Goal: Task Accomplishment & Management: Complete application form

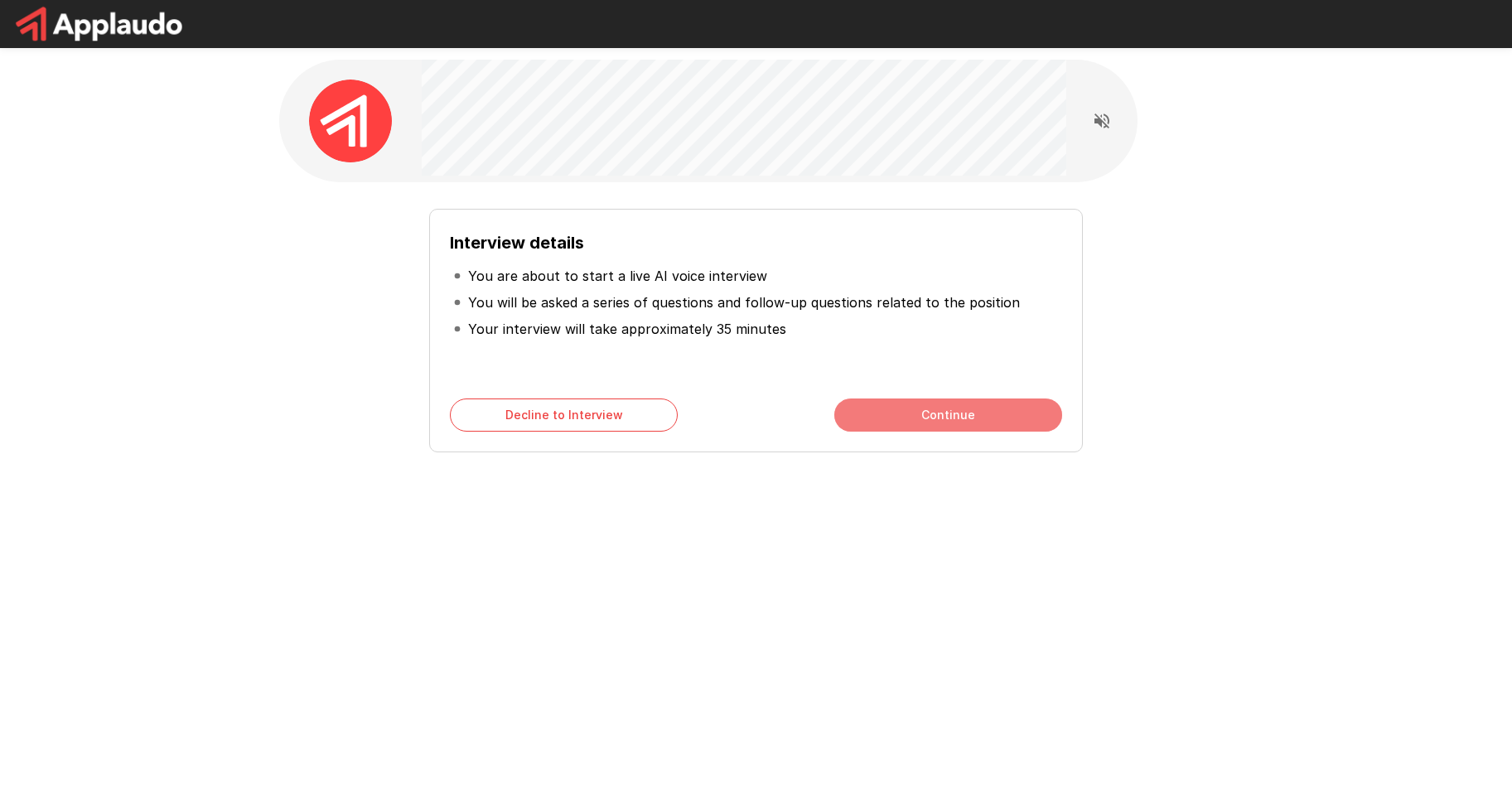
click at [922, 419] on button "Continue" at bounding box center [948, 415] width 228 height 33
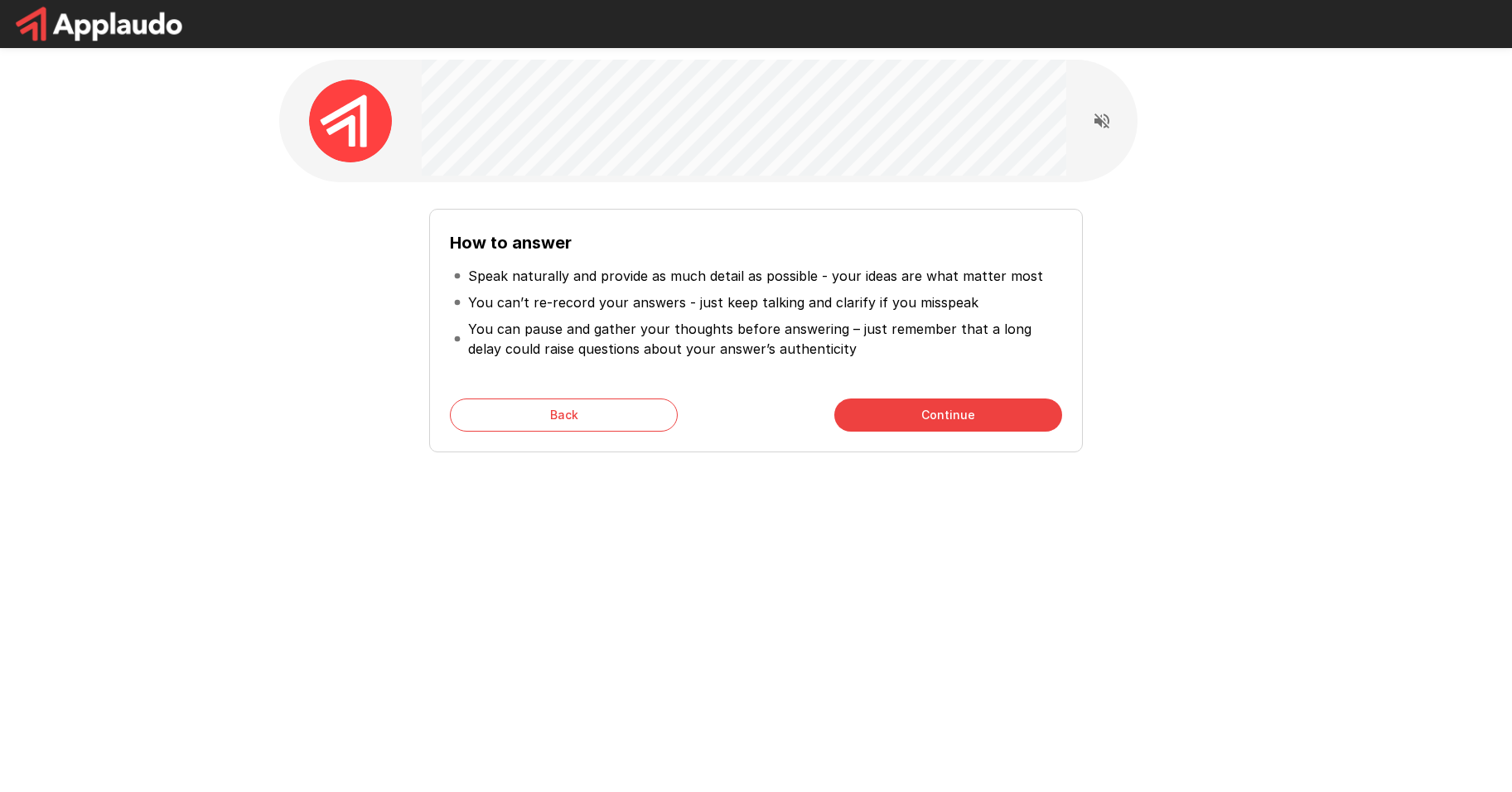
click at [969, 408] on button "Continue" at bounding box center [948, 415] width 228 height 33
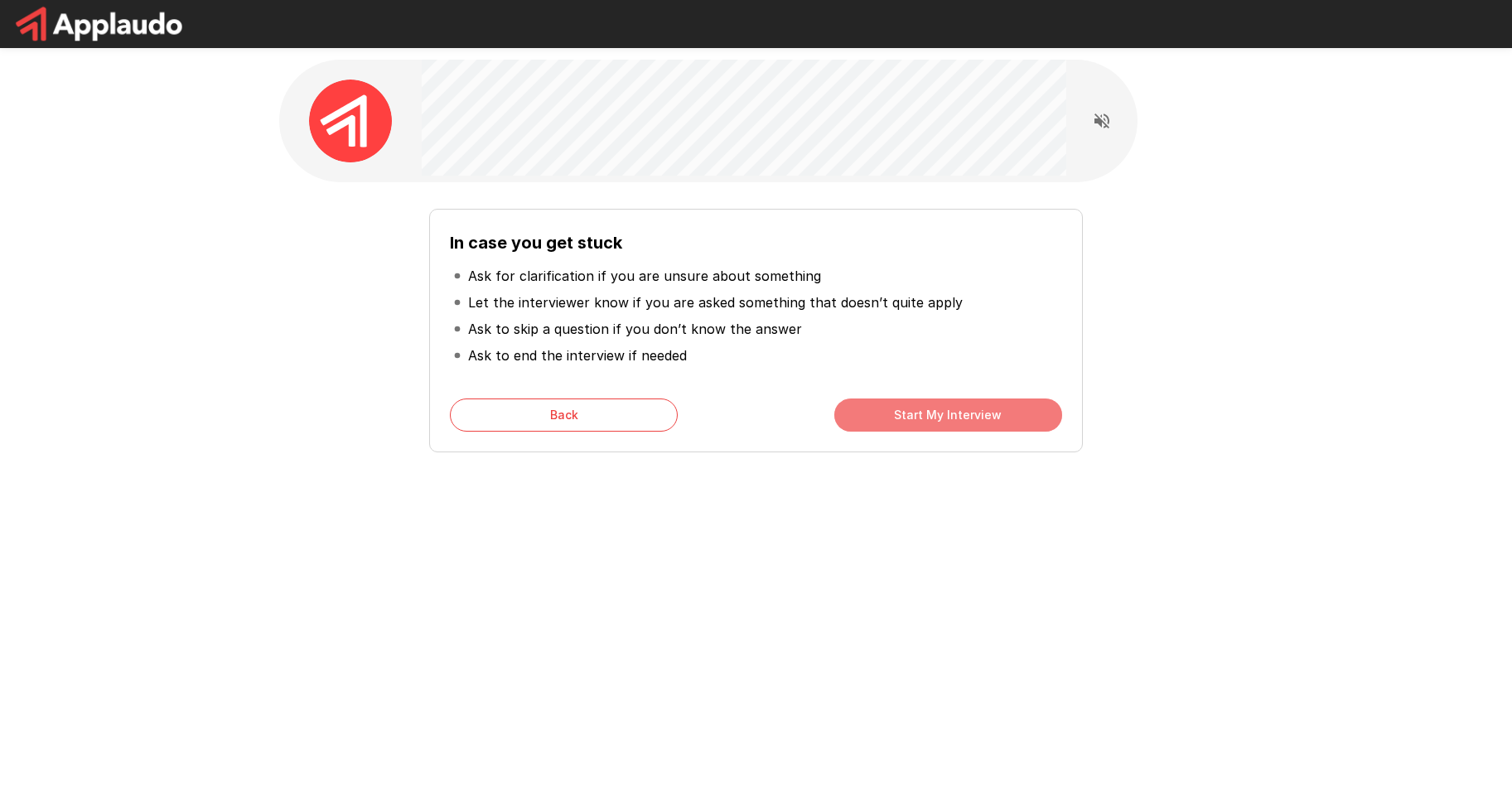
click at [948, 417] on button "Start My Interview" at bounding box center [948, 415] width 228 height 33
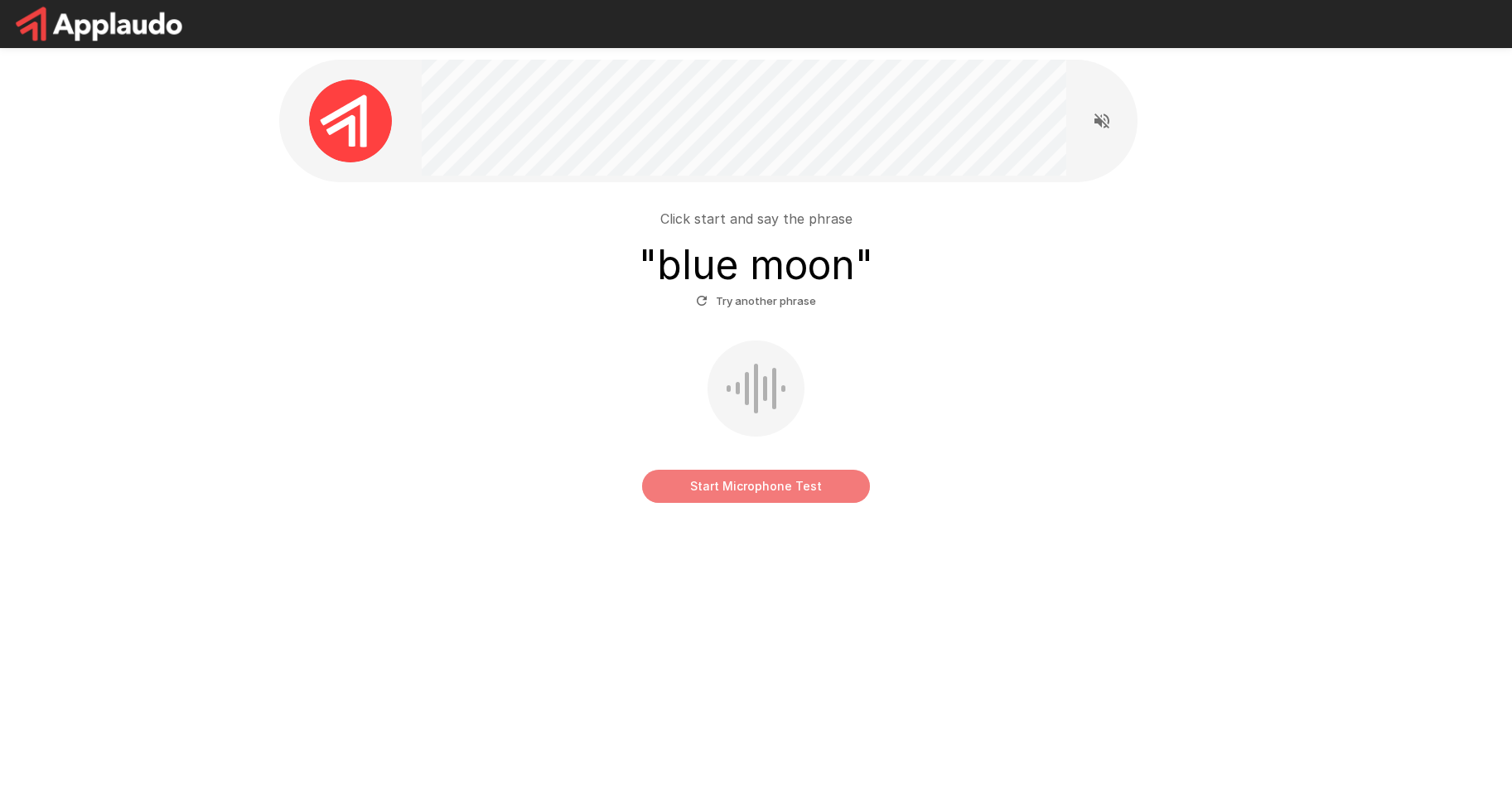
click at [808, 488] on button "Start Microphone Test" at bounding box center [756, 487] width 228 height 33
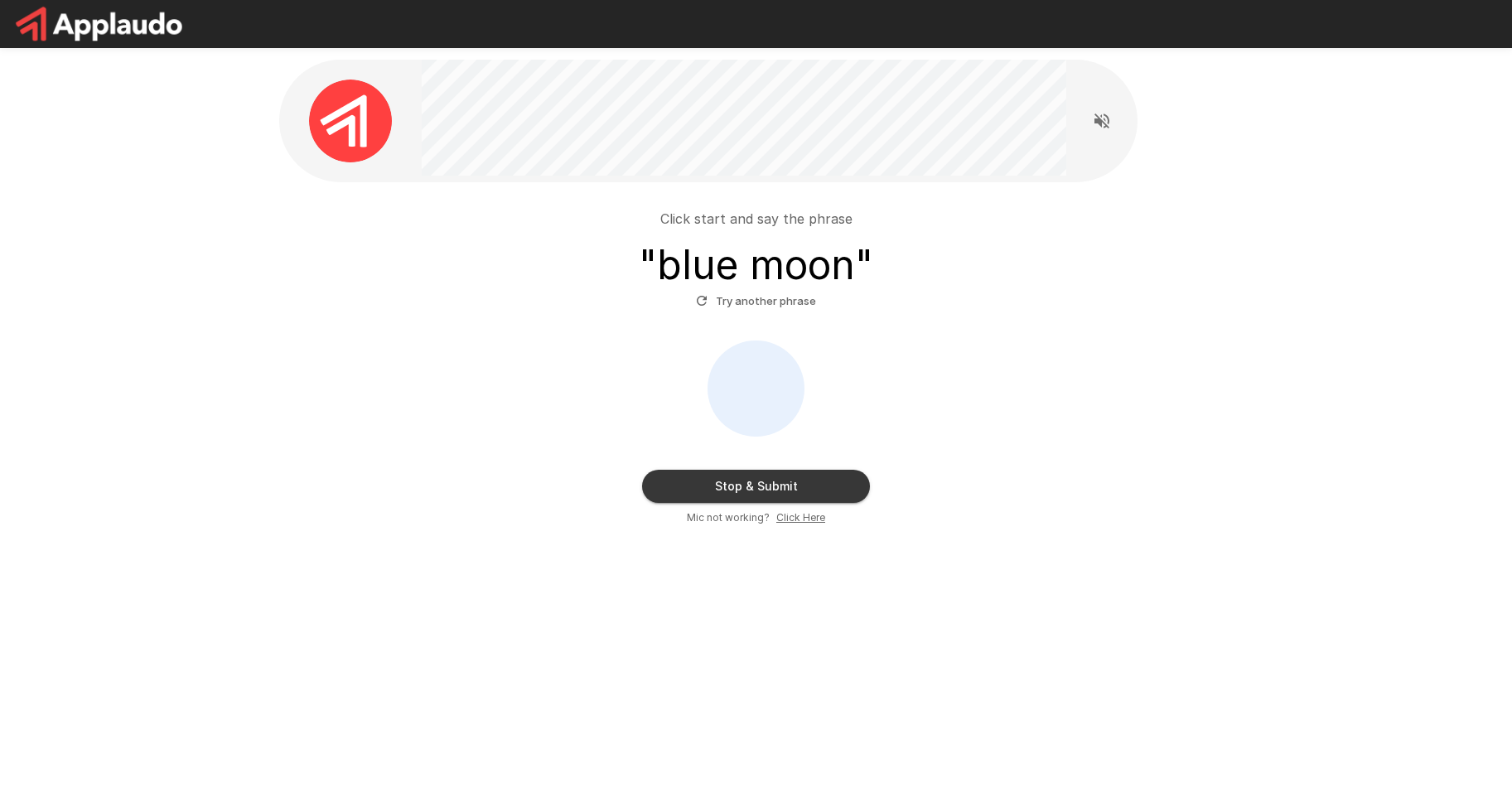
click at [771, 485] on button "Stop & Submit" at bounding box center [756, 487] width 228 height 33
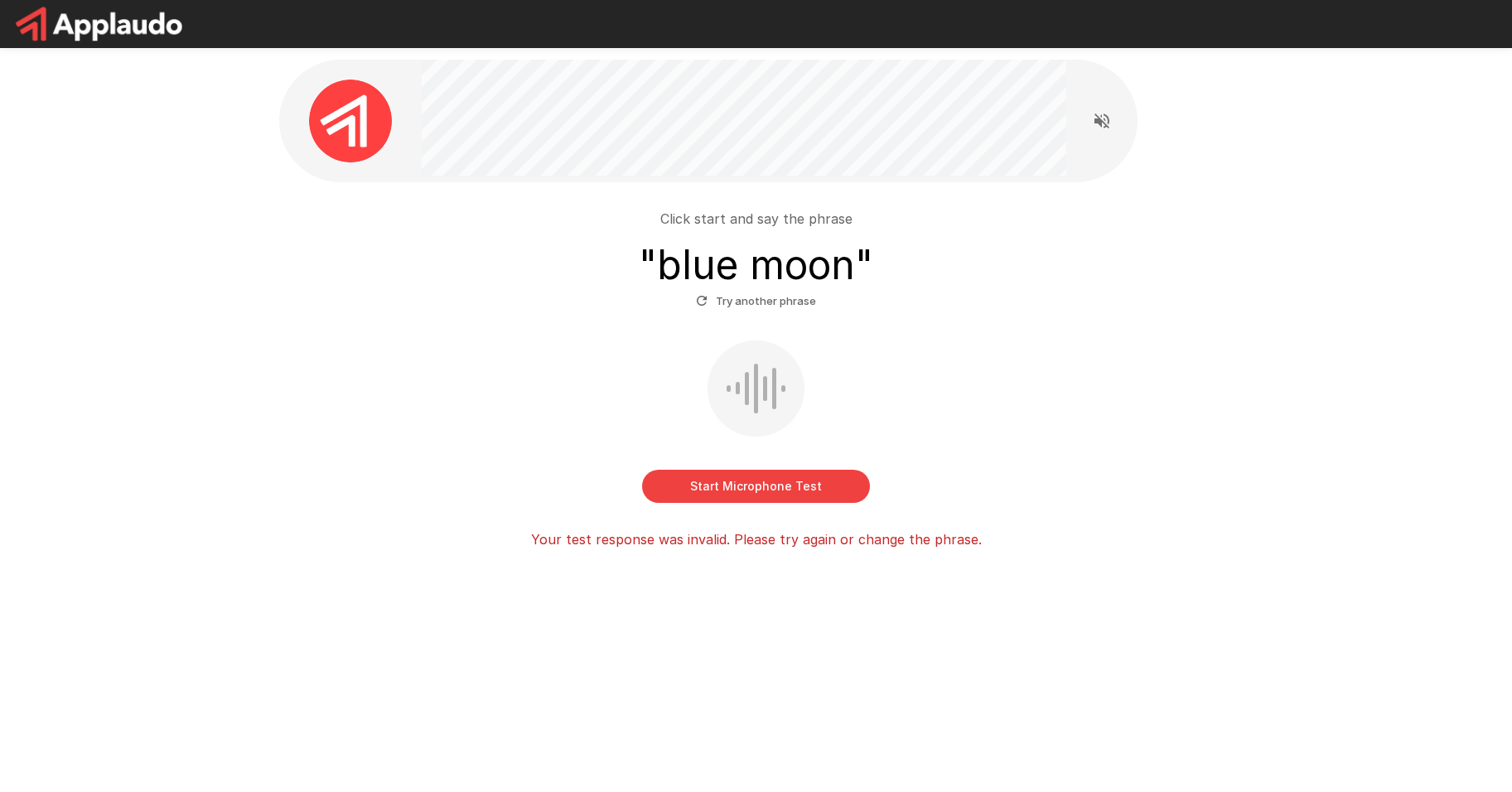
click at [796, 488] on button "Start Microphone Test" at bounding box center [756, 487] width 228 height 33
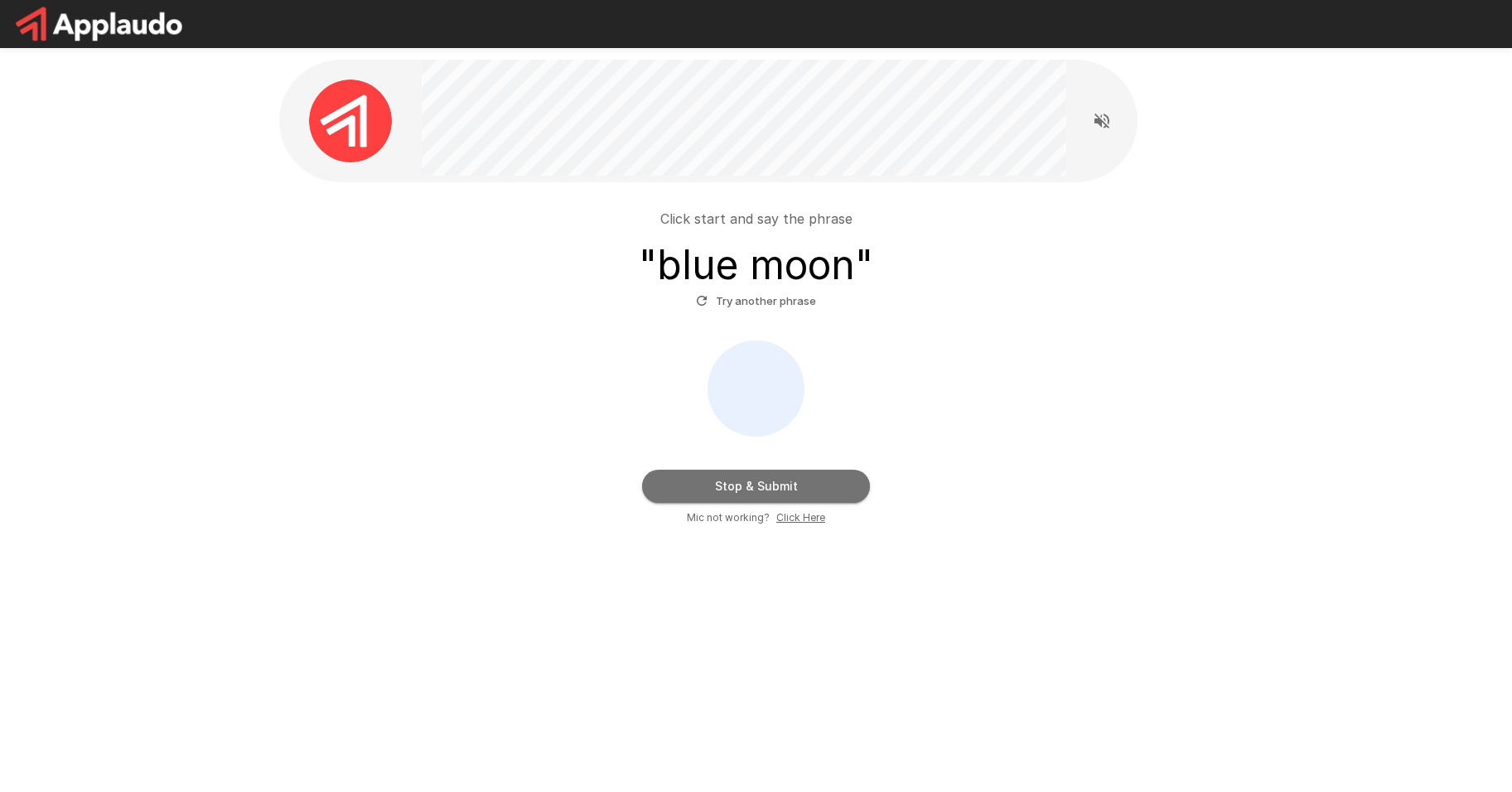
click at [796, 488] on button "Stop & Submit" at bounding box center [756, 487] width 228 height 33
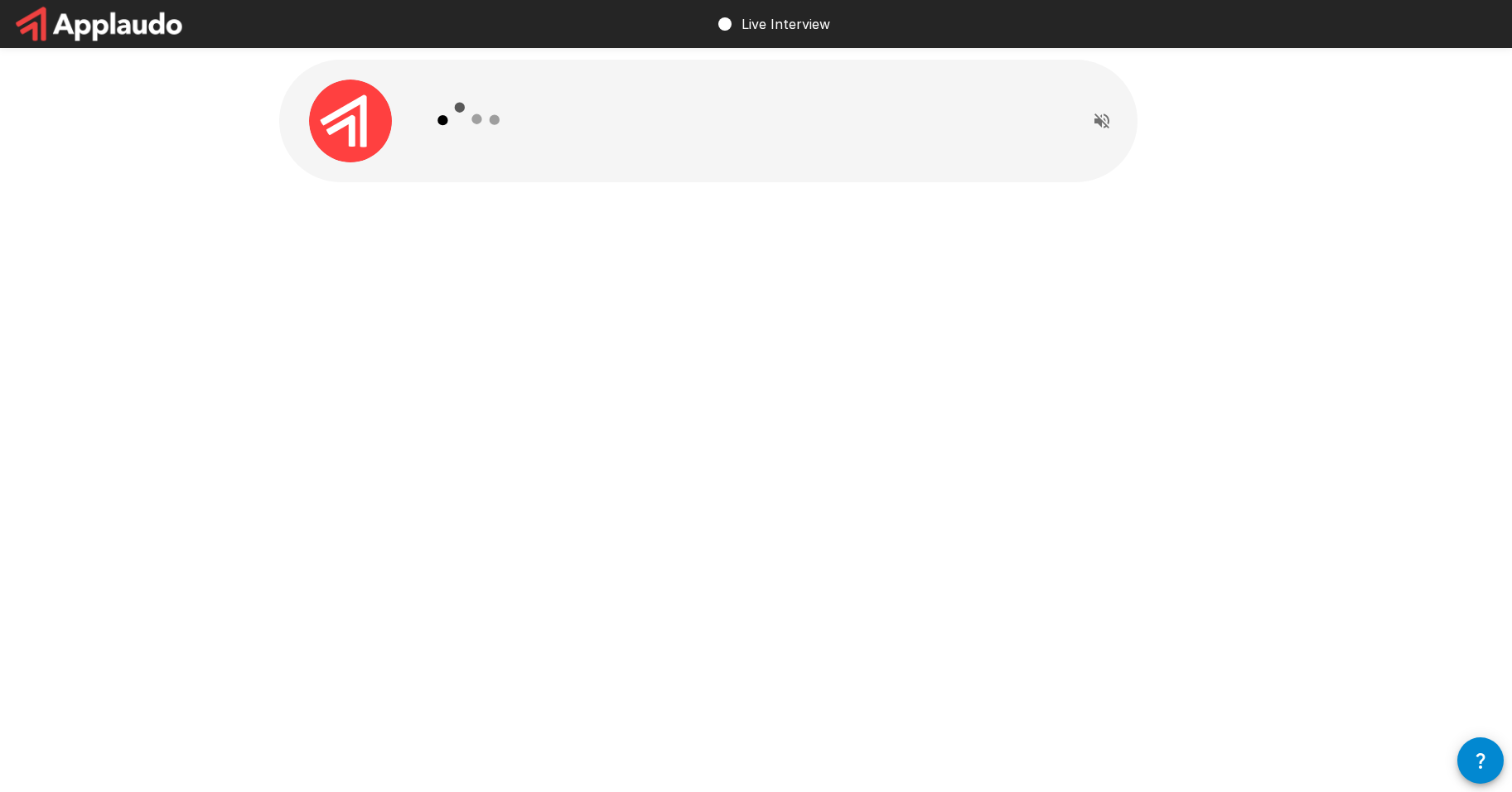
click at [1194, 613] on icon "button" at bounding box center [1481, 761] width 20 height 20
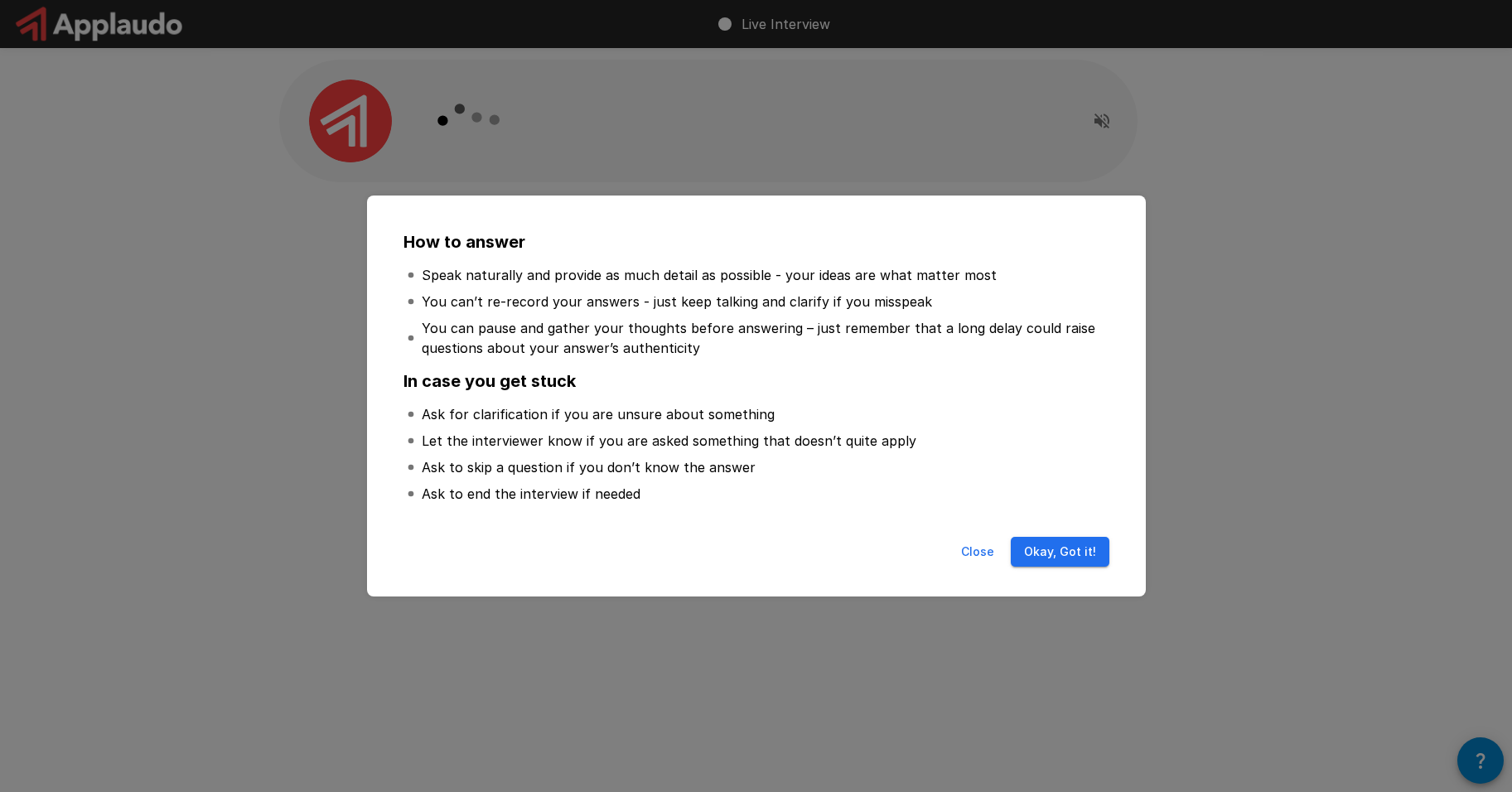
click at [1059, 544] on button "Okay, Got it!" at bounding box center [1060, 552] width 98 height 30
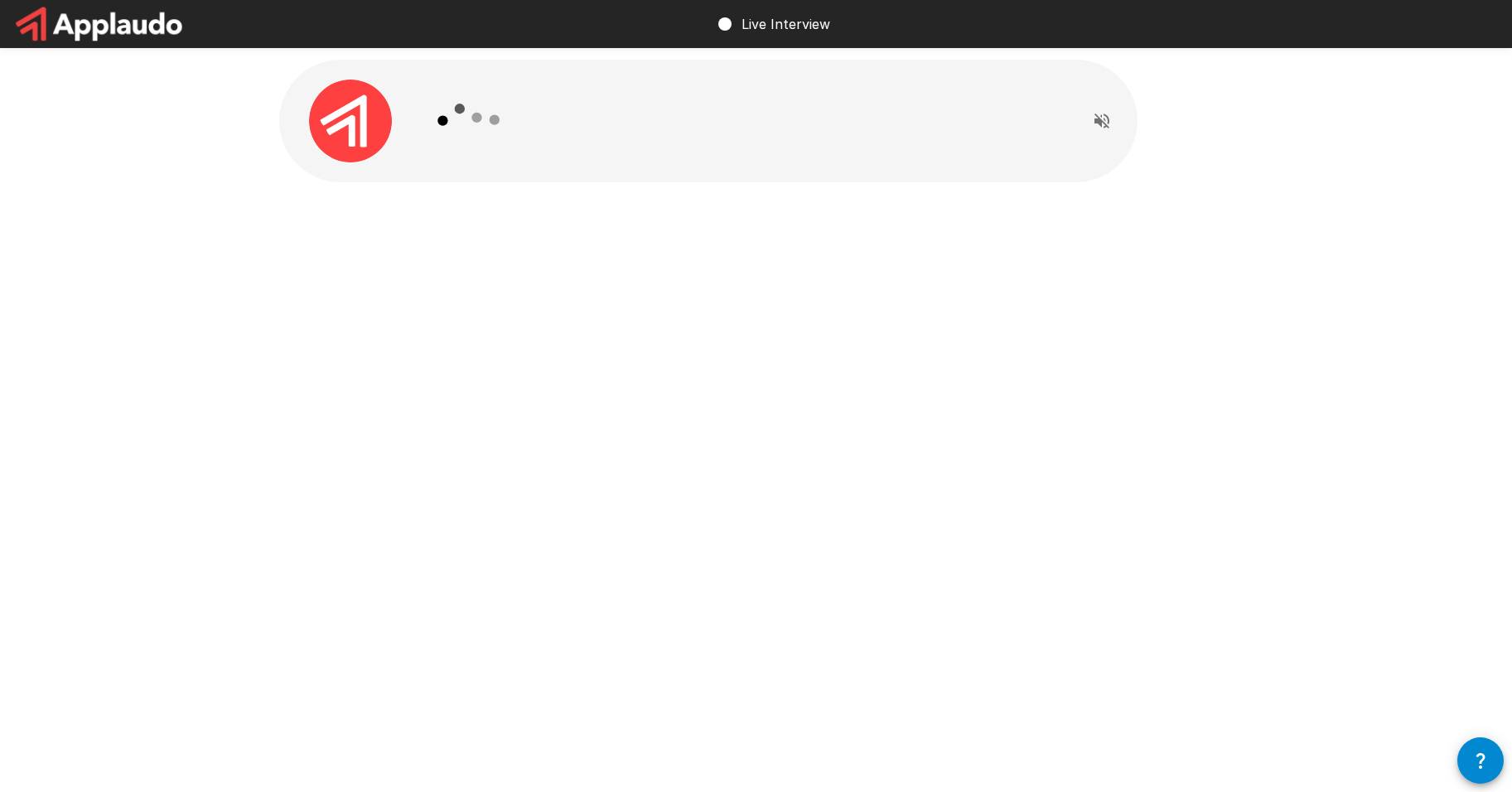
click at [1097, 125] on icon "Read questions aloud" at bounding box center [1102, 121] width 20 height 20
click at [1105, 122] on icon "Stop reading questions aloud" at bounding box center [1102, 121] width 15 height 15
click at [1107, 111] on icon "Read questions aloud" at bounding box center [1102, 121] width 20 height 20
click at [1104, 119] on icon "Stop reading questions aloud" at bounding box center [1102, 121] width 20 height 20
click at [345, 121] on img at bounding box center [350, 121] width 83 height 83
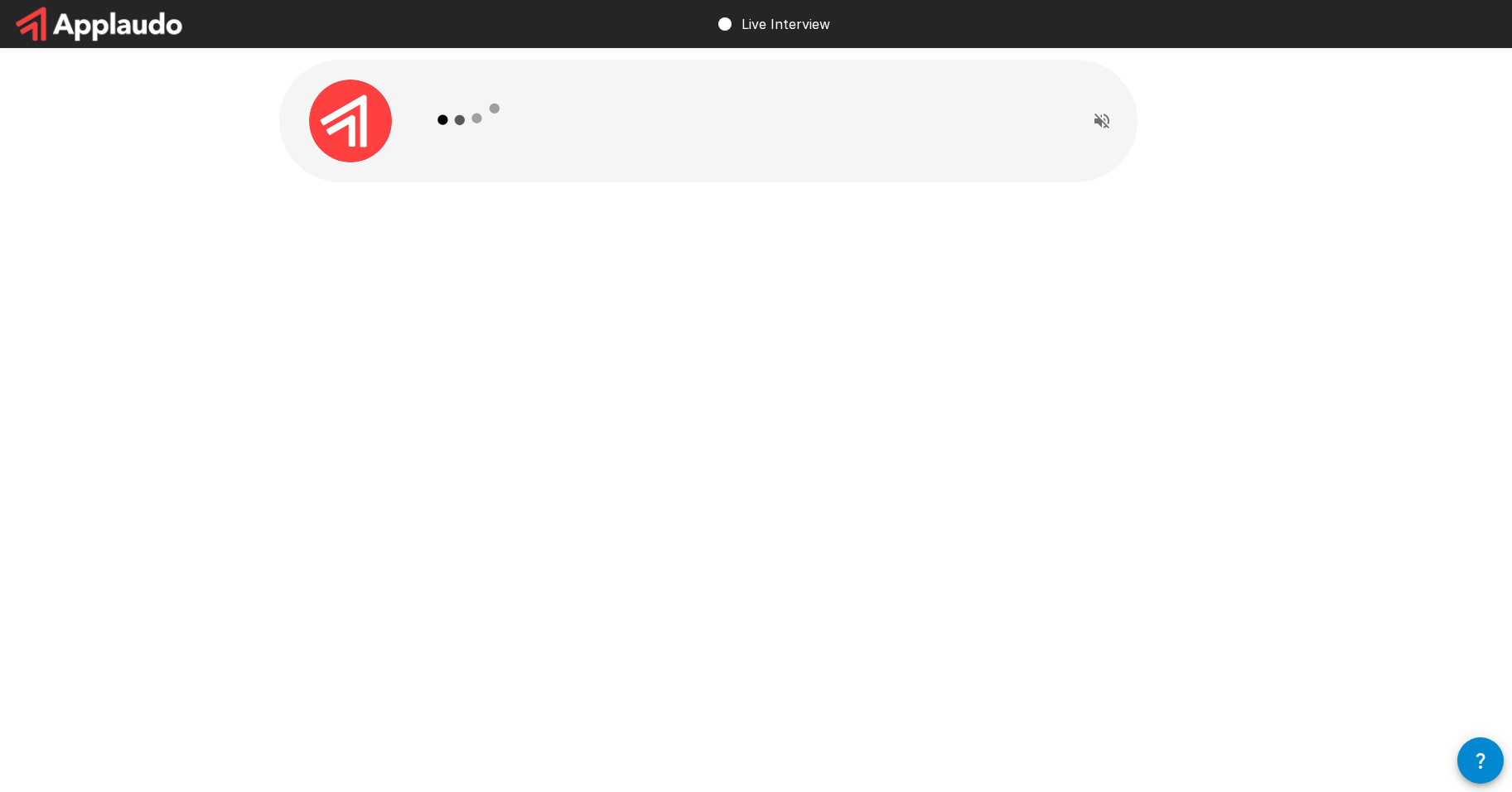
click at [466, 121] on icon at bounding box center [469, 120] width 96 height 96
click at [491, 121] on icon at bounding box center [494, 119] width 8 height 8
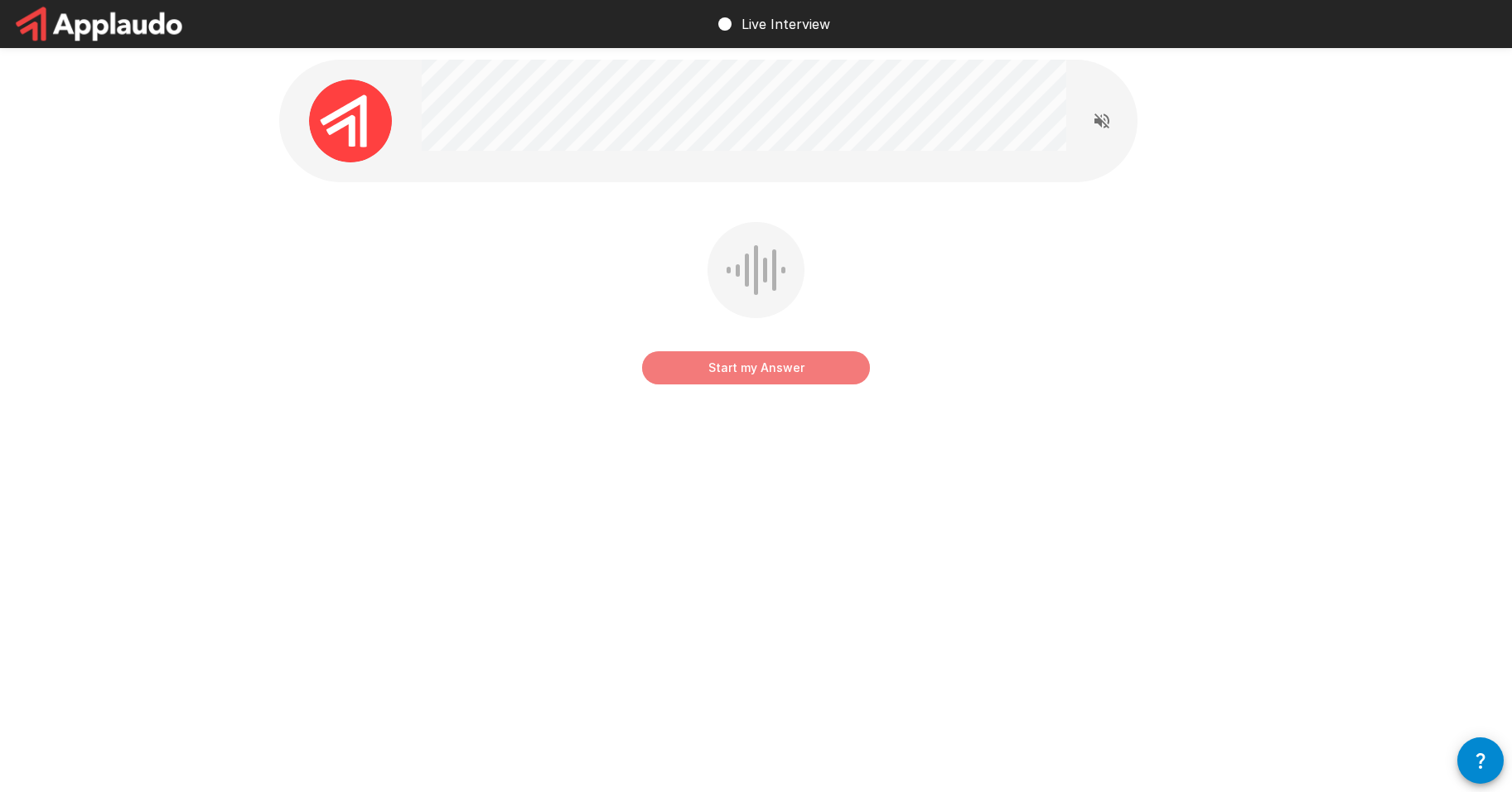
click at [821, 364] on button "Start my Answer" at bounding box center [756, 368] width 228 height 33
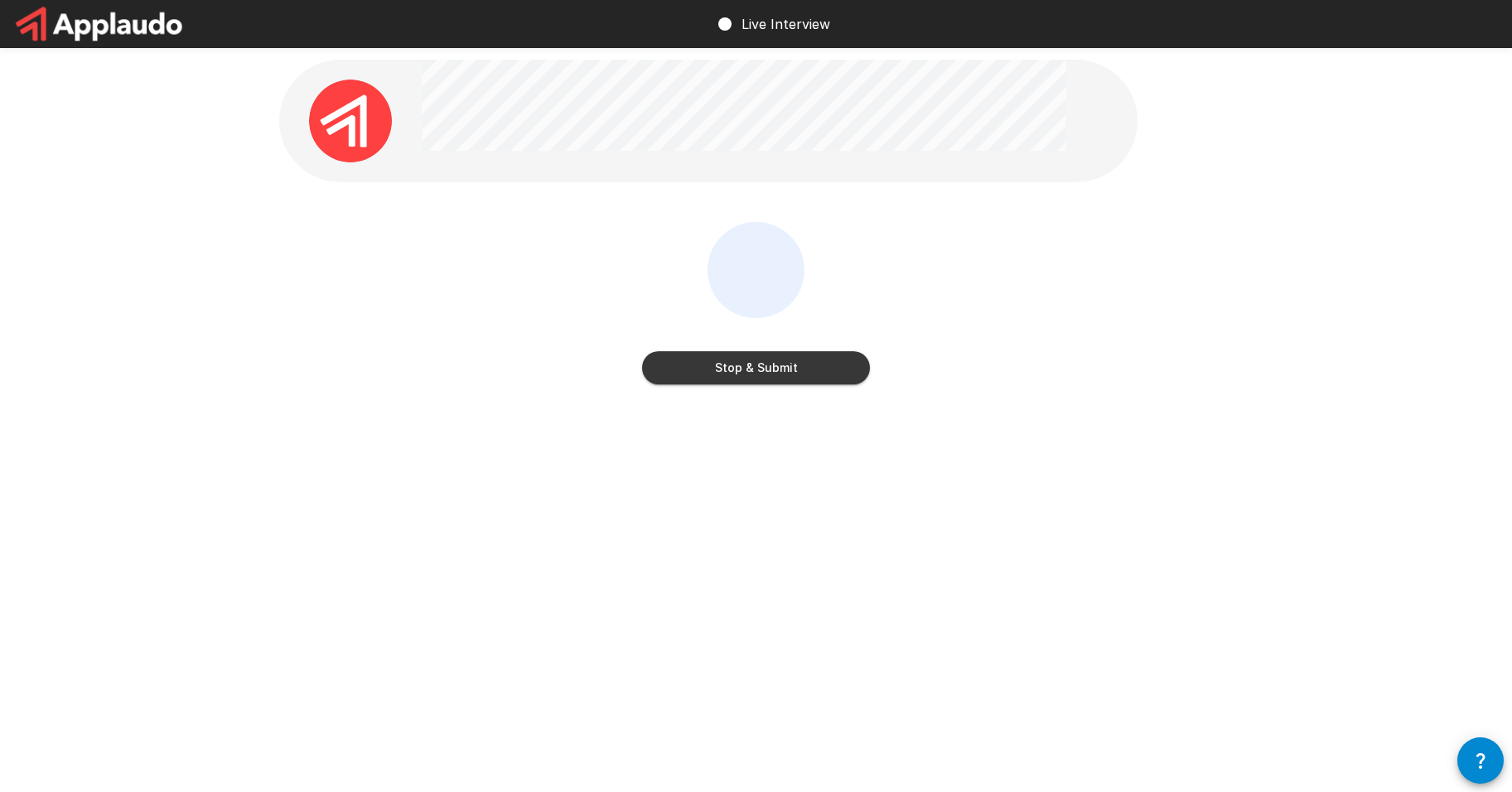
click at [796, 377] on button "Stop & Submit" at bounding box center [756, 368] width 228 height 33
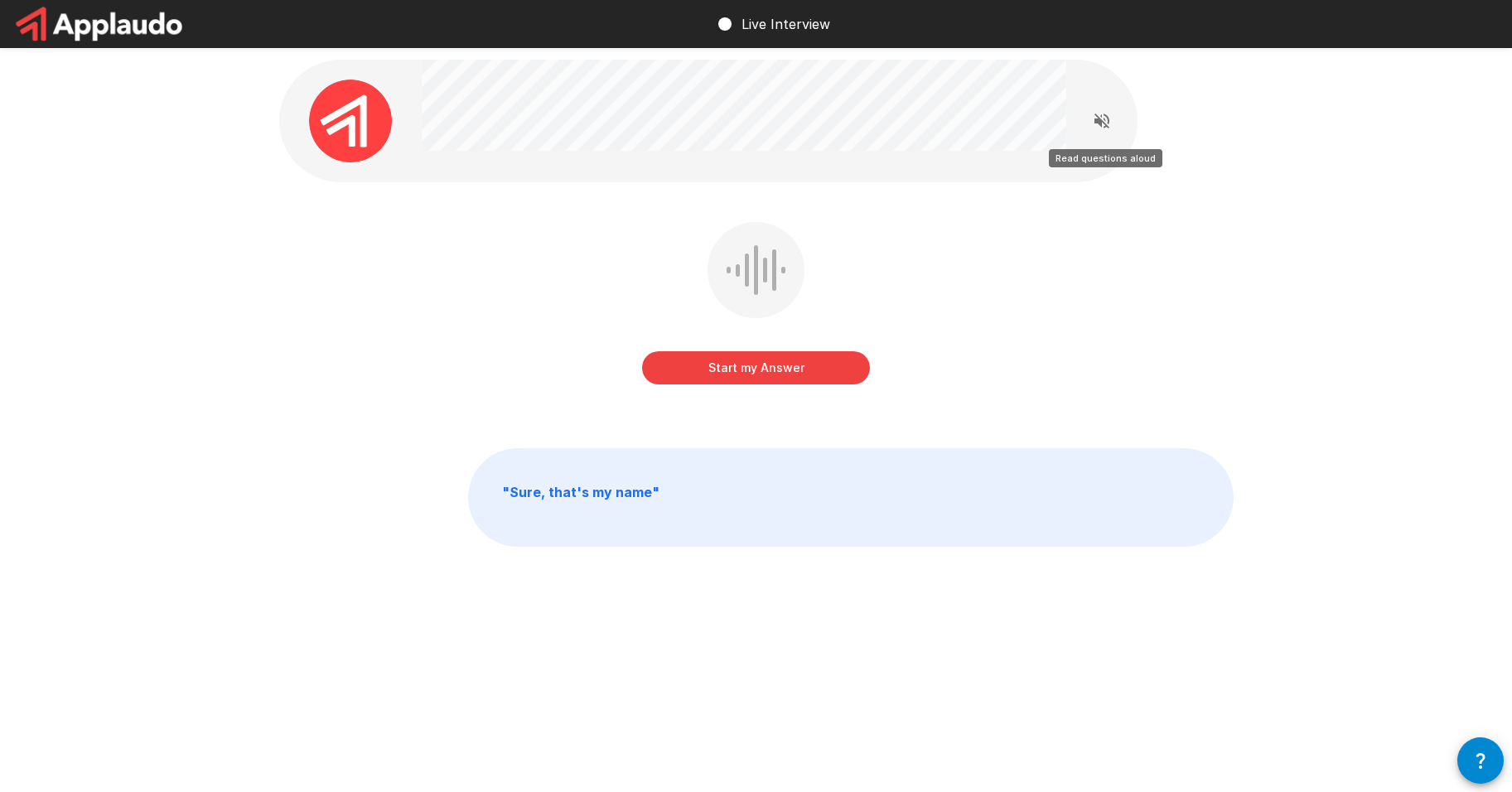
click at [1103, 119] on icon "Read questions aloud" at bounding box center [1102, 121] width 20 height 20
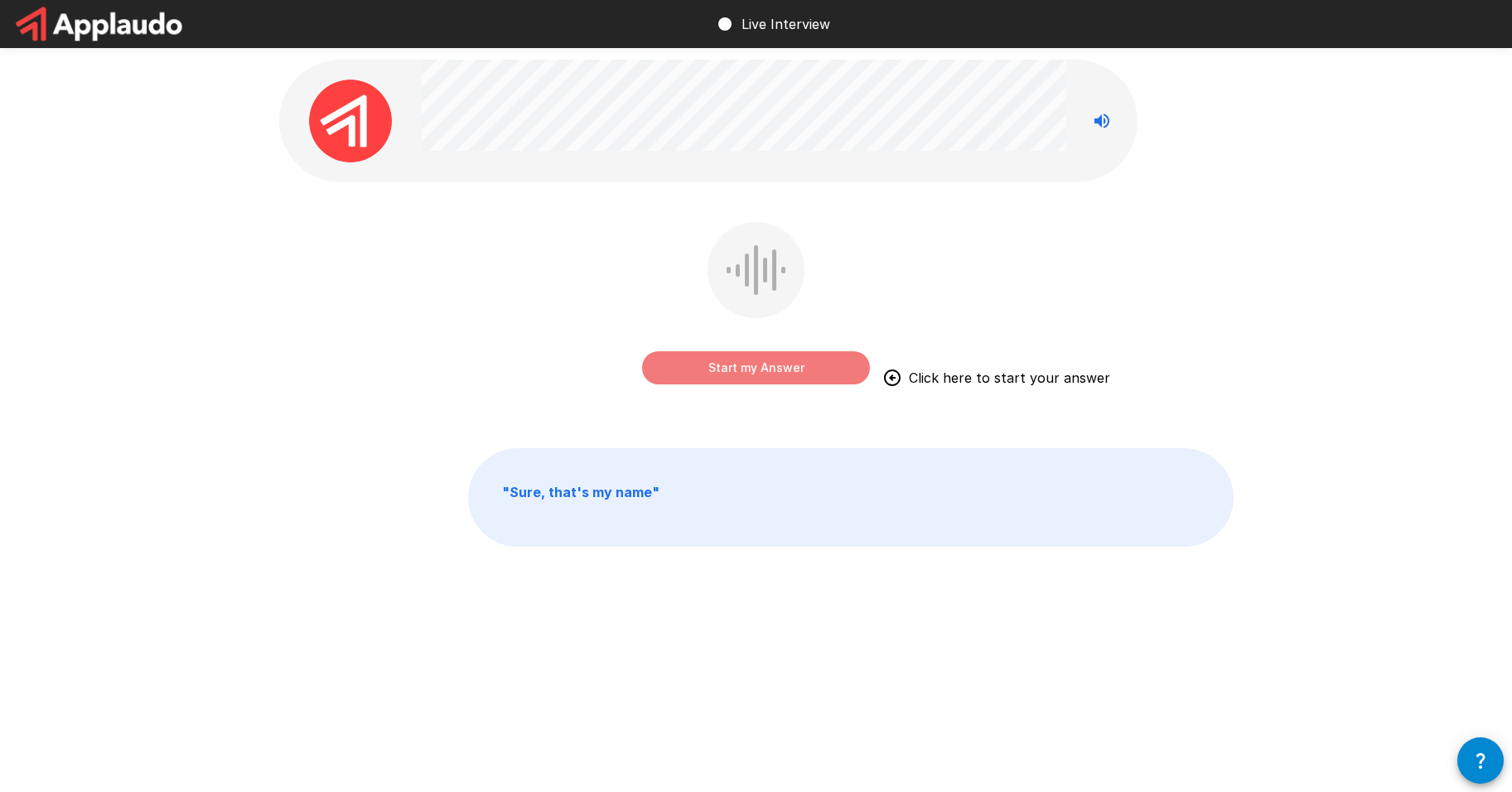
click at [789, 376] on button "Start my Answer" at bounding box center [756, 368] width 228 height 33
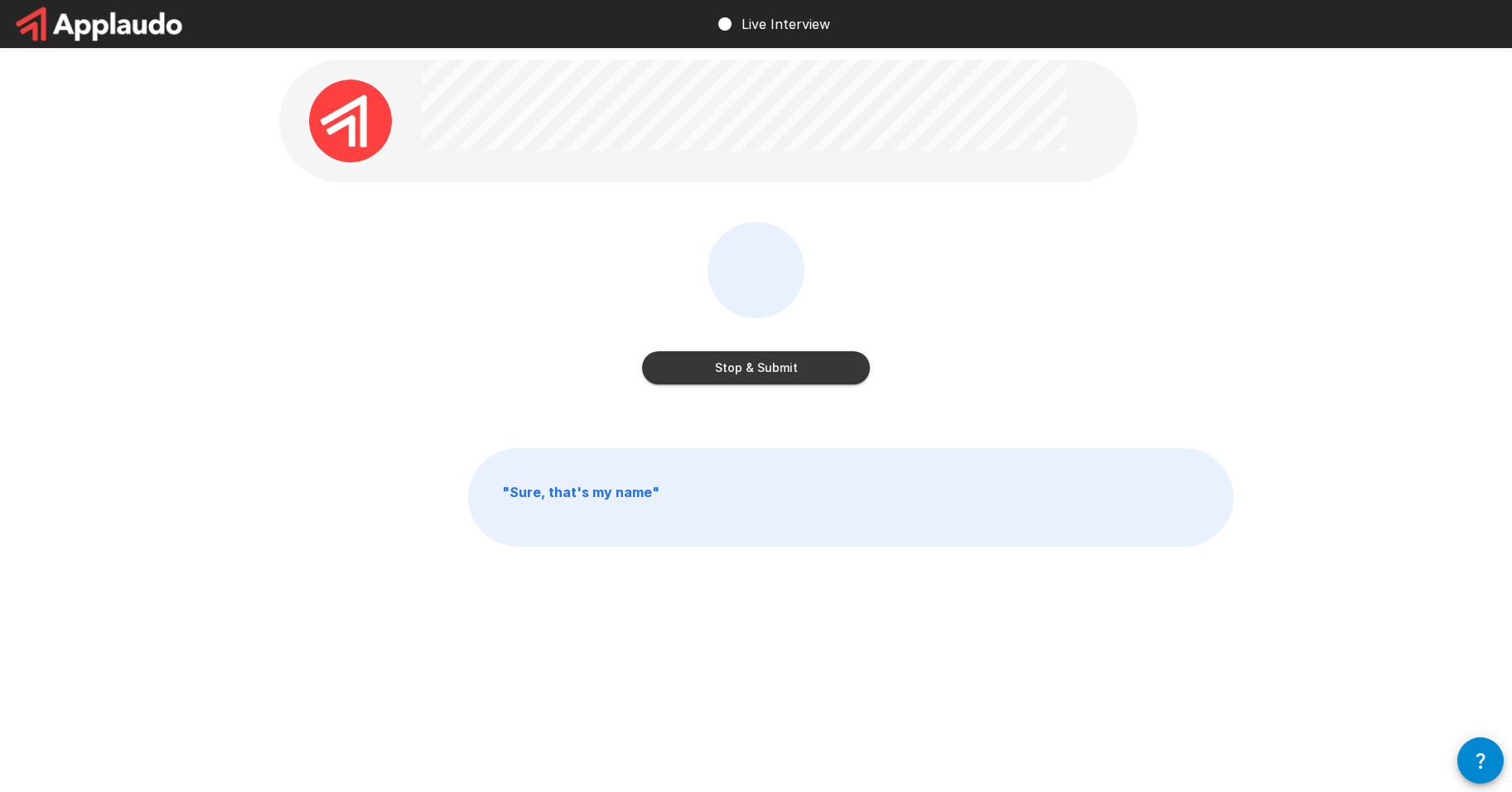
click at [825, 371] on button "Stop & Submit" at bounding box center [756, 368] width 228 height 33
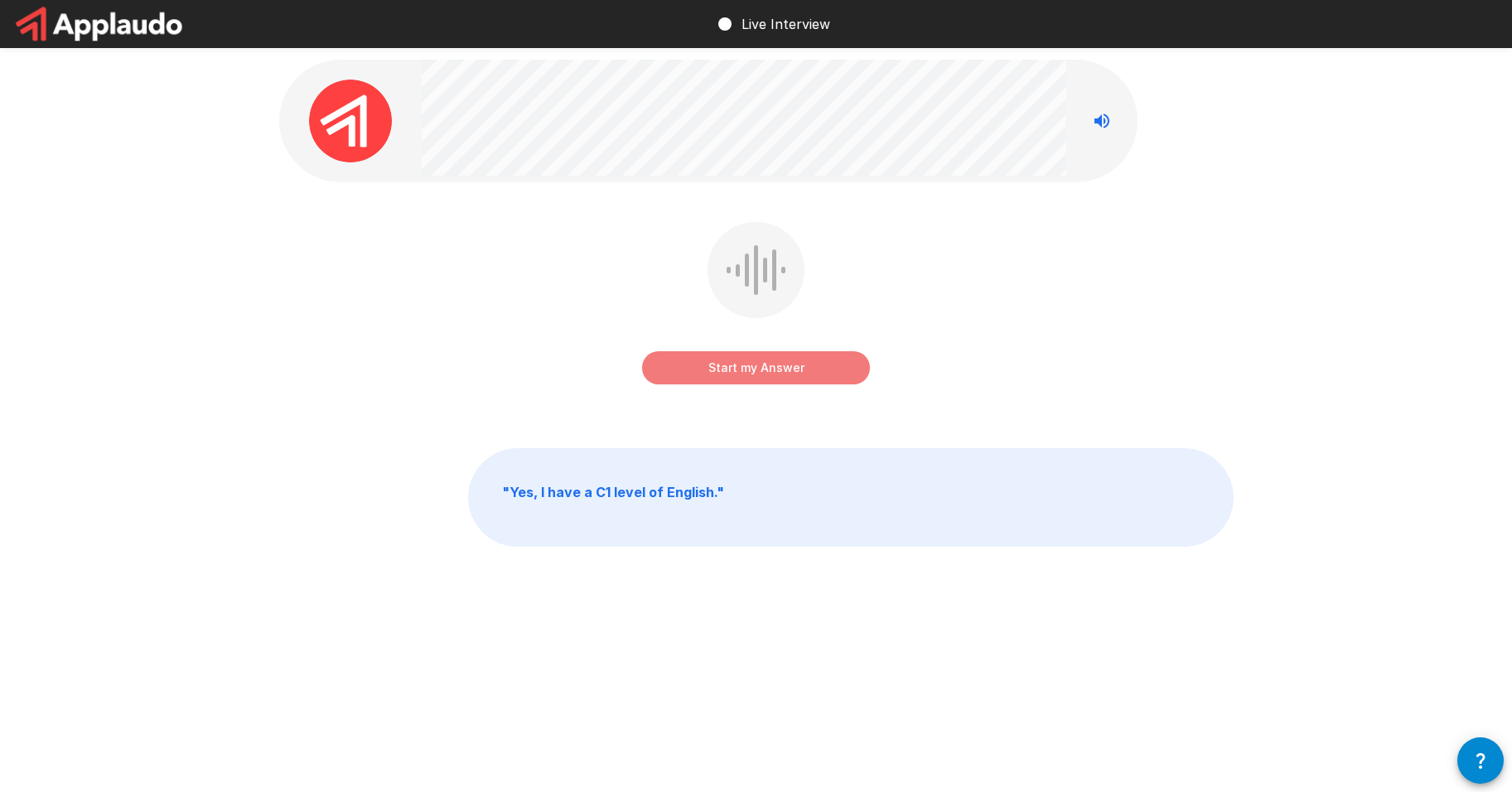
click at [812, 373] on button "Start my Answer" at bounding box center [756, 368] width 228 height 33
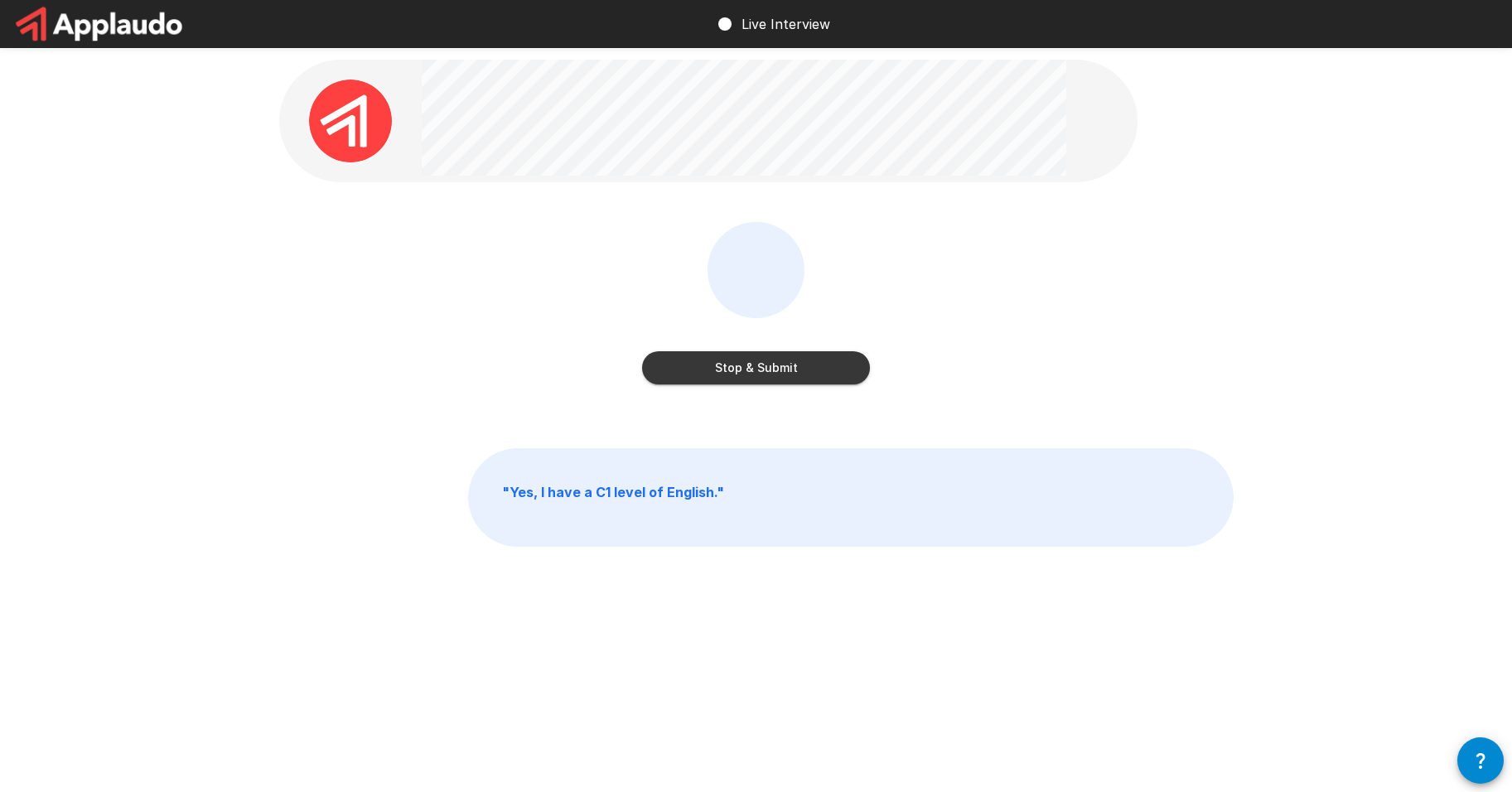
click at [754, 372] on button "Stop & Submit" at bounding box center [756, 368] width 228 height 33
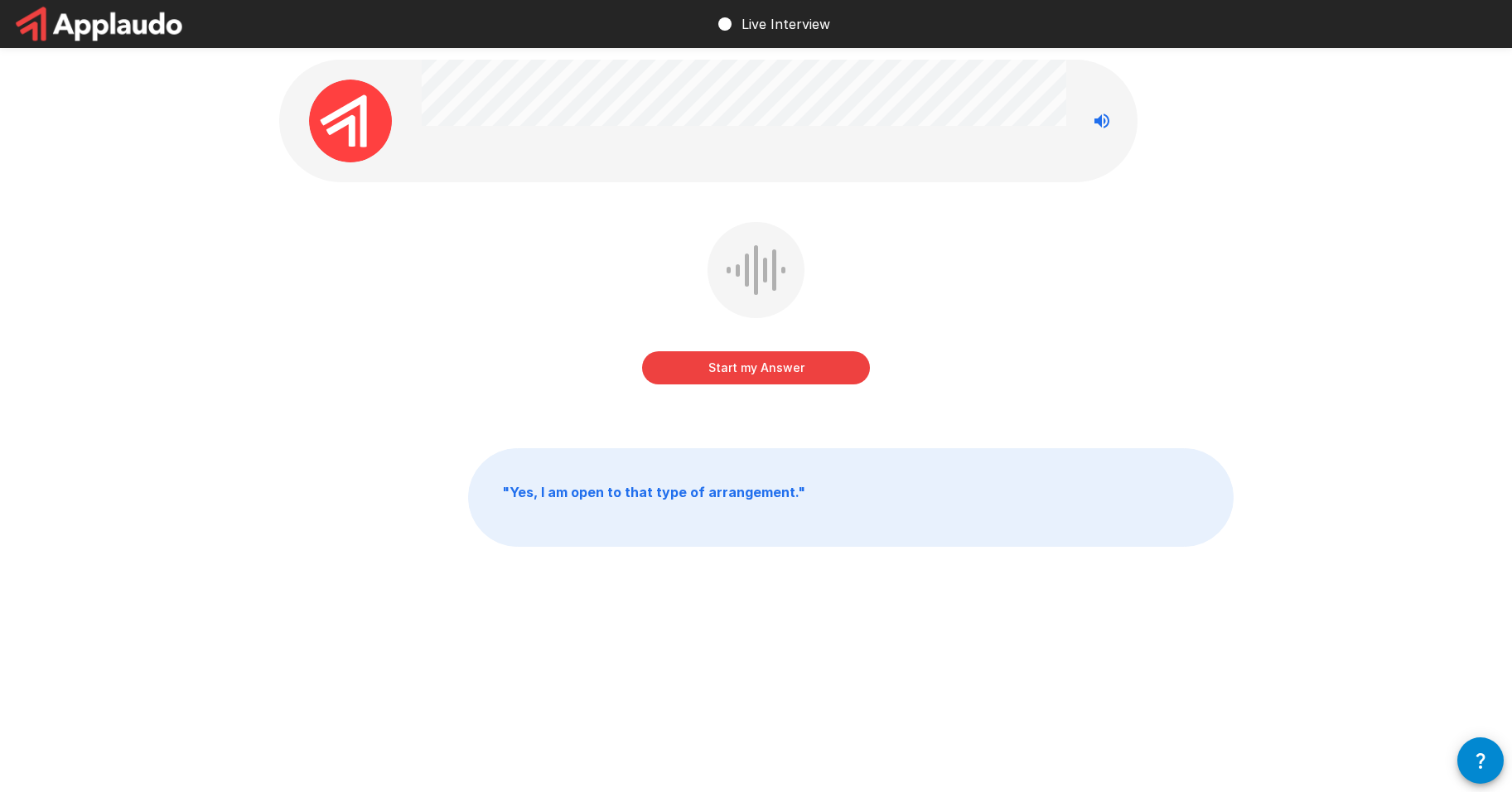
click at [769, 373] on button "Start my Answer" at bounding box center [756, 368] width 228 height 33
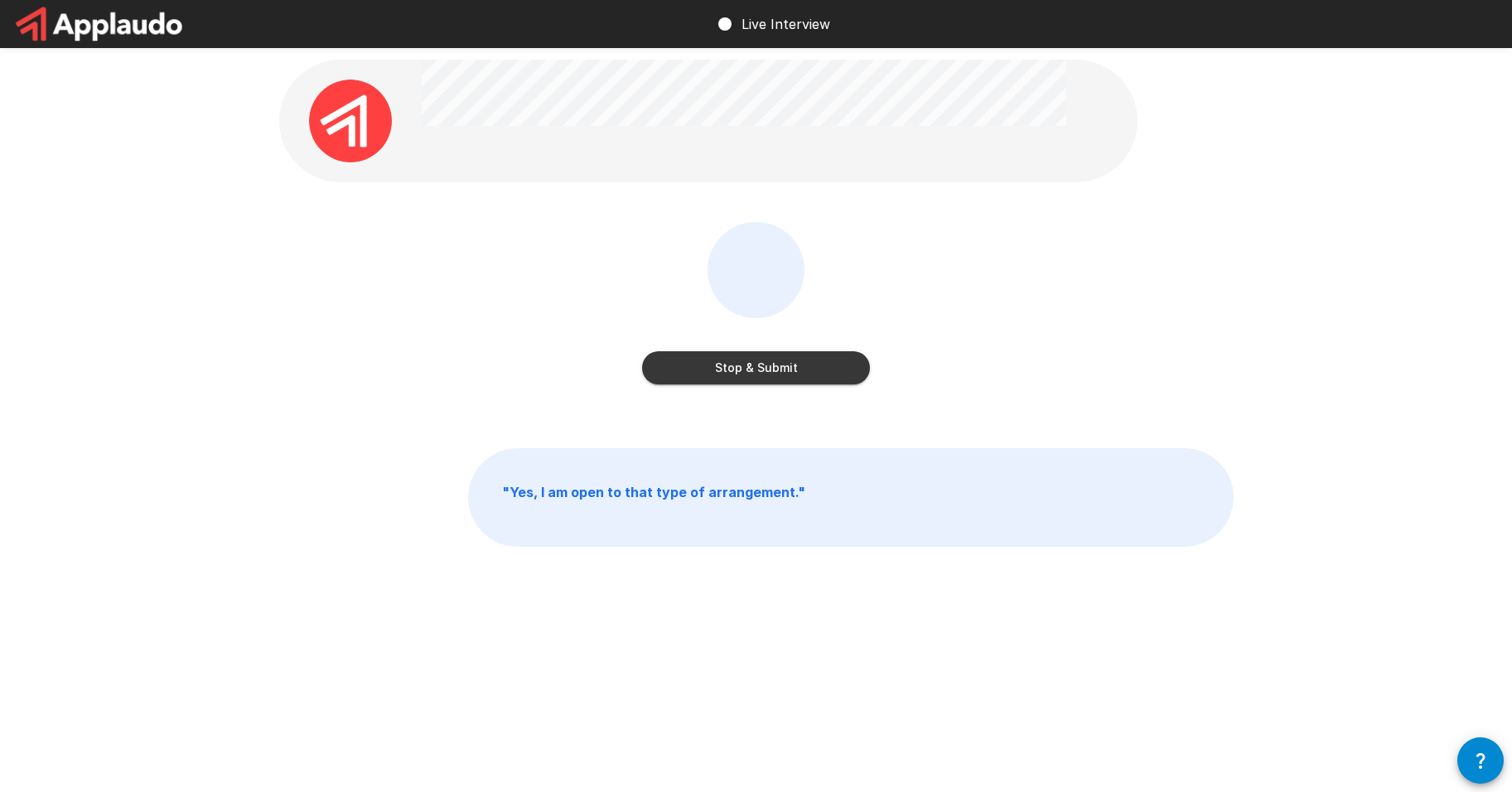
click at [803, 372] on button "Stop & Submit" at bounding box center [756, 368] width 228 height 33
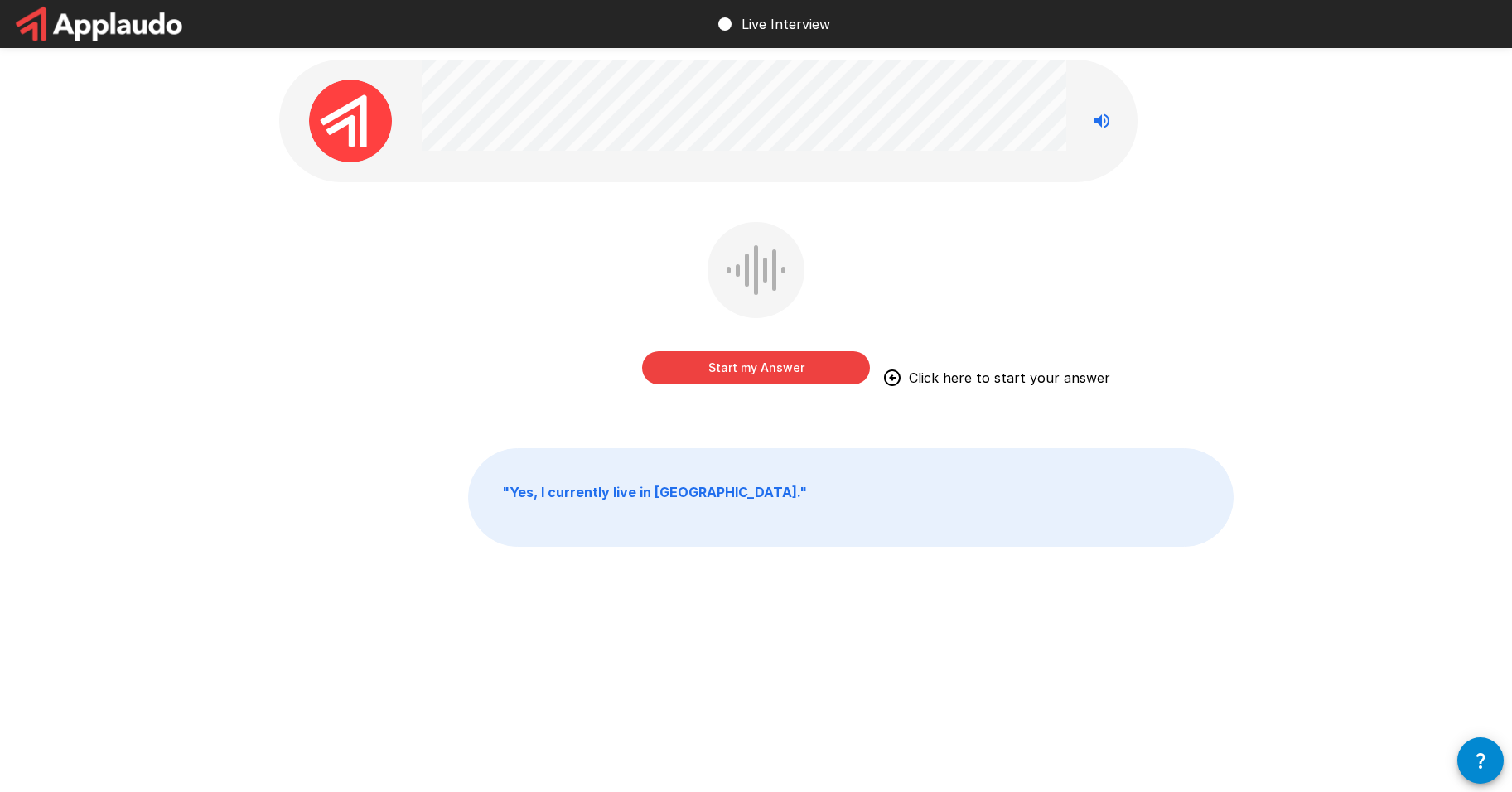
click at [804, 371] on button "Start my Answer" at bounding box center [756, 368] width 228 height 33
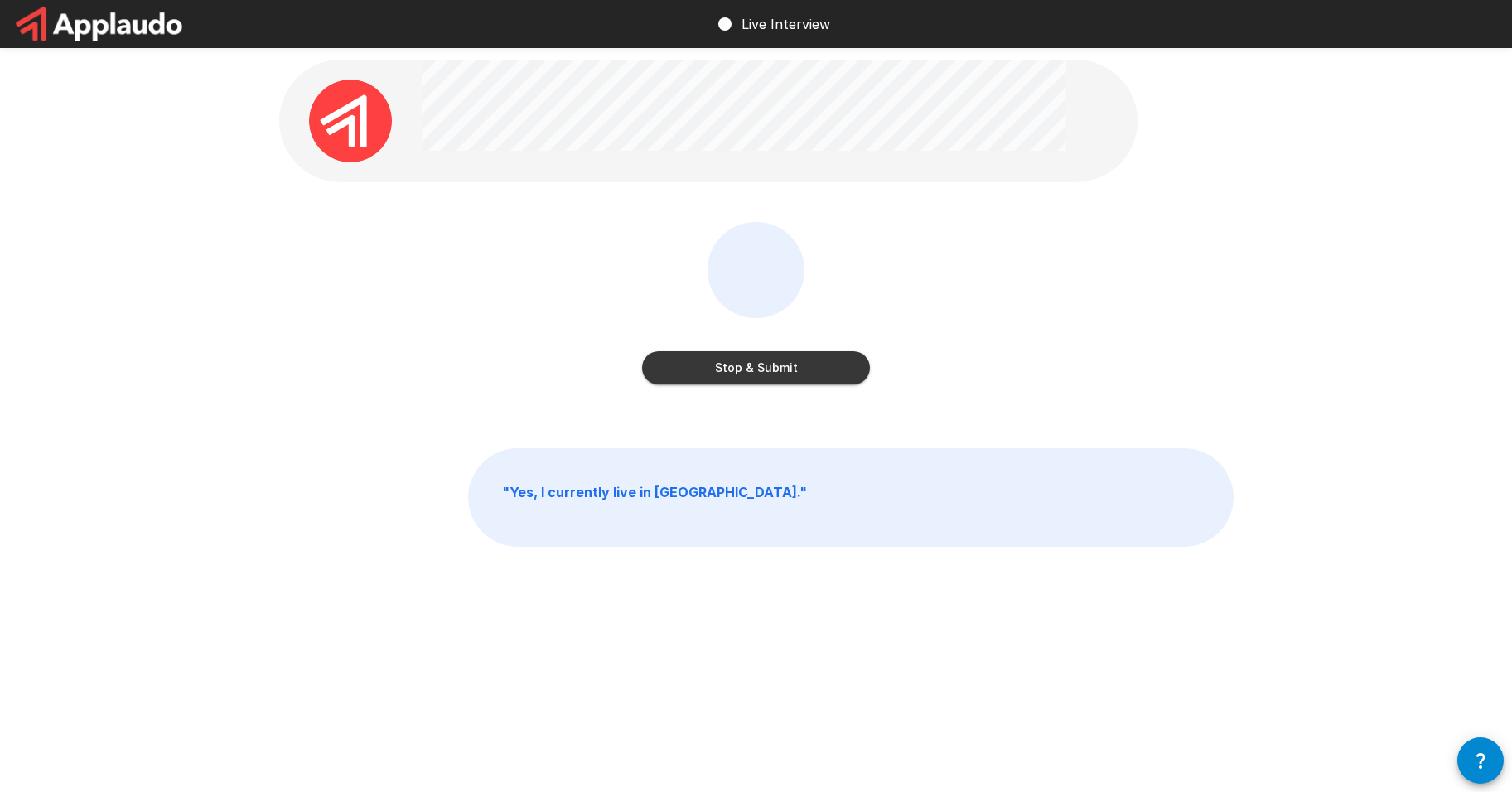
click at [801, 371] on button "Stop & Submit" at bounding box center [756, 368] width 228 height 33
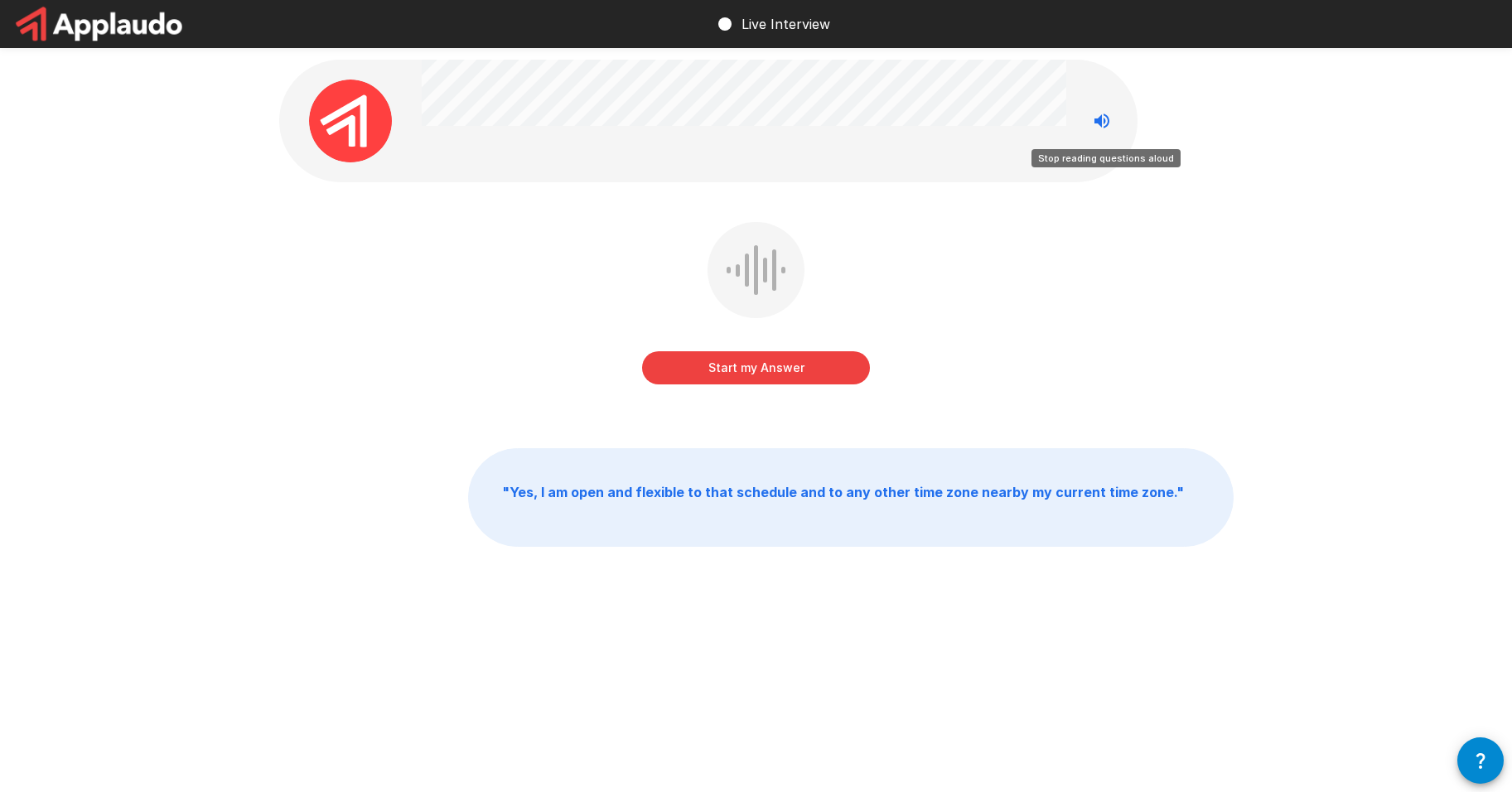
click at [1097, 123] on icon "Stop reading questions aloud" at bounding box center [1102, 121] width 15 height 15
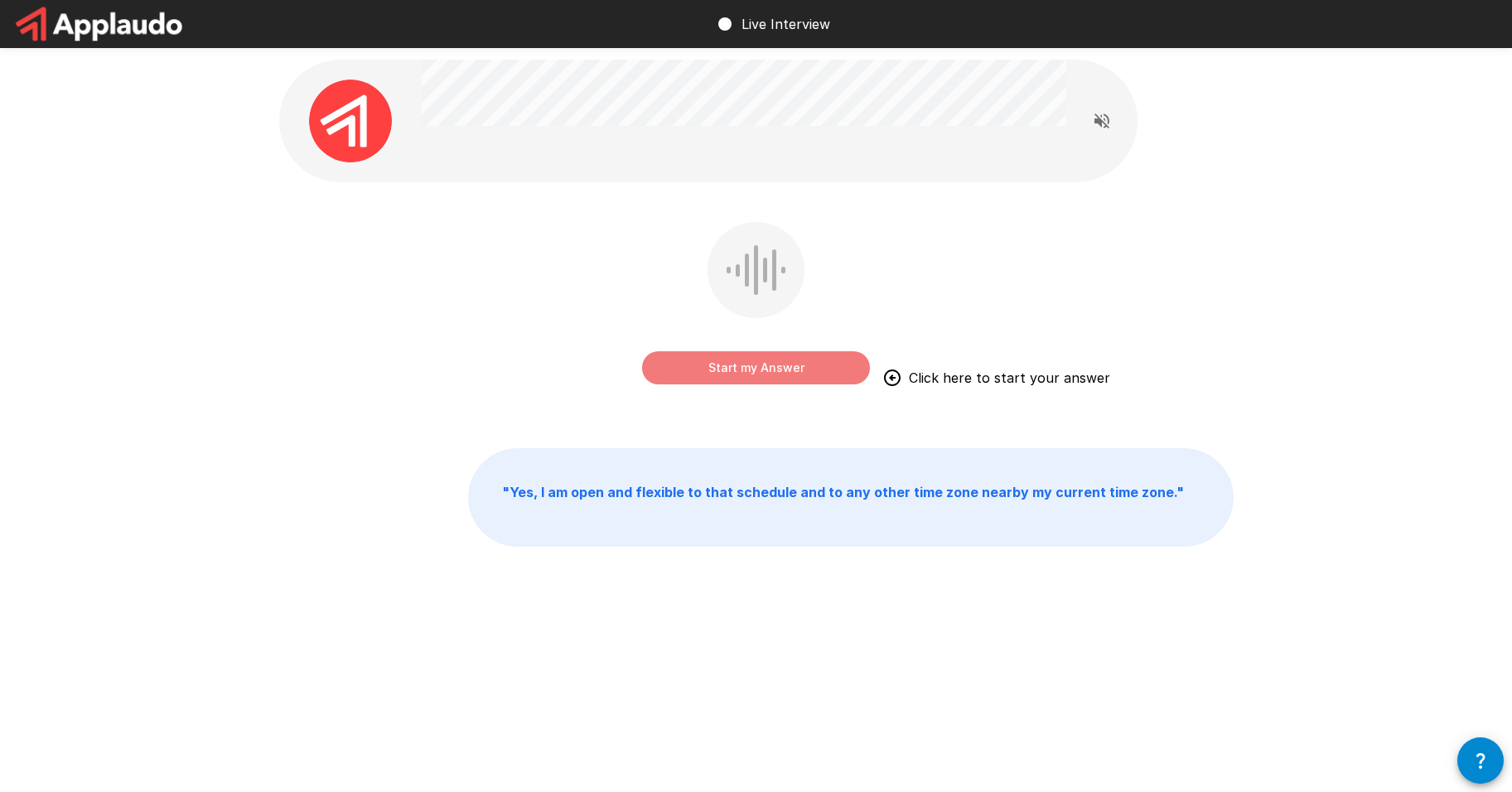
click at [799, 366] on button "Start my Answer" at bounding box center [756, 368] width 228 height 33
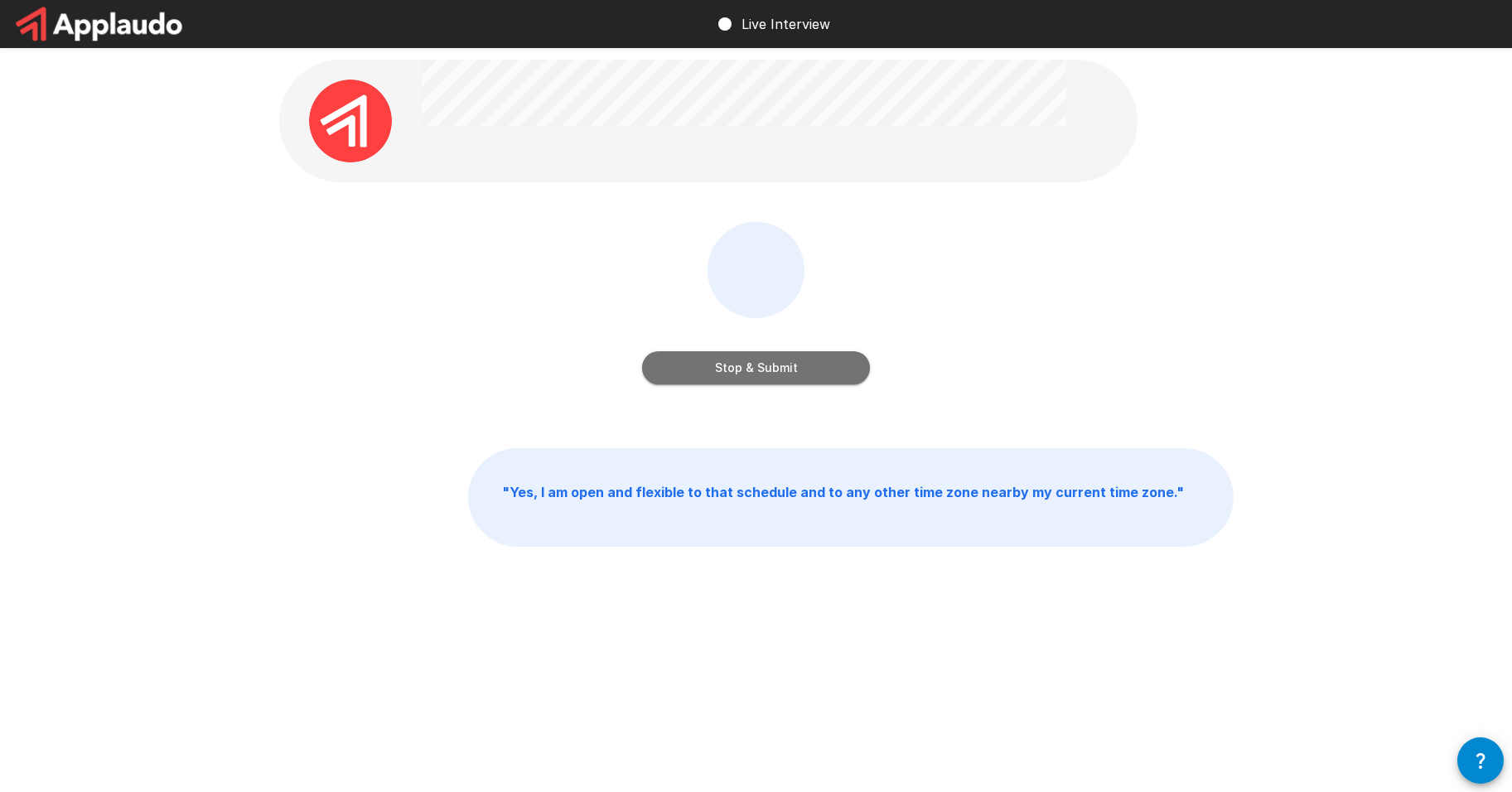
click at [796, 373] on button "Stop & Submit" at bounding box center [756, 368] width 228 height 33
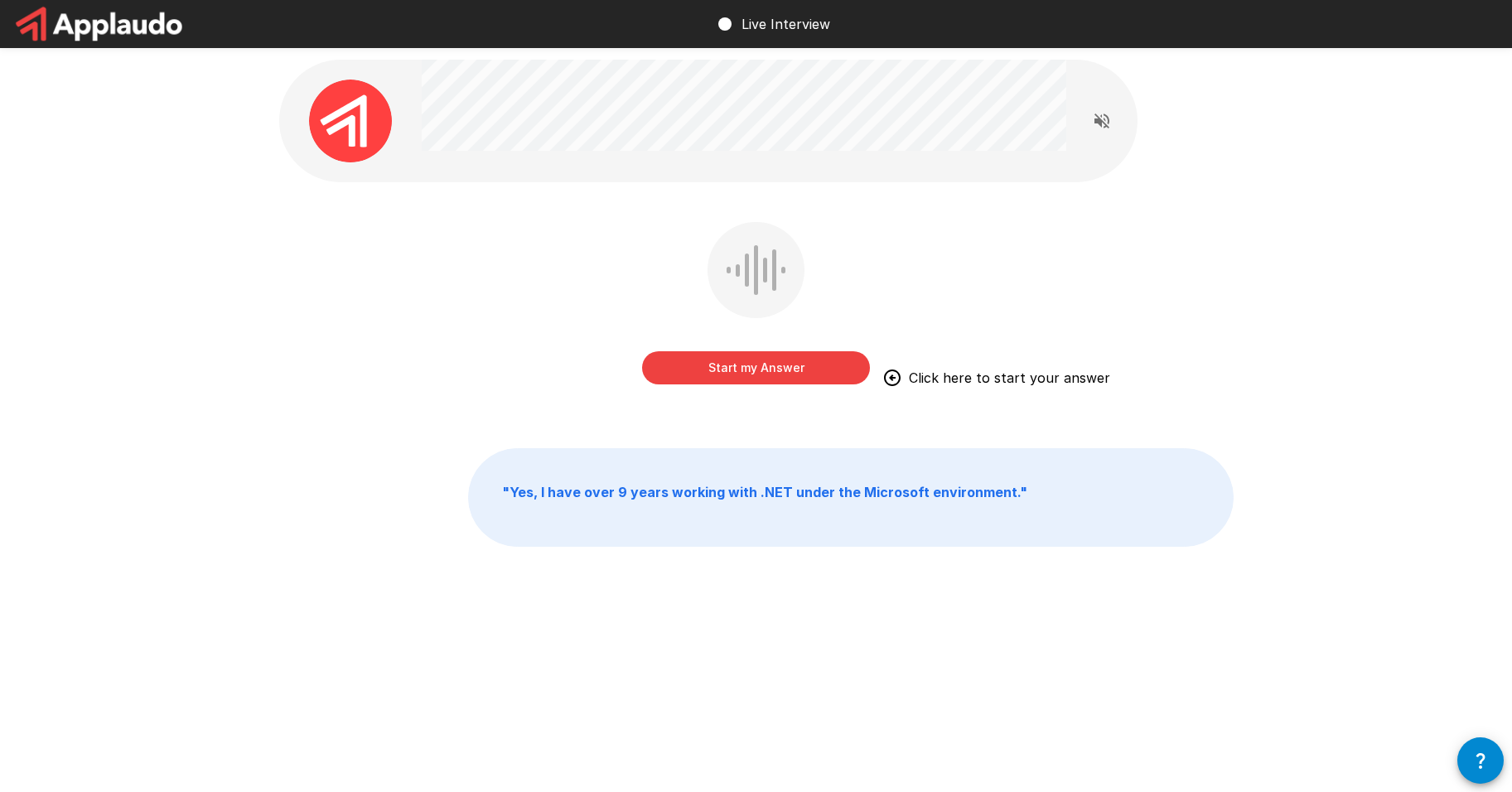
click at [788, 373] on button "Start my Answer" at bounding box center [756, 368] width 228 height 33
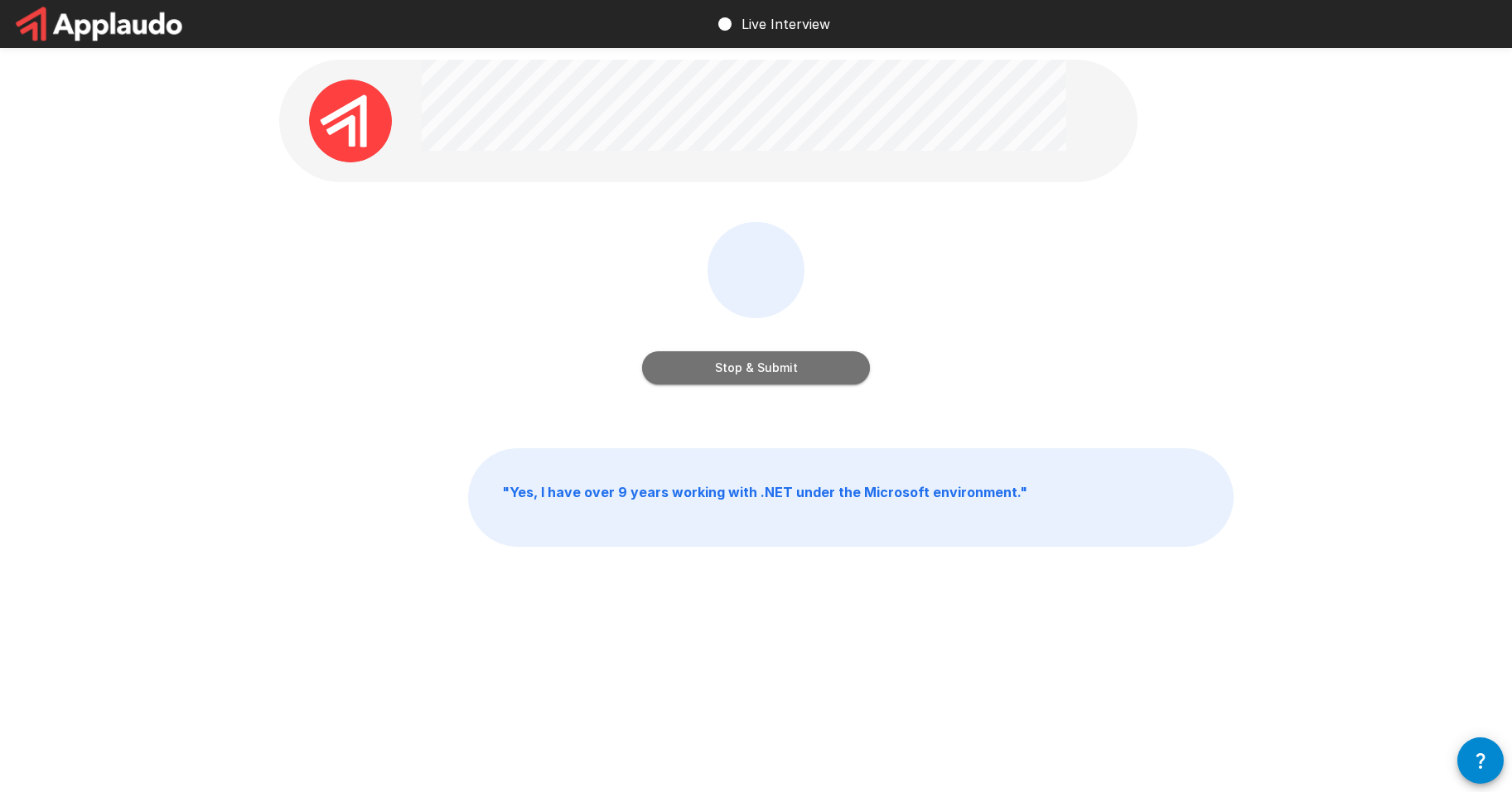
click at [771, 370] on button "Stop & Submit" at bounding box center [756, 368] width 228 height 33
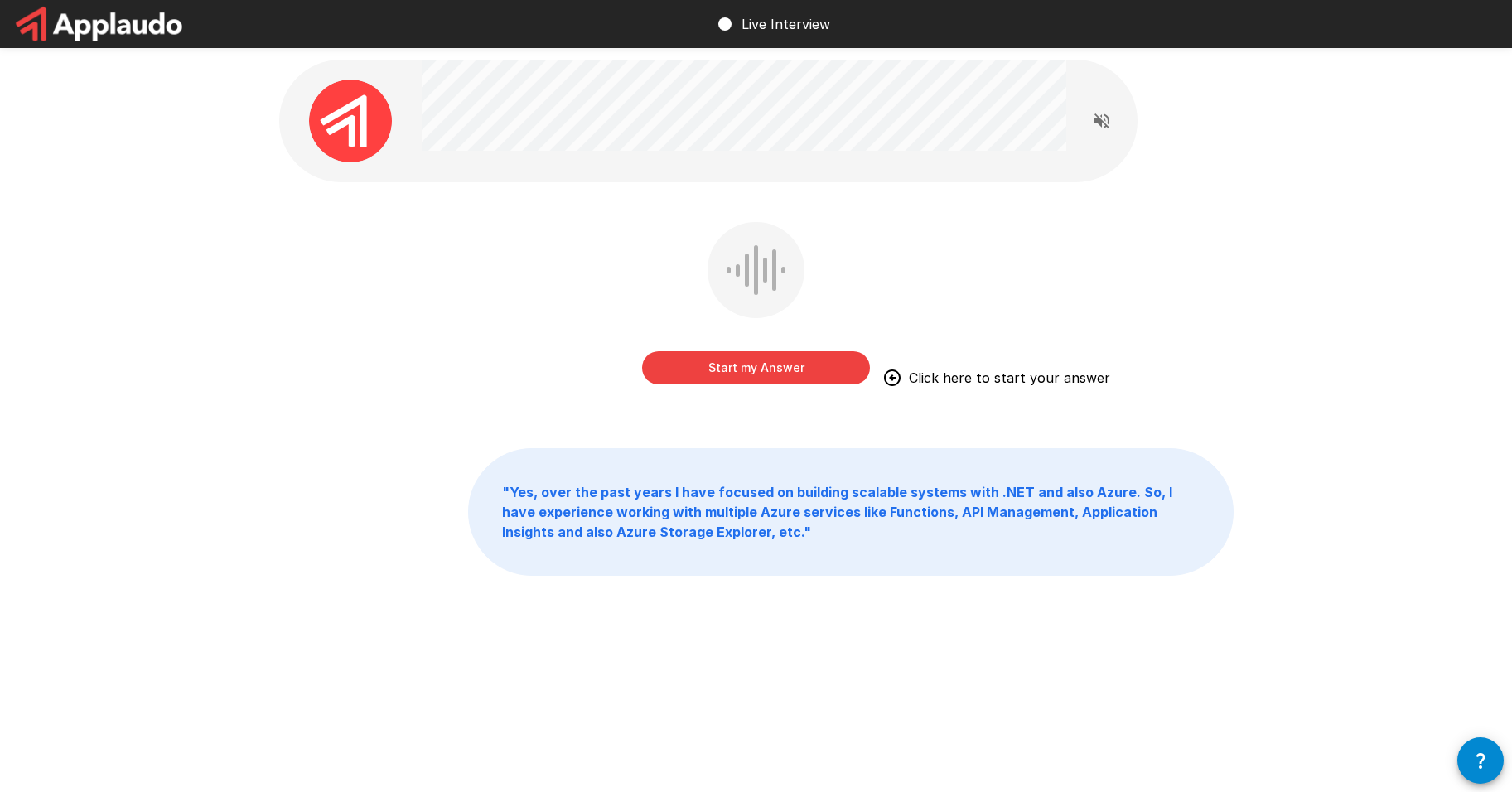
click at [754, 373] on button "Start my Answer" at bounding box center [756, 368] width 228 height 33
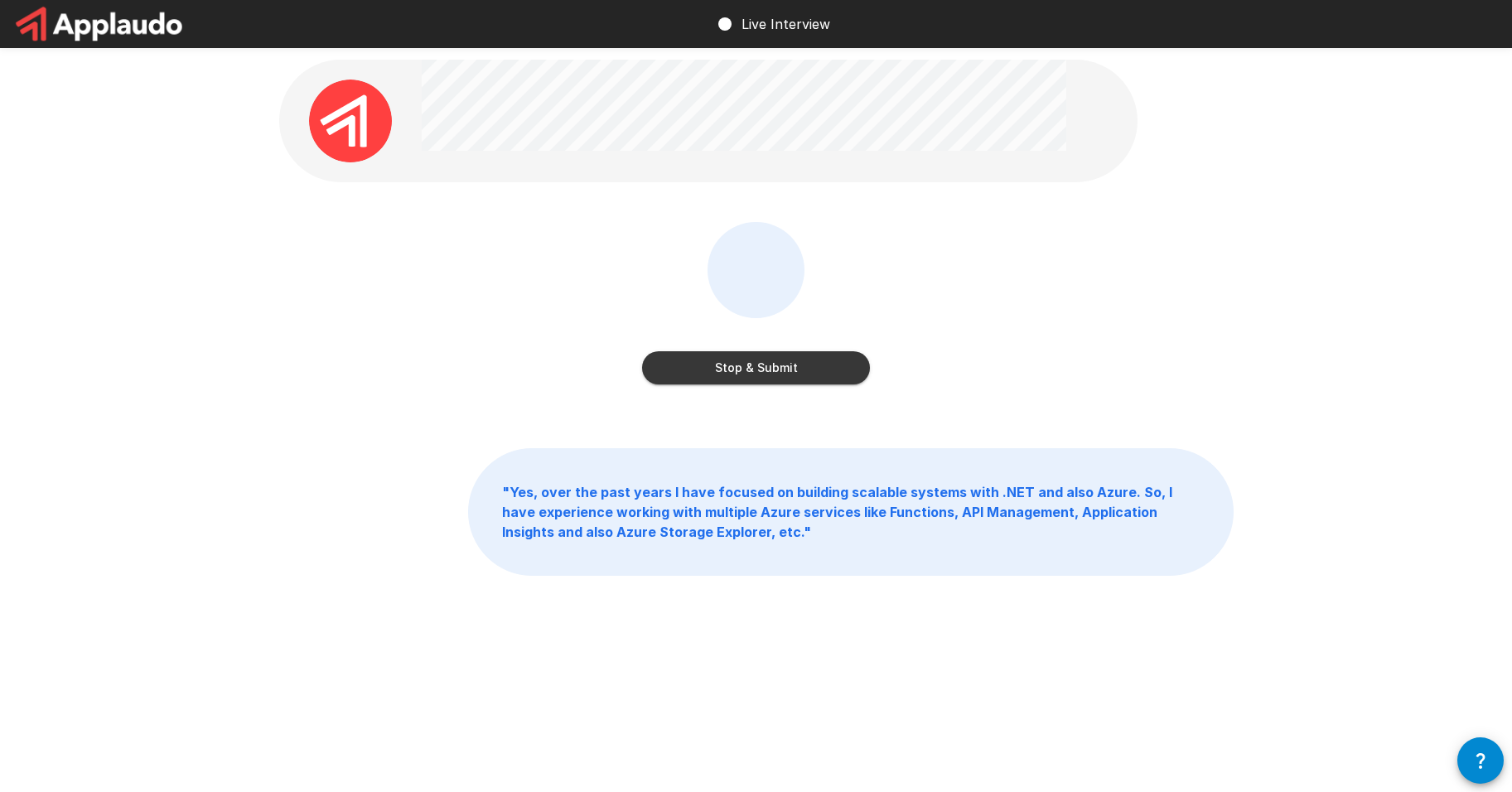
click at [780, 365] on button "Stop & Submit" at bounding box center [756, 368] width 228 height 33
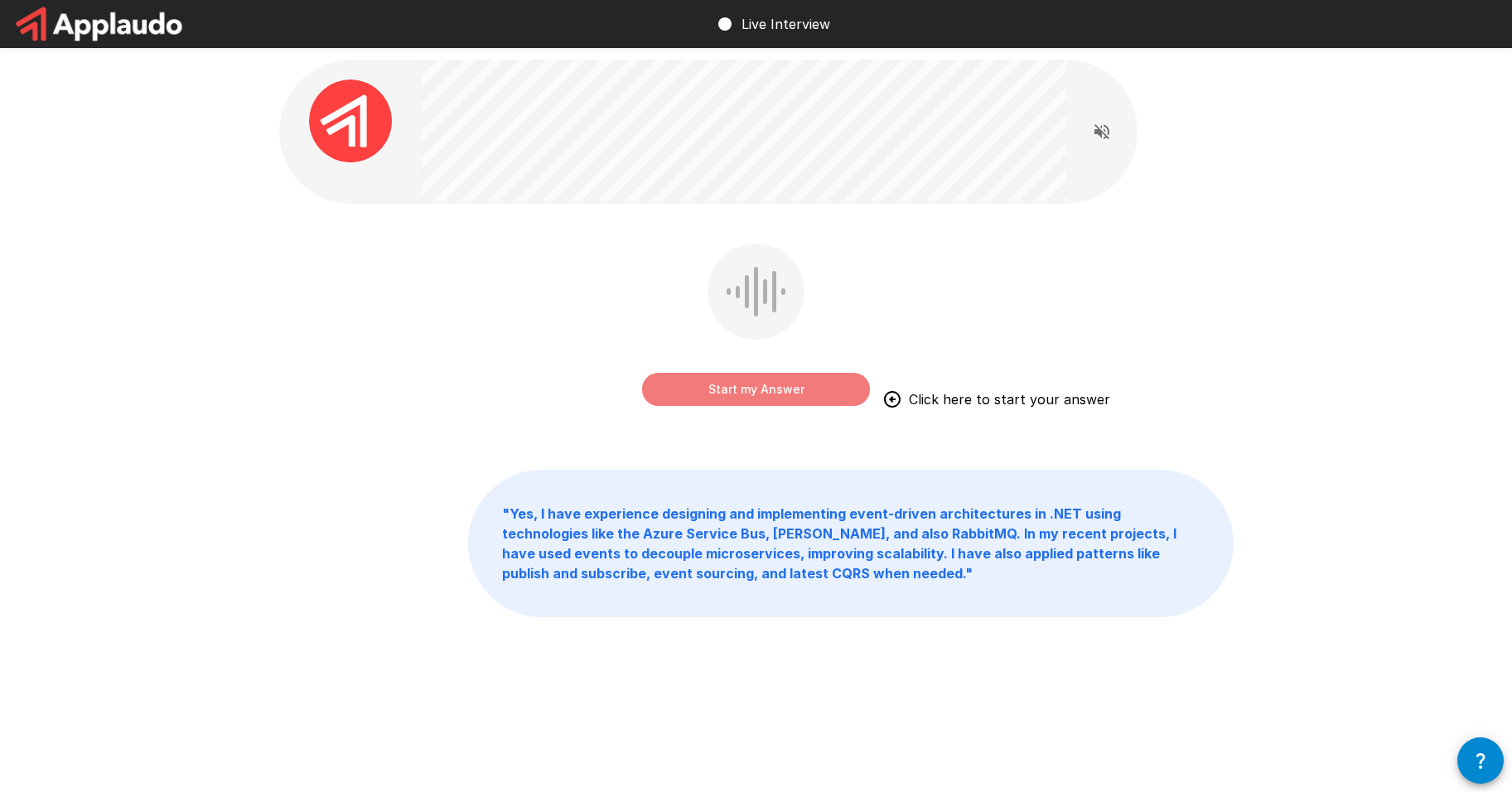
click at [790, 394] on button "Start my Answer" at bounding box center [756, 389] width 228 height 33
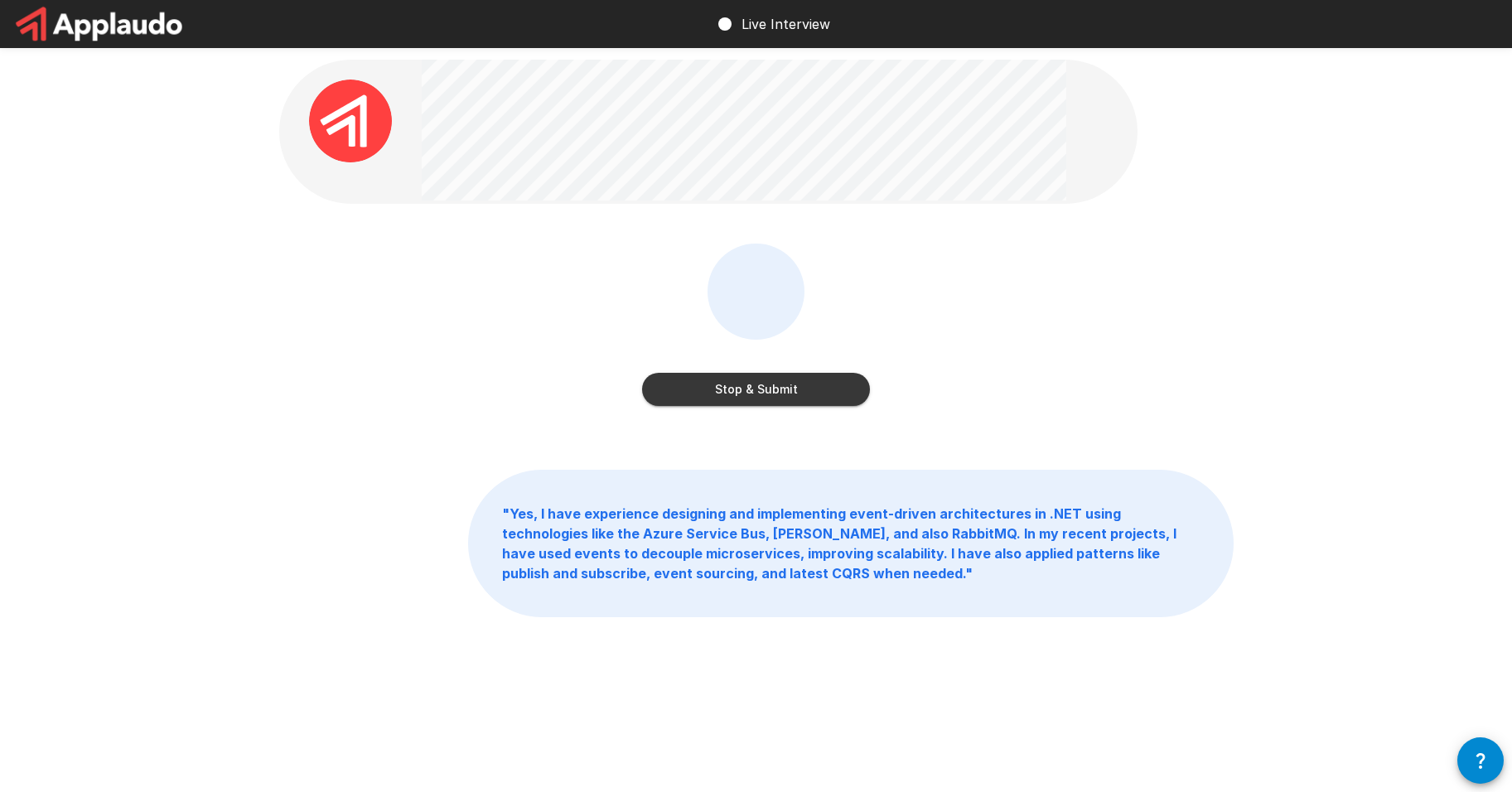
click at [760, 386] on button "Stop & Submit" at bounding box center [756, 389] width 228 height 33
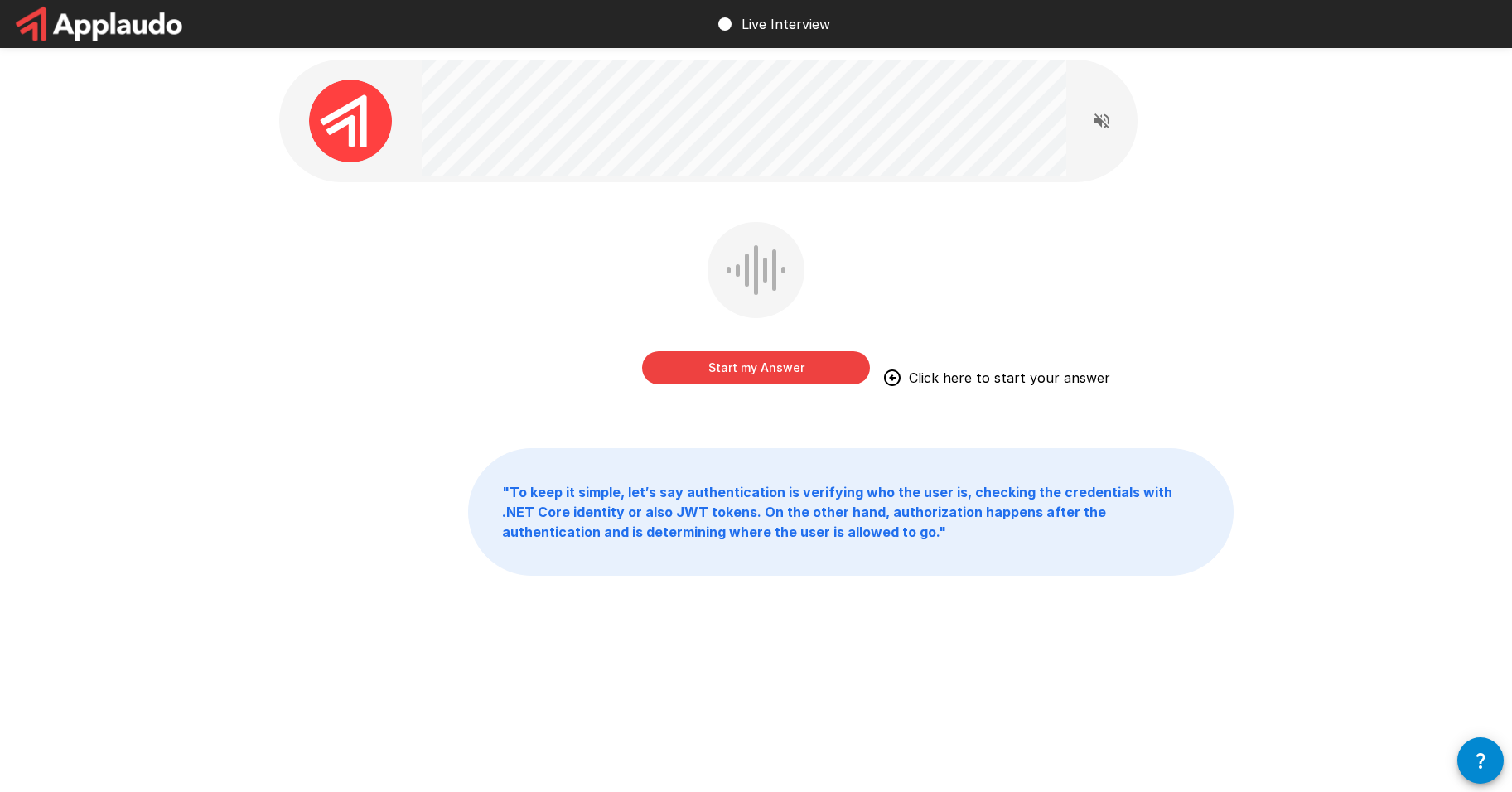
click at [771, 369] on button "Start my Answer" at bounding box center [756, 368] width 228 height 33
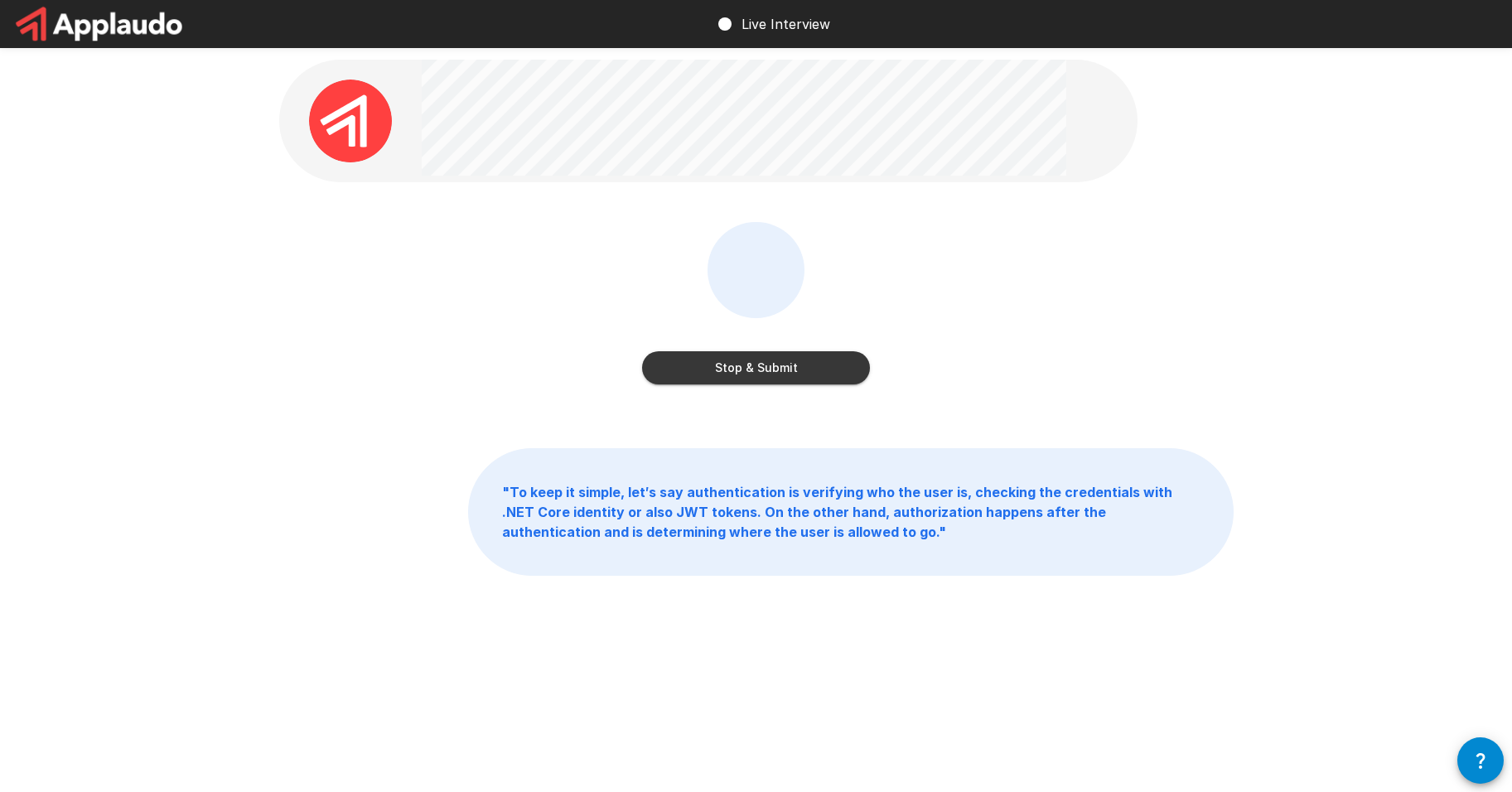
click at [798, 363] on button "Stop & Submit" at bounding box center [756, 368] width 228 height 33
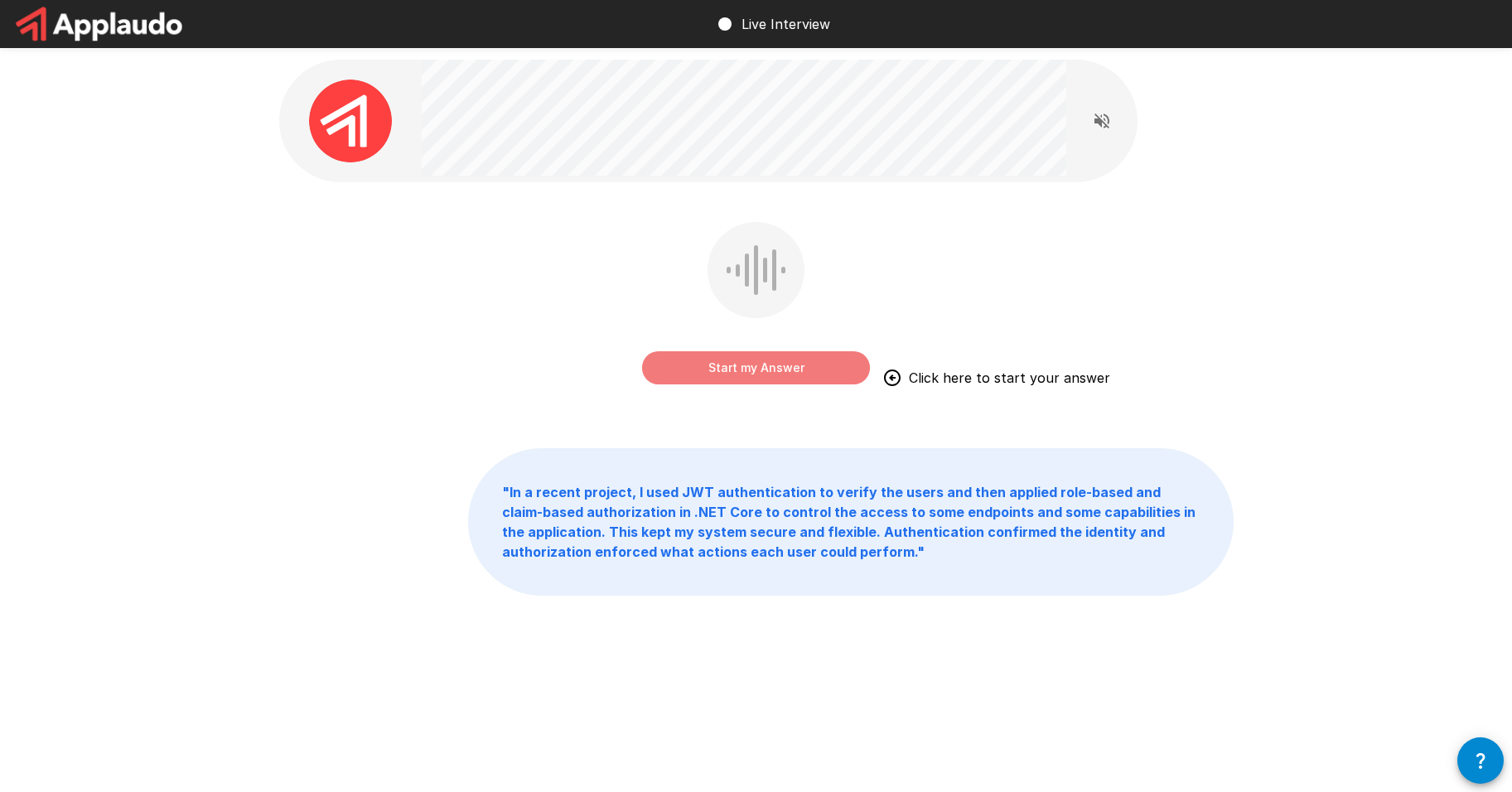
click at [760, 369] on button "Start my Answer" at bounding box center [756, 368] width 228 height 33
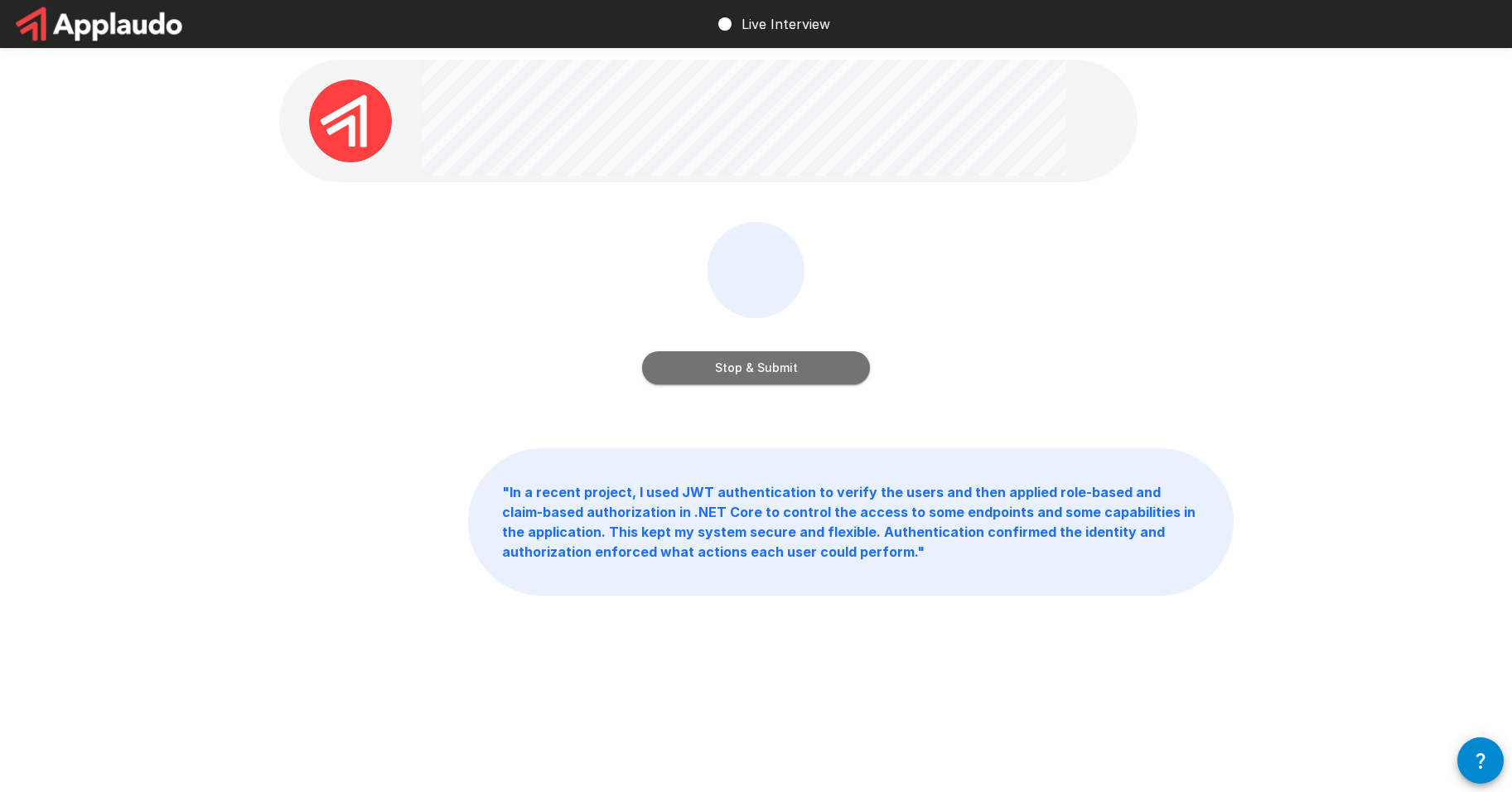
click at [809, 367] on button "Stop & Submit" at bounding box center [756, 368] width 228 height 33
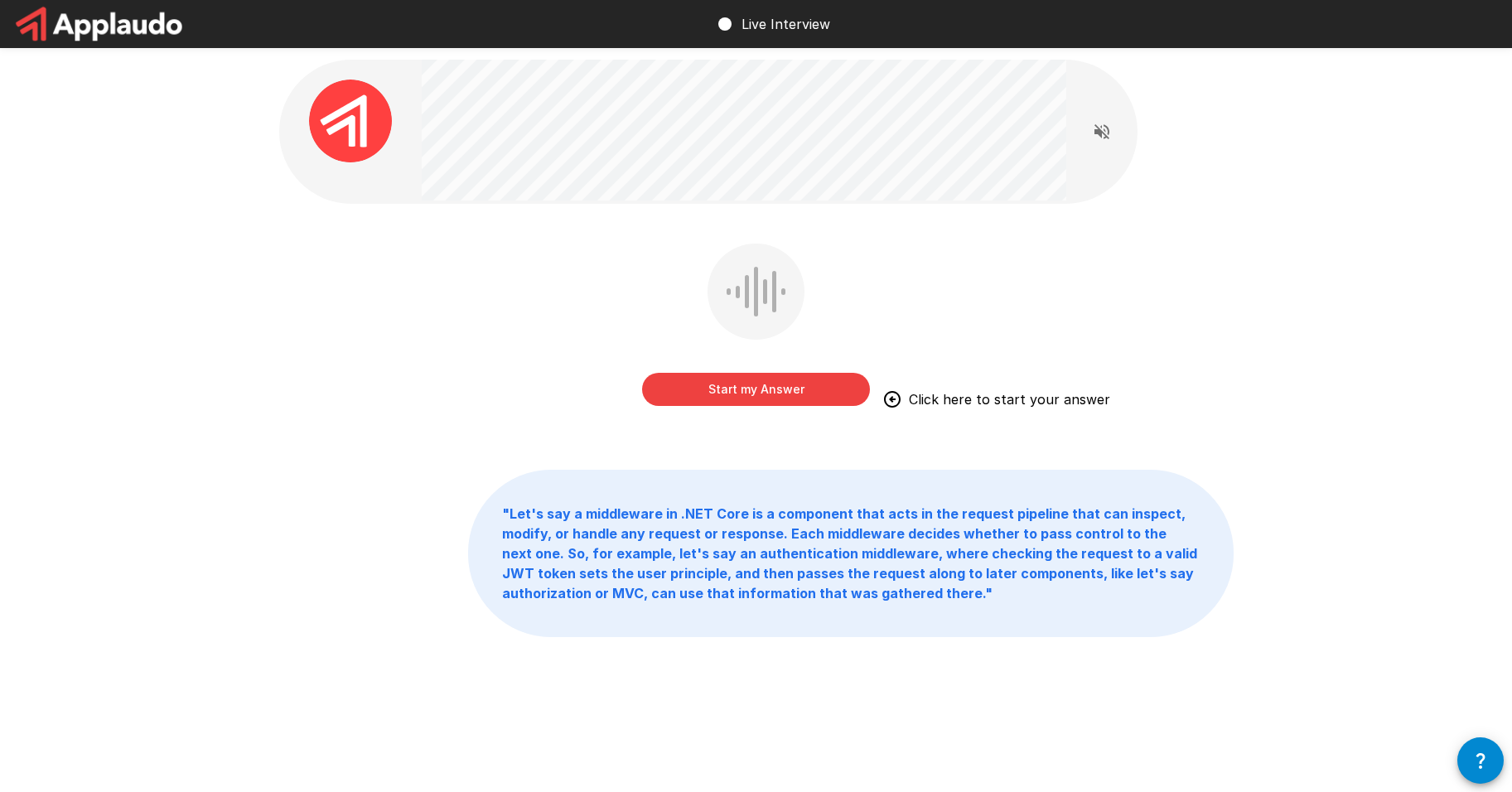
click at [736, 391] on button "Start my Answer" at bounding box center [756, 389] width 228 height 33
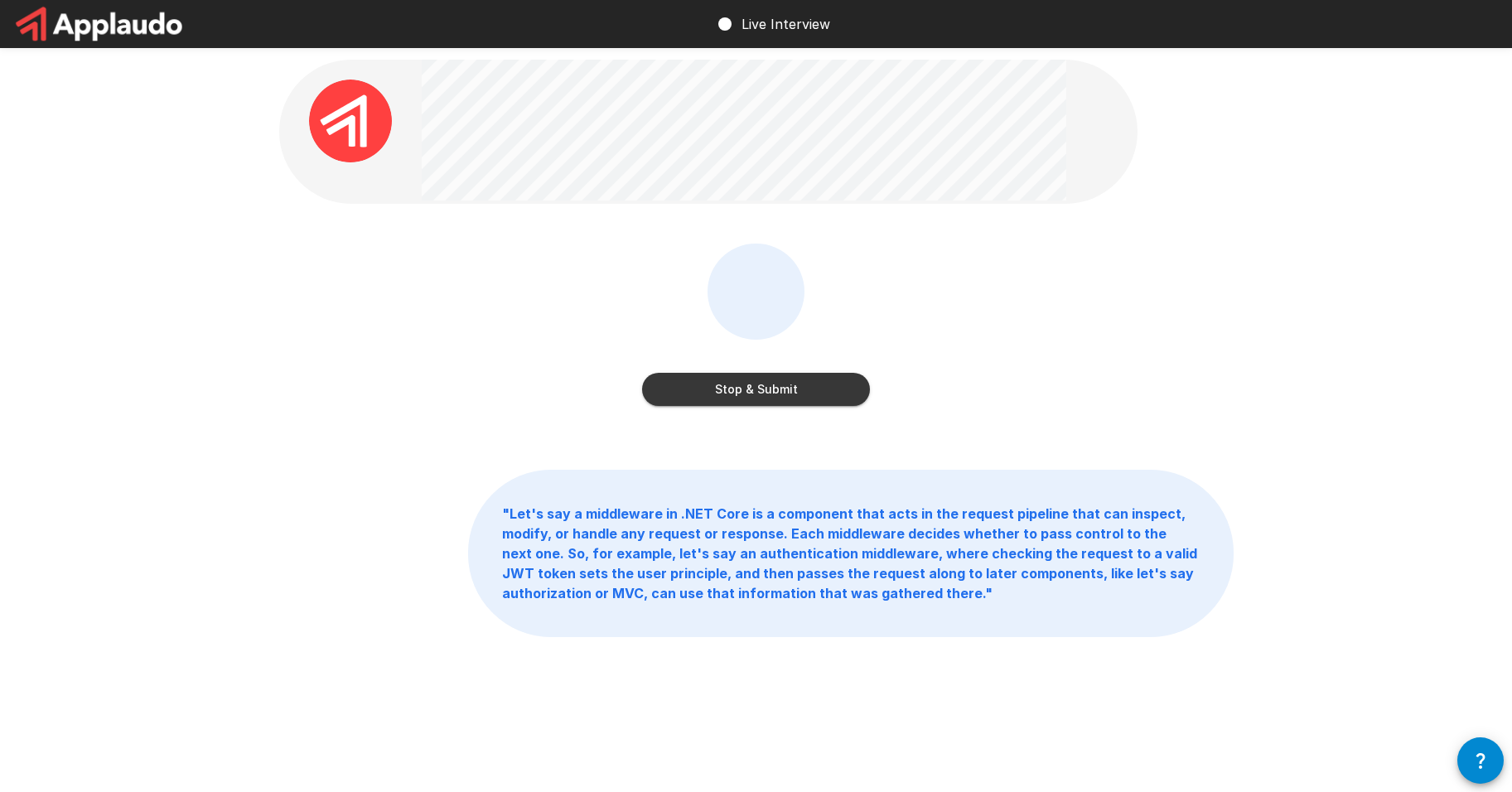
click at [808, 396] on button "Stop & Submit" at bounding box center [756, 389] width 228 height 33
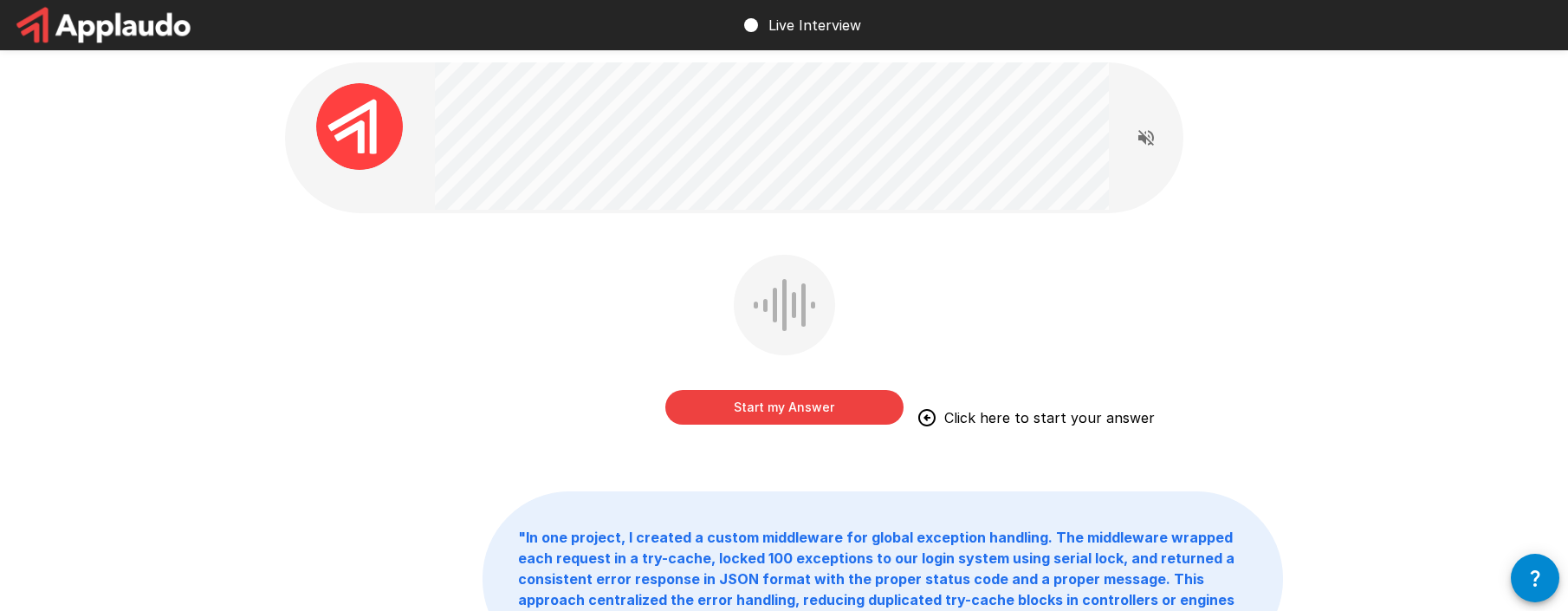
click at [833, 411] on button "Start my Answer" at bounding box center [785, 407] width 239 height 35
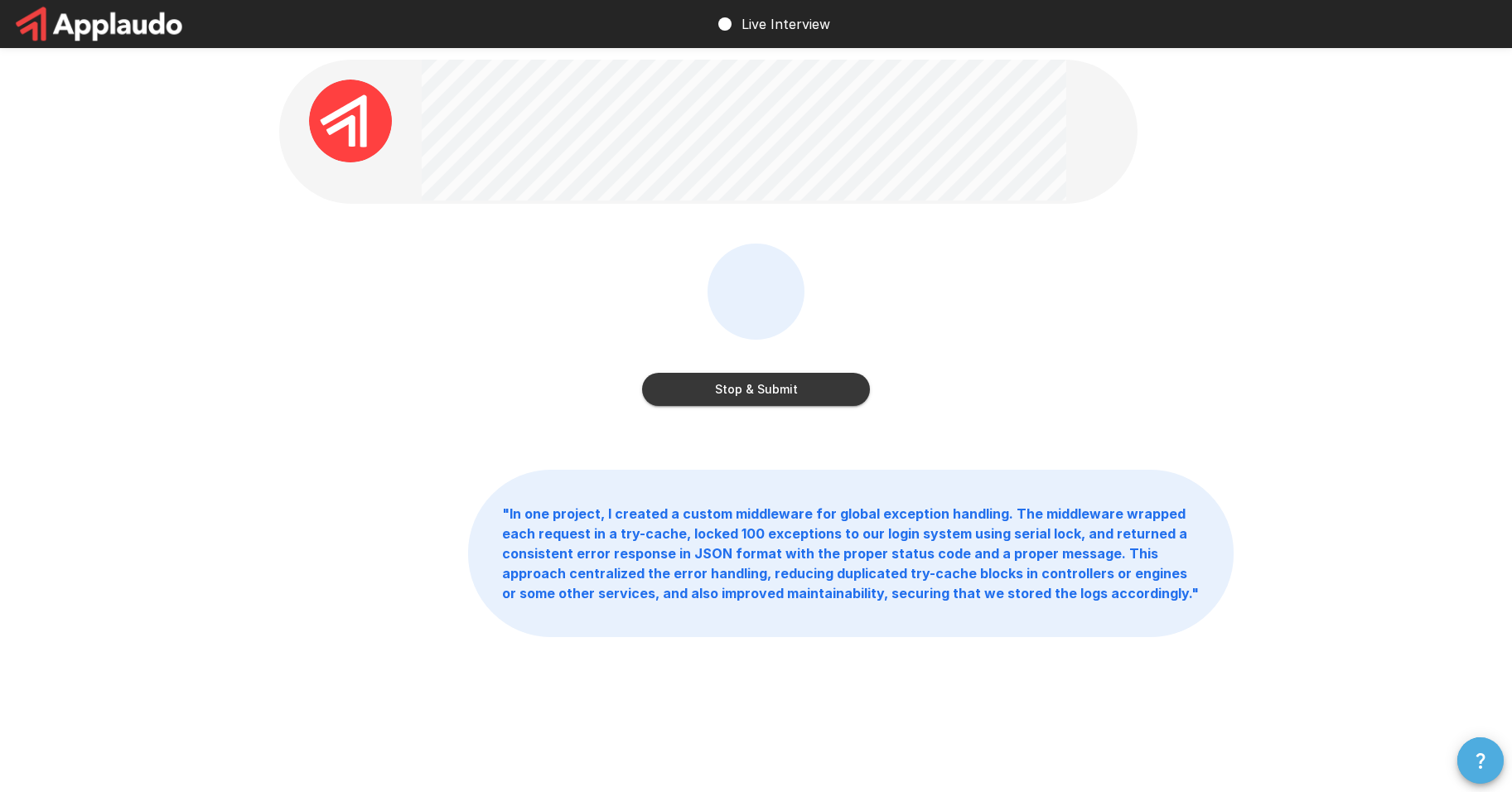
click at [806, 386] on button "Stop & Submit" at bounding box center [756, 389] width 228 height 33
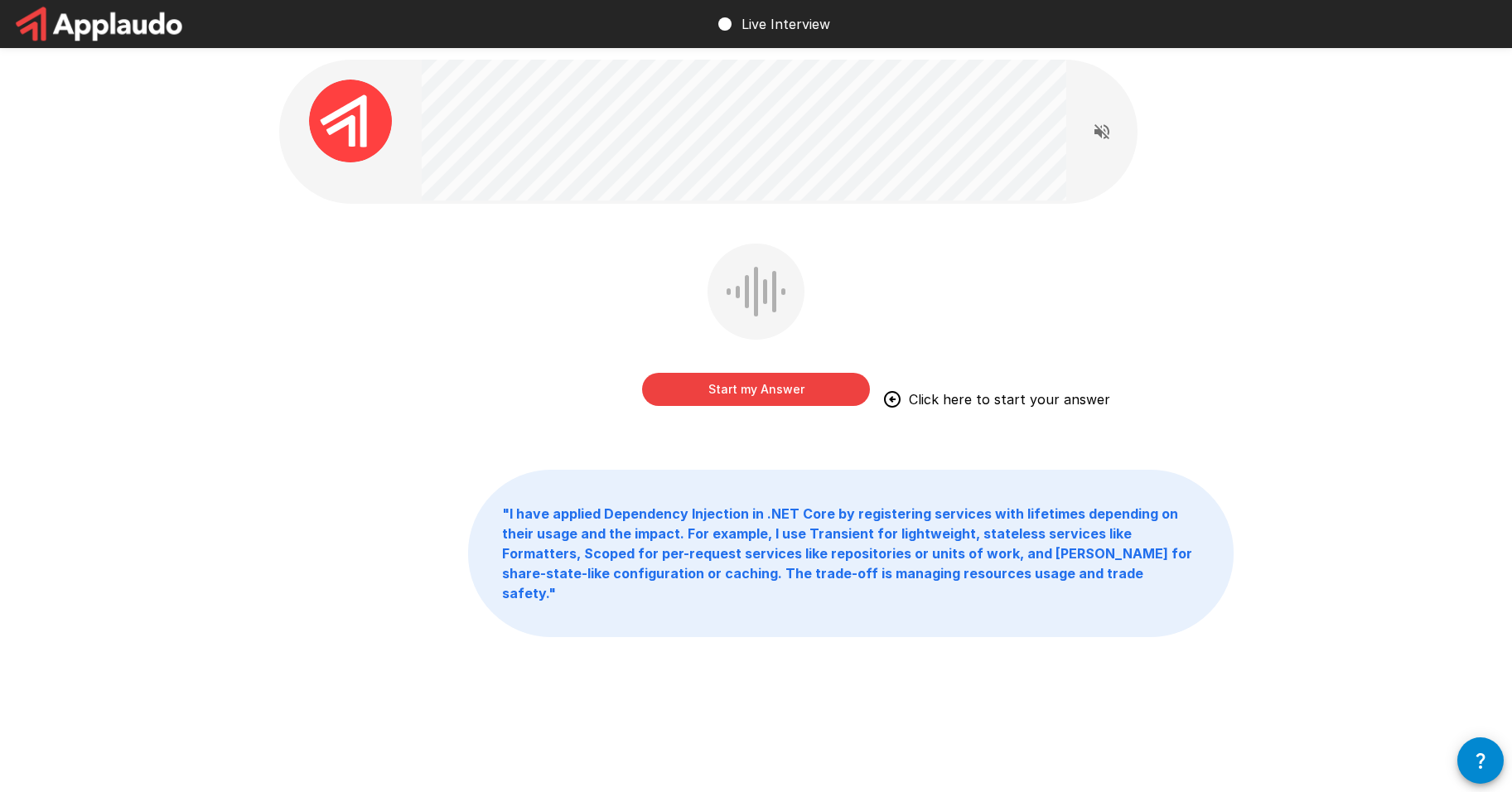
click at [714, 386] on button "Start my Answer" at bounding box center [756, 389] width 228 height 33
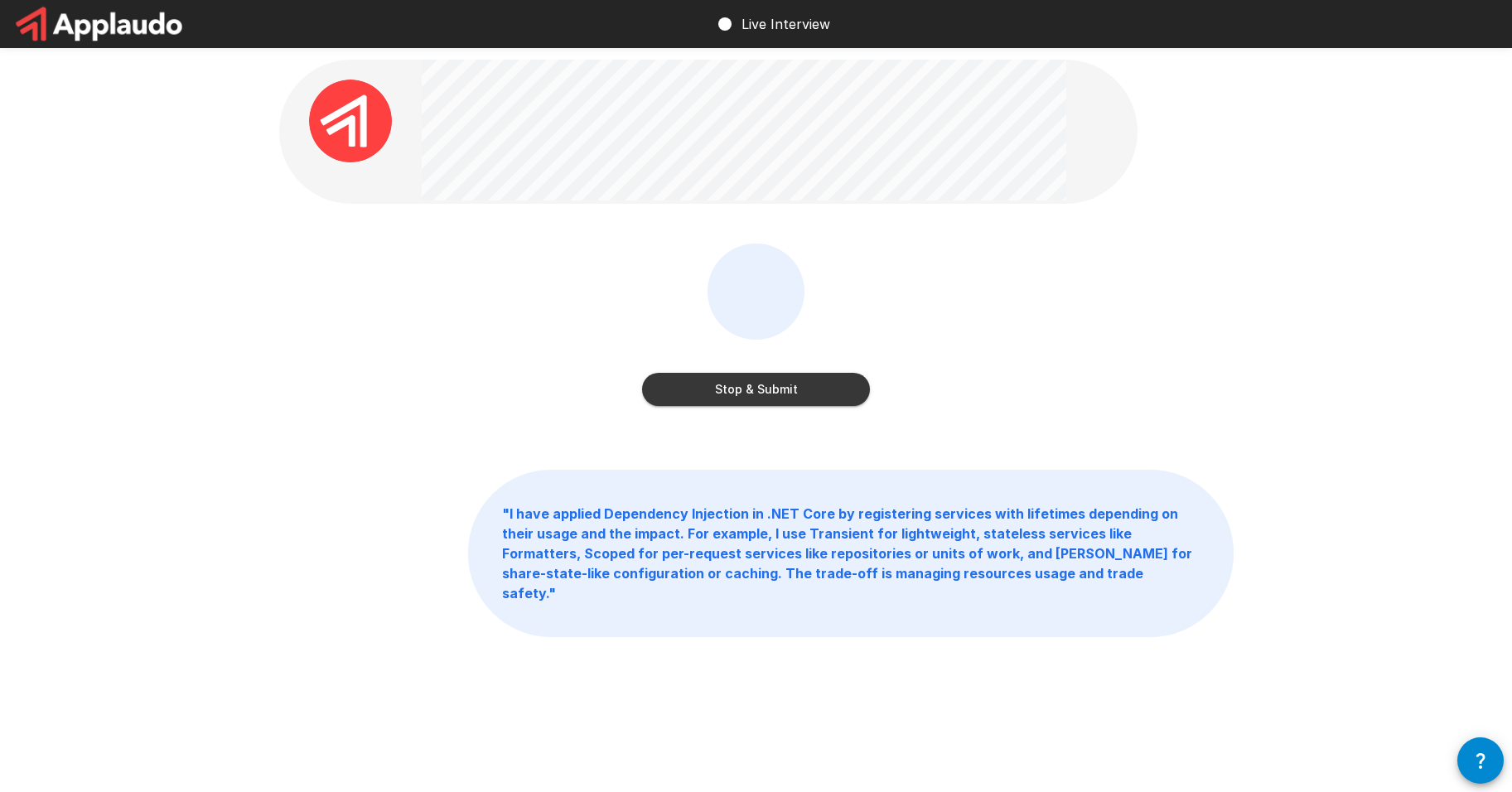
click at [794, 392] on button "Stop & Submit" at bounding box center [756, 389] width 228 height 33
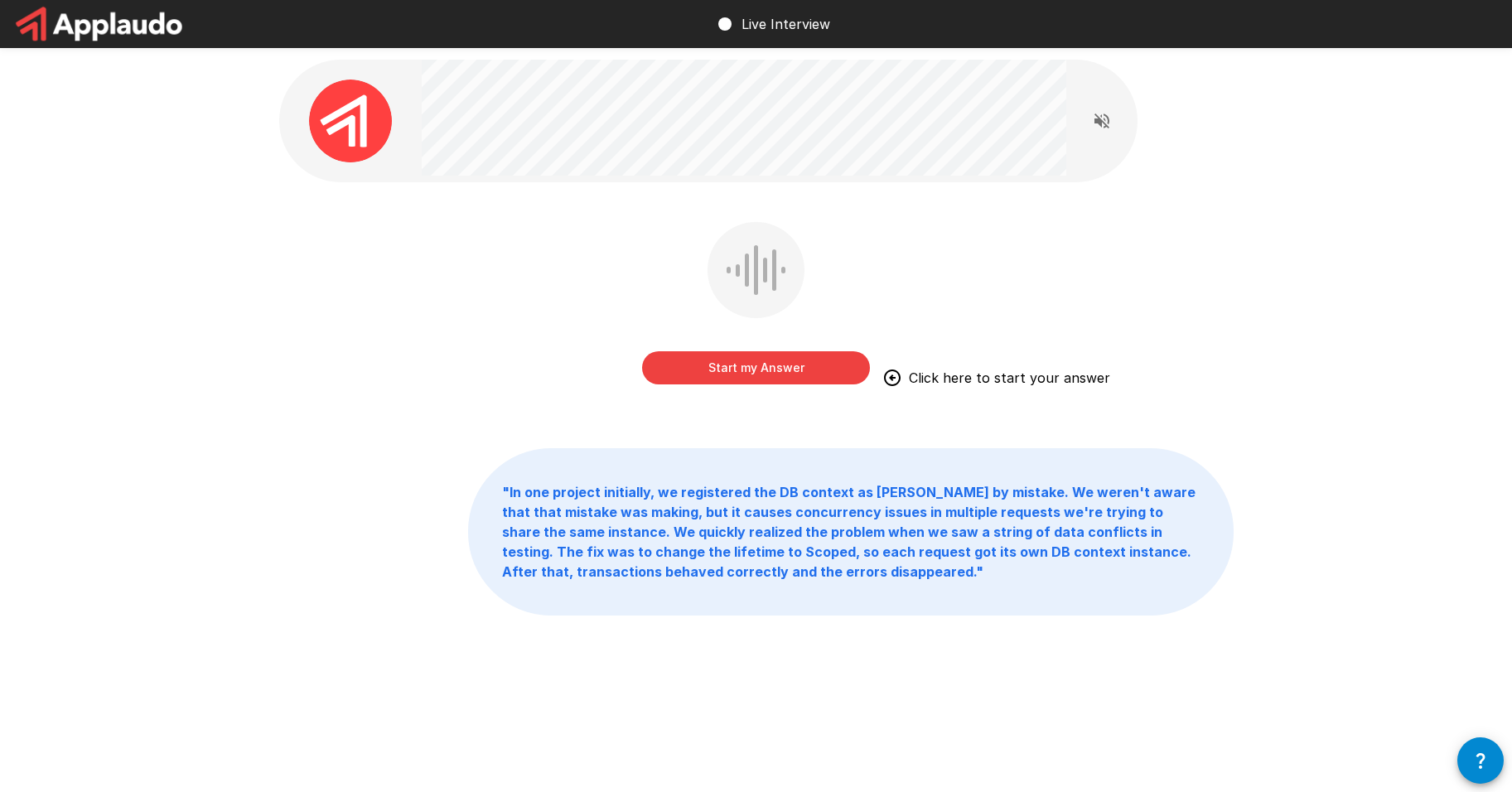
click at [777, 370] on button "Start my Answer" at bounding box center [756, 368] width 228 height 33
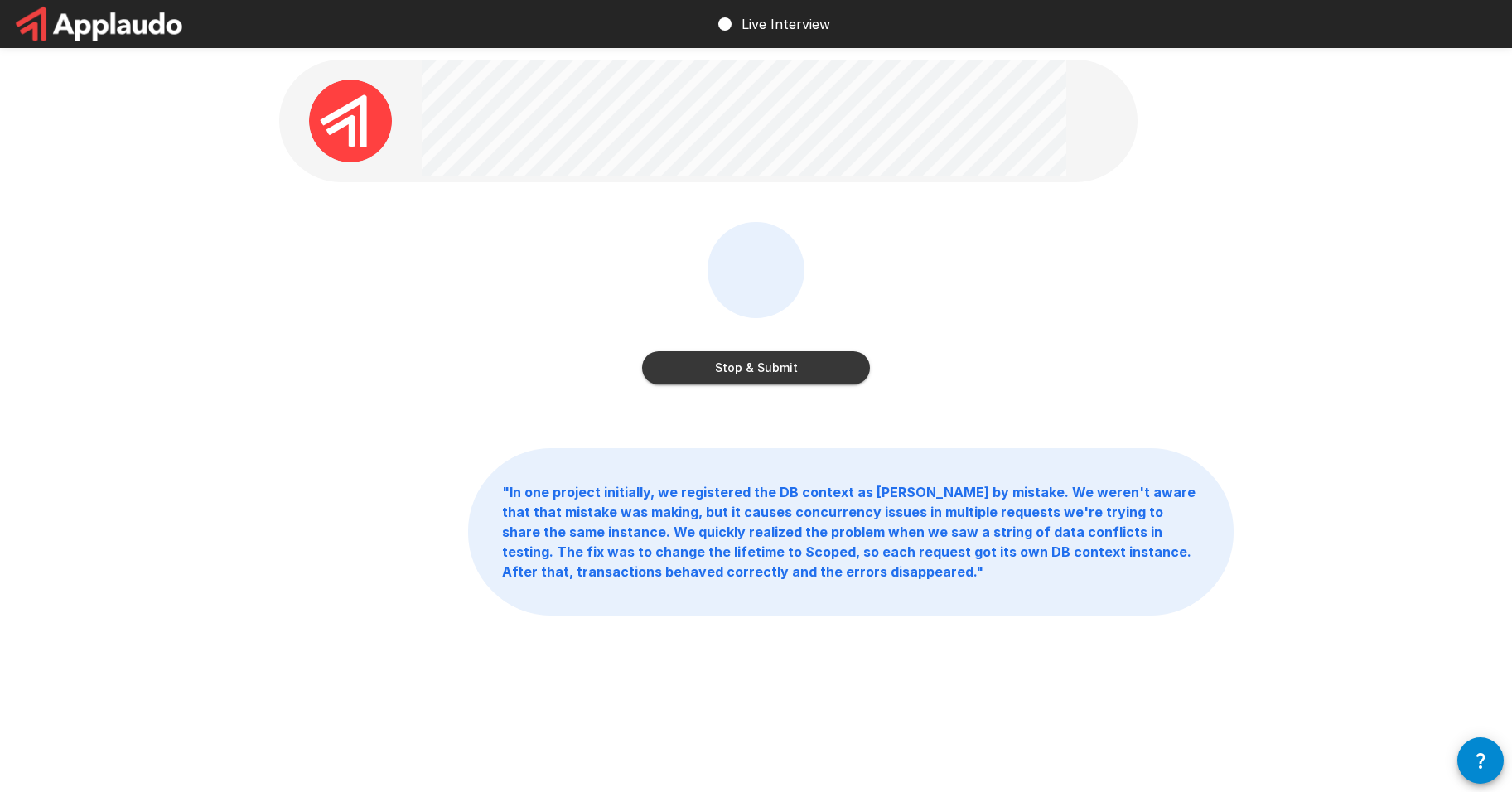
click at [809, 374] on button "Stop & Submit" at bounding box center [756, 368] width 228 height 33
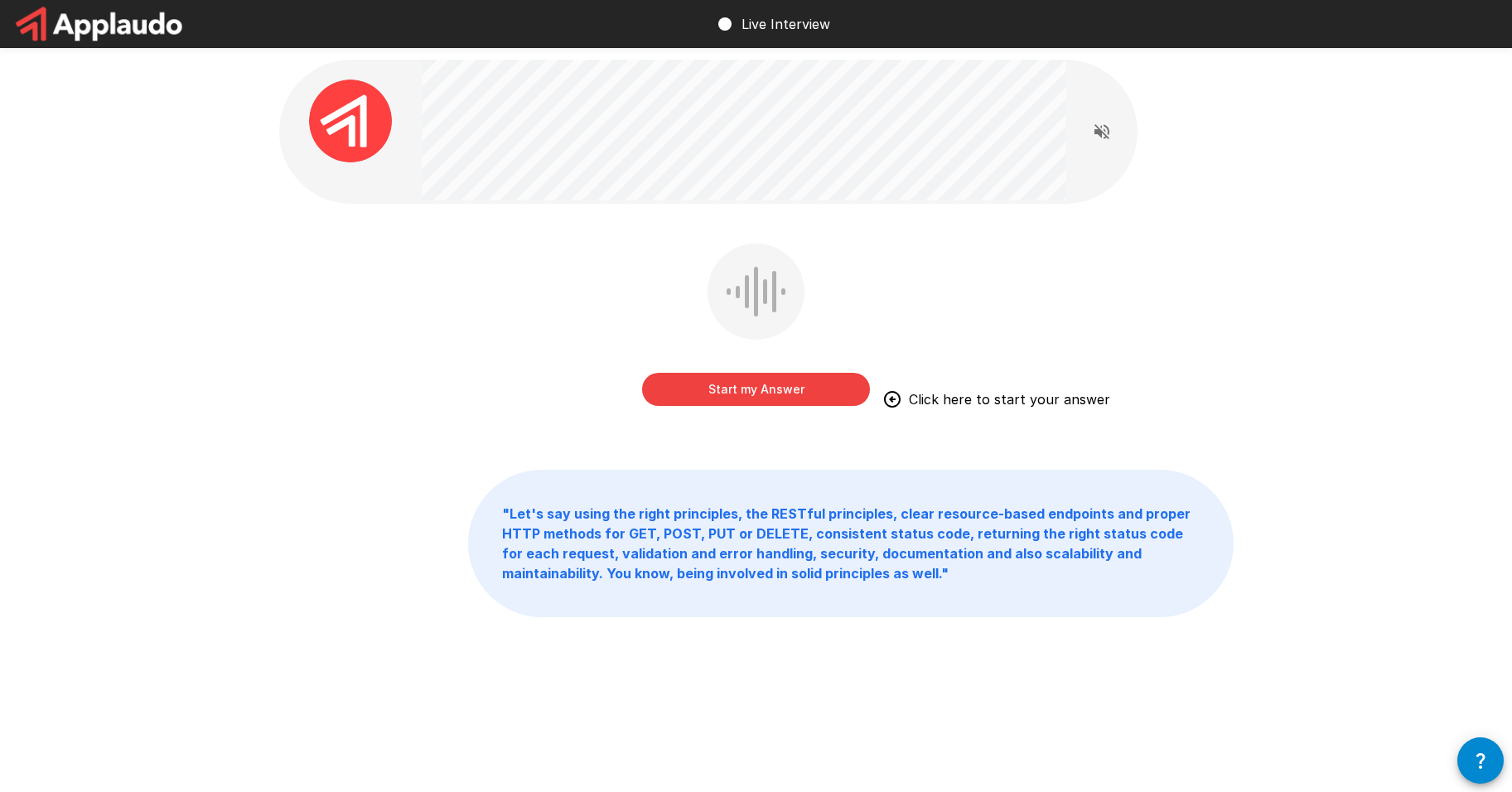
click at [796, 394] on button "Start my Answer" at bounding box center [756, 389] width 228 height 33
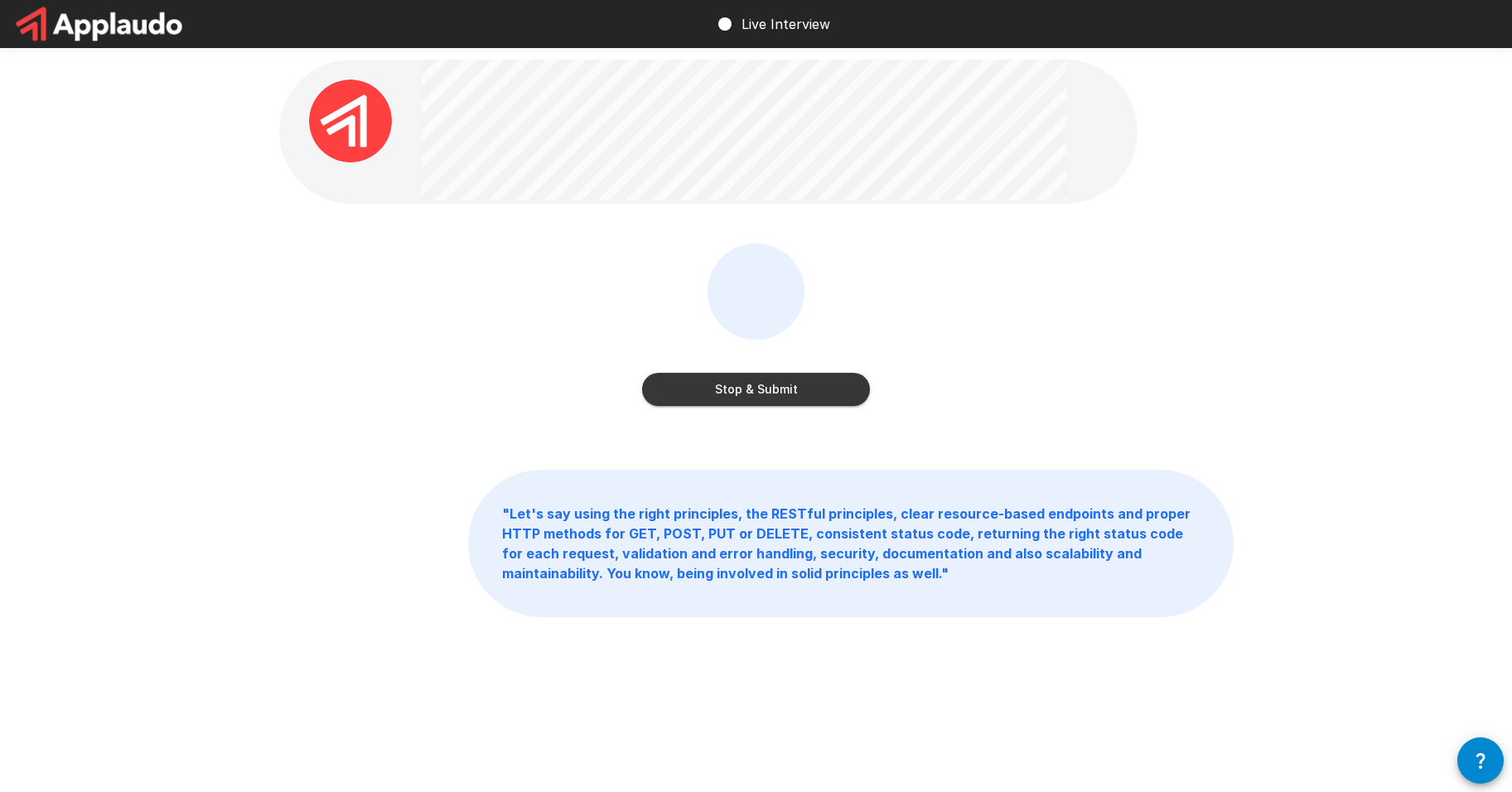
click at [818, 395] on button "Stop & Submit" at bounding box center [756, 389] width 228 height 33
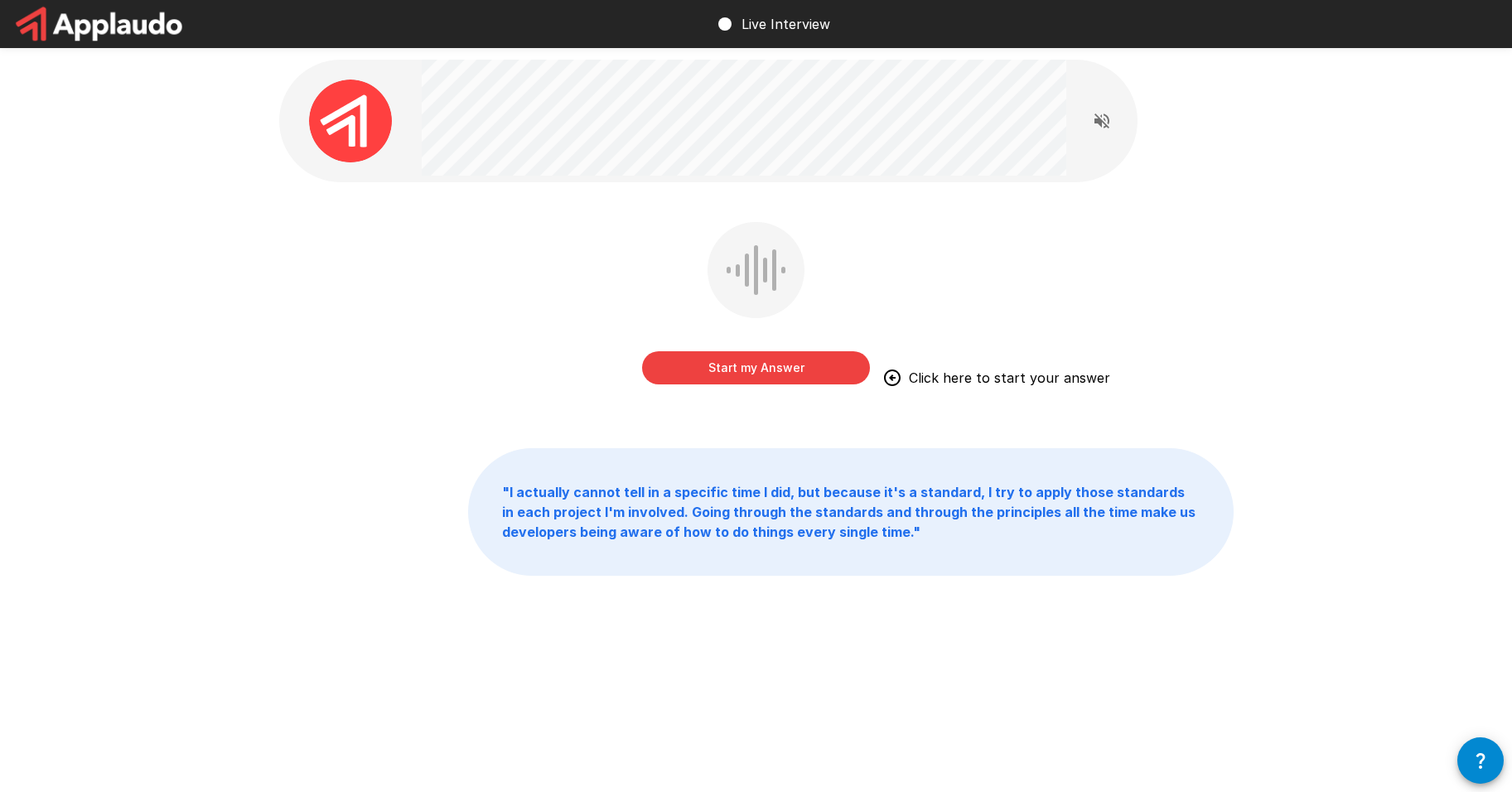
click at [783, 370] on button "Start my Answer" at bounding box center [756, 368] width 228 height 33
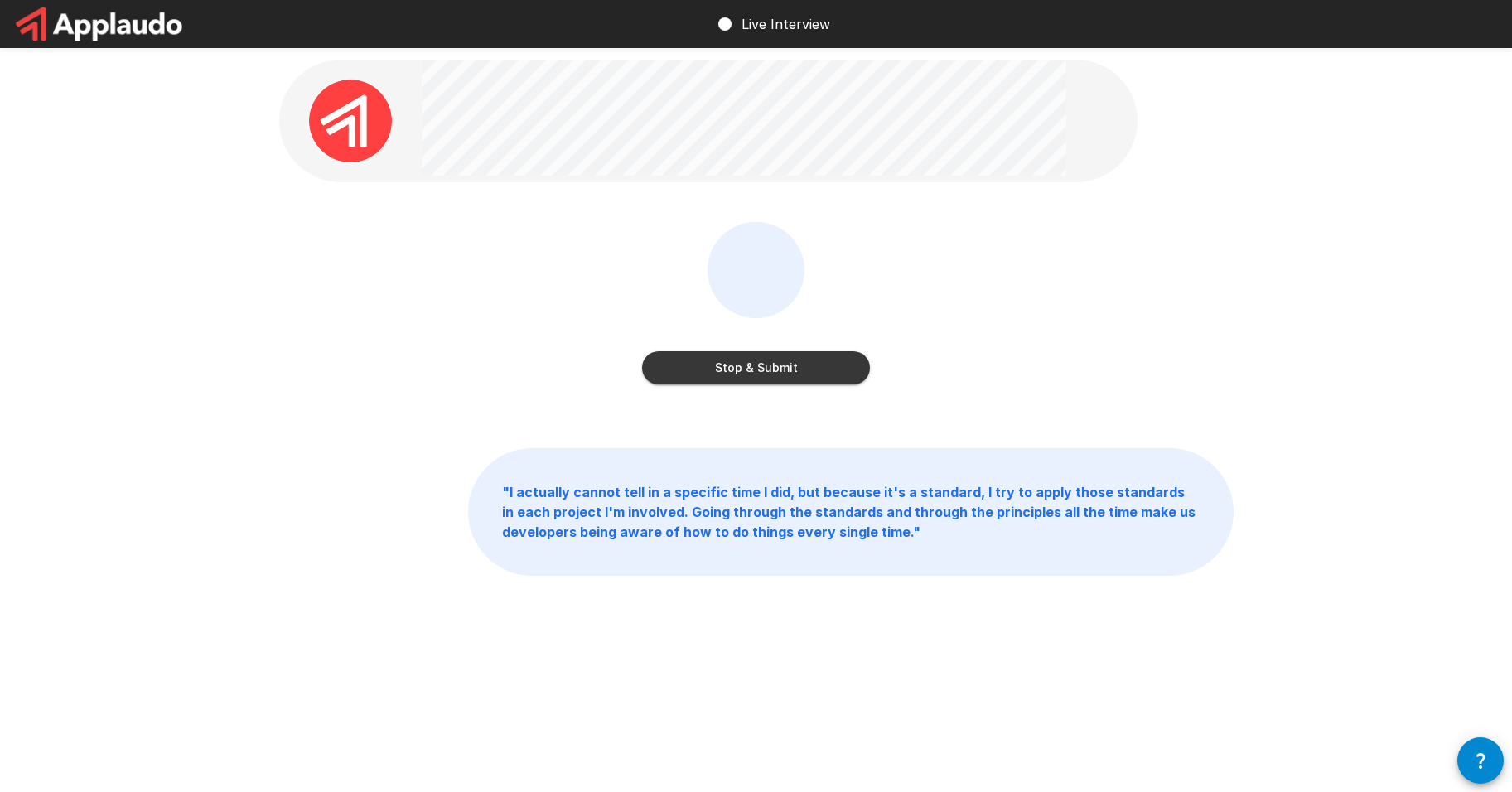
click at [797, 373] on button "Stop & Submit" at bounding box center [756, 368] width 228 height 33
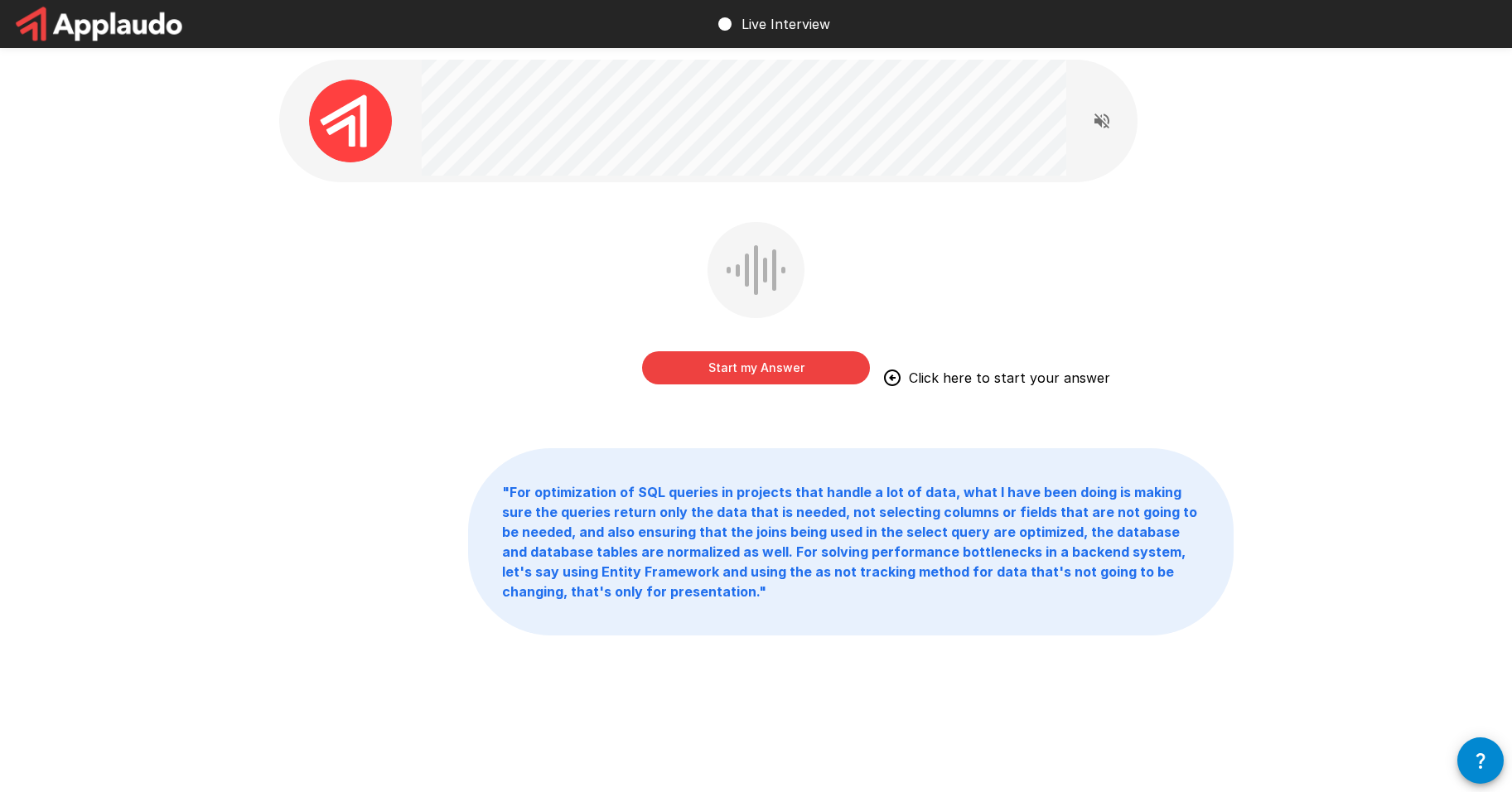
click at [796, 372] on button "Start my Answer" at bounding box center [756, 368] width 228 height 33
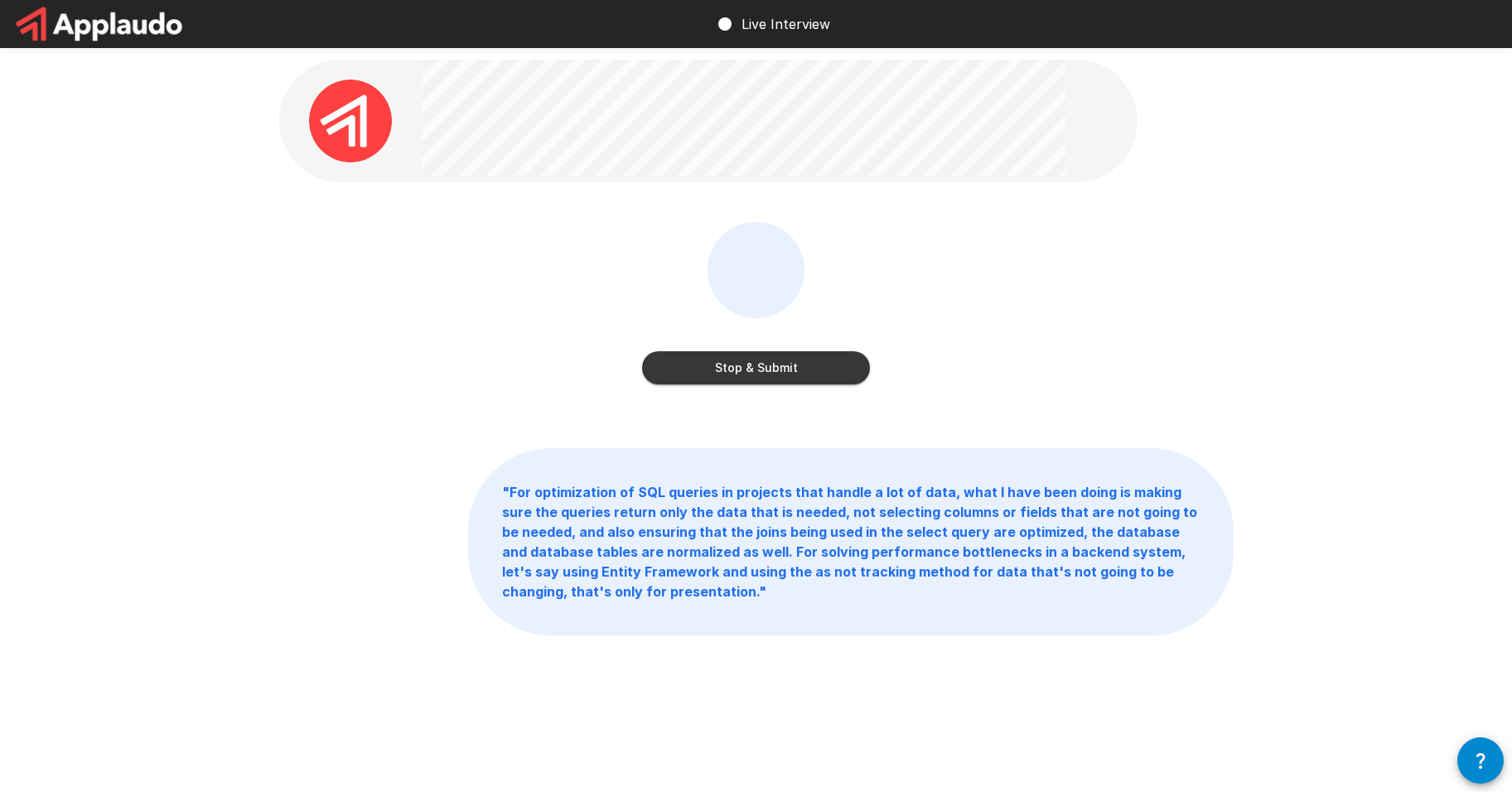
click at [778, 370] on button "Stop & Submit" at bounding box center [756, 368] width 228 height 33
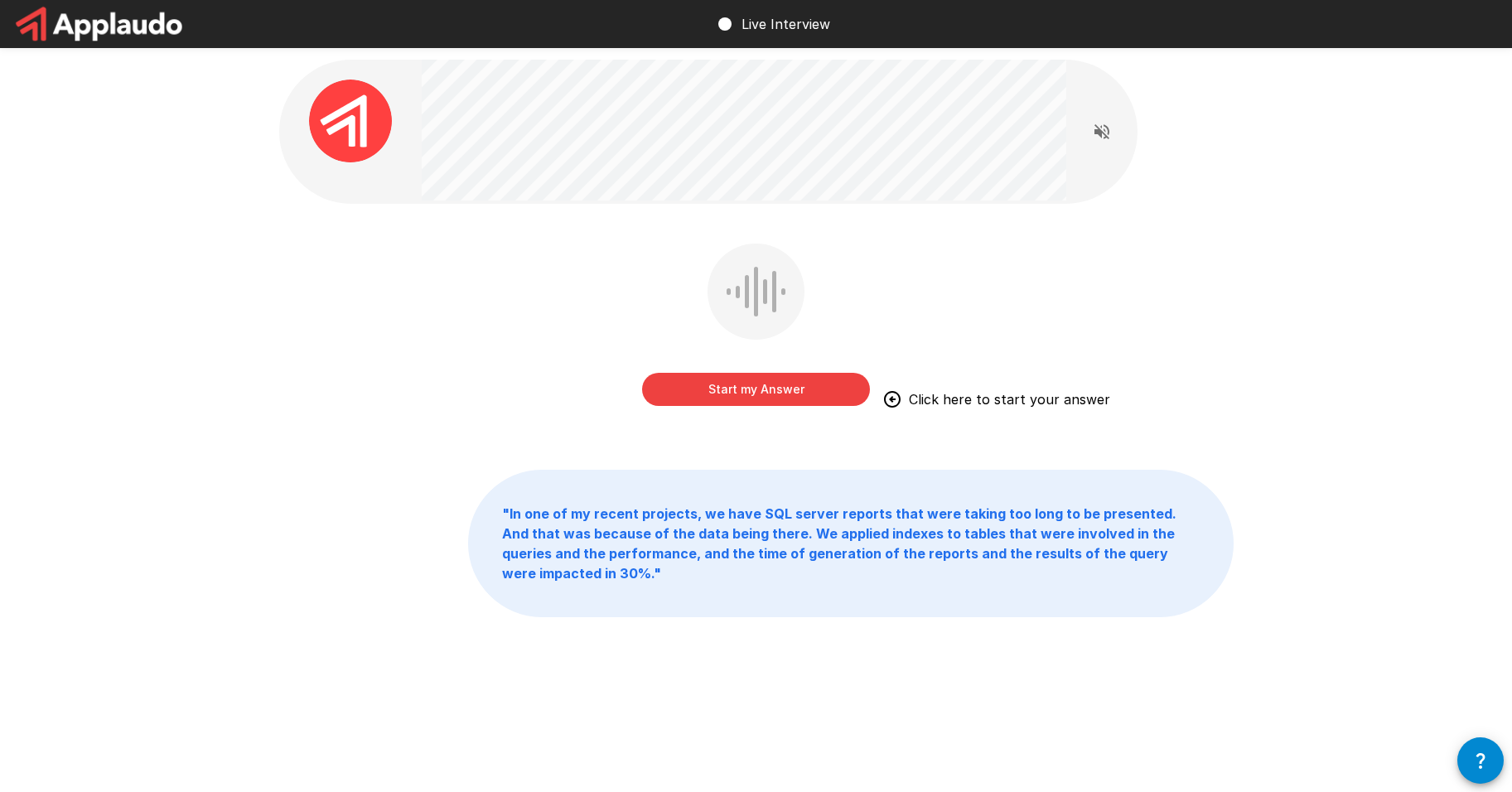
click at [772, 394] on button "Start my Answer" at bounding box center [756, 389] width 228 height 33
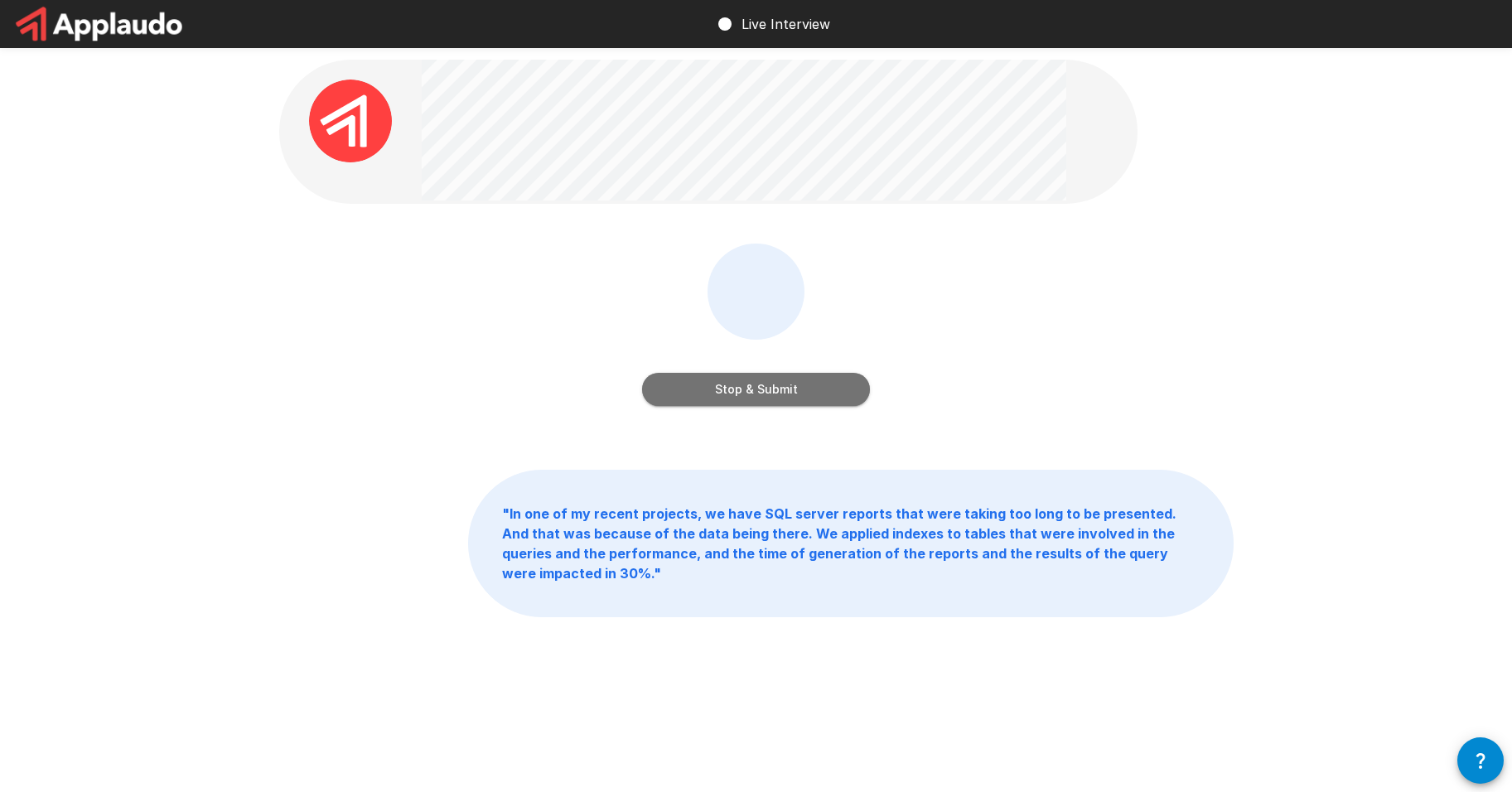
click at [796, 393] on button "Stop & Submit" at bounding box center [756, 389] width 228 height 33
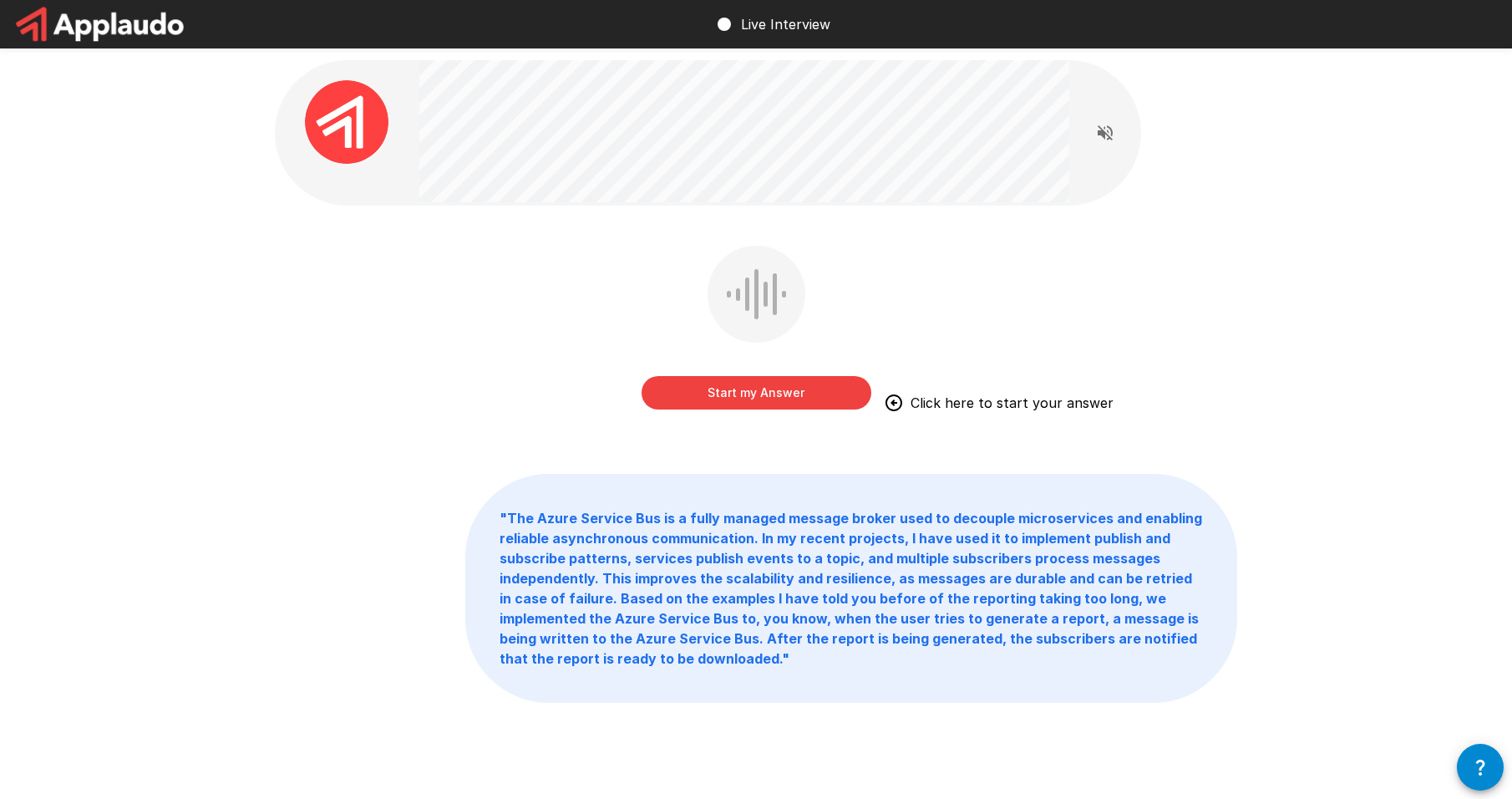
click at [736, 393] on button "Start my Answer" at bounding box center [757, 393] width 230 height 33
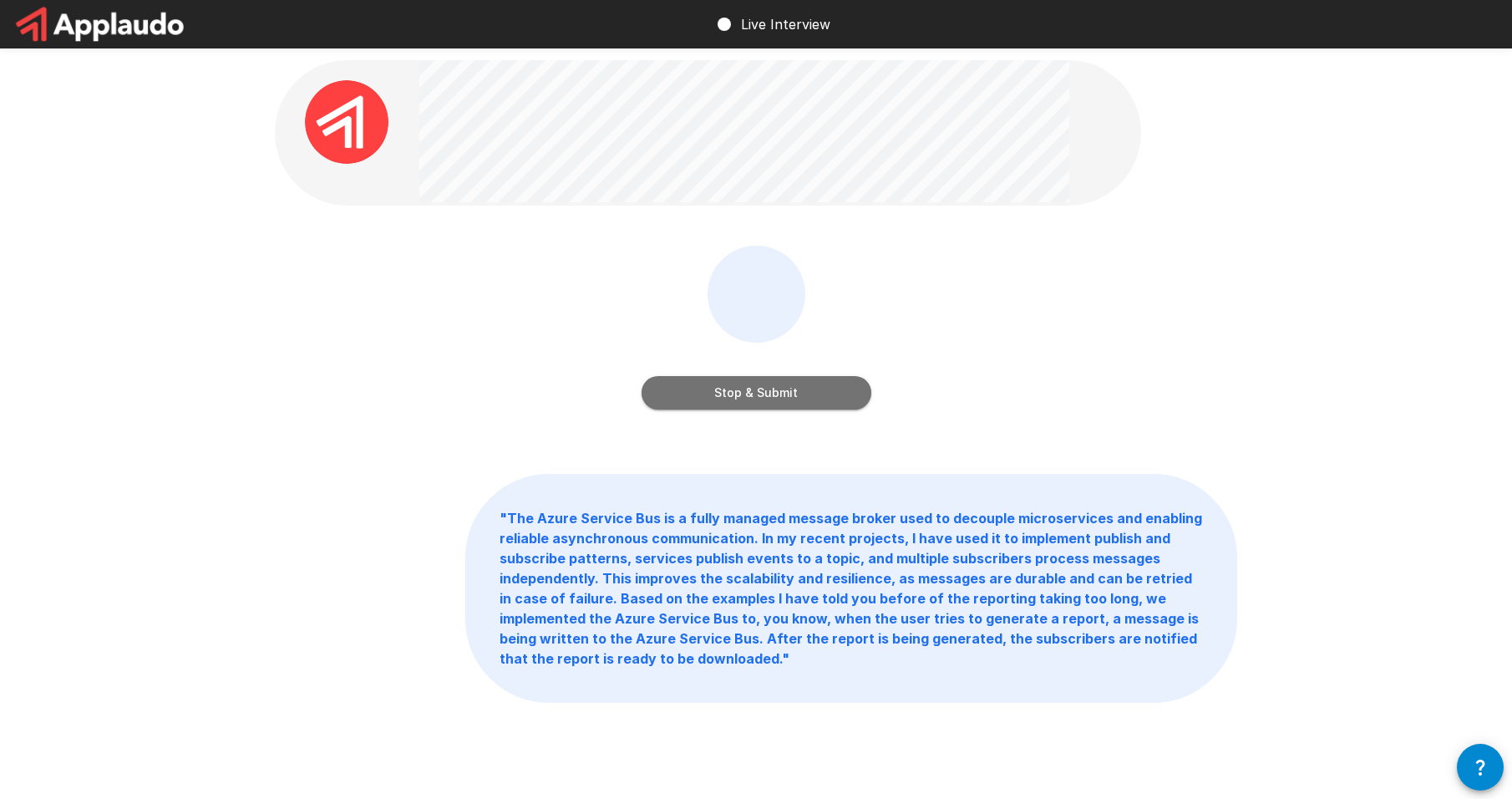
click at [799, 389] on button "Stop & Submit" at bounding box center [757, 393] width 230 height 33
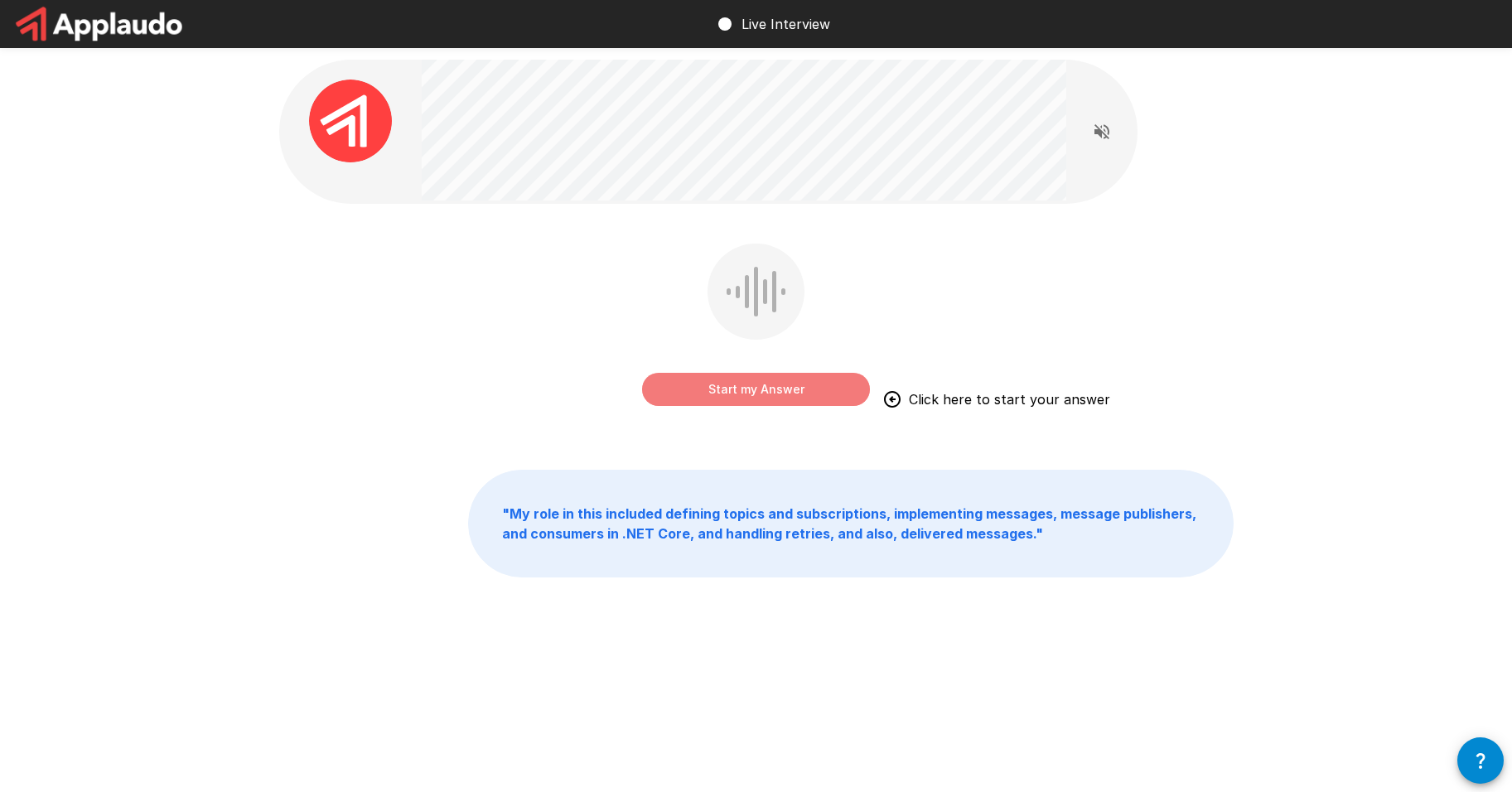
click at [804, 396] on button "Start my Answer" at bounding box center [756, 389] width 228 height 33
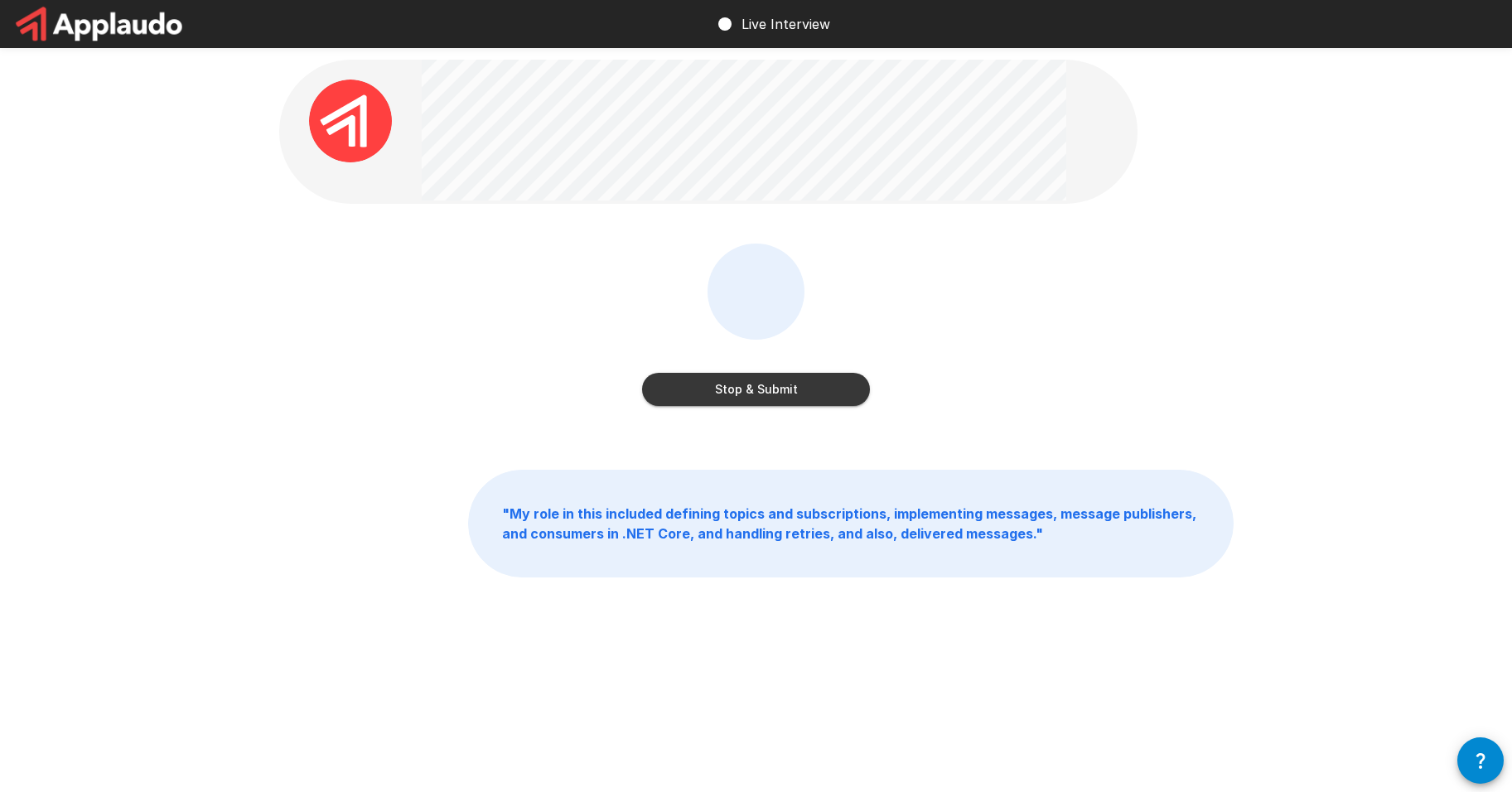
click at [790, 386] on button "Stop & Submit" at bounding box center [756, 389] width 228 height 33
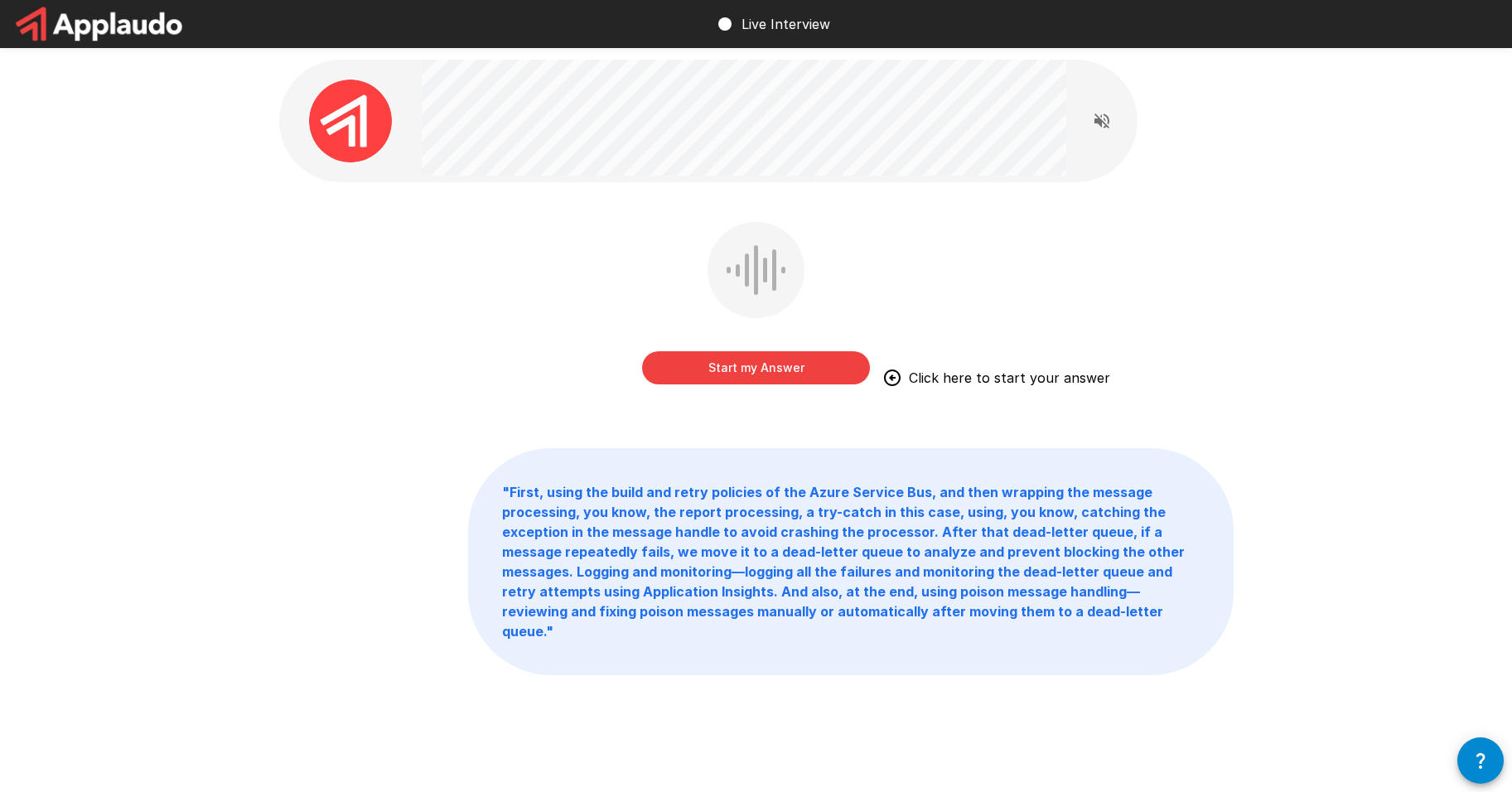
click at [742, 362] on button "Start my Answer" at bounding box center [756, 368] width 228 height 33
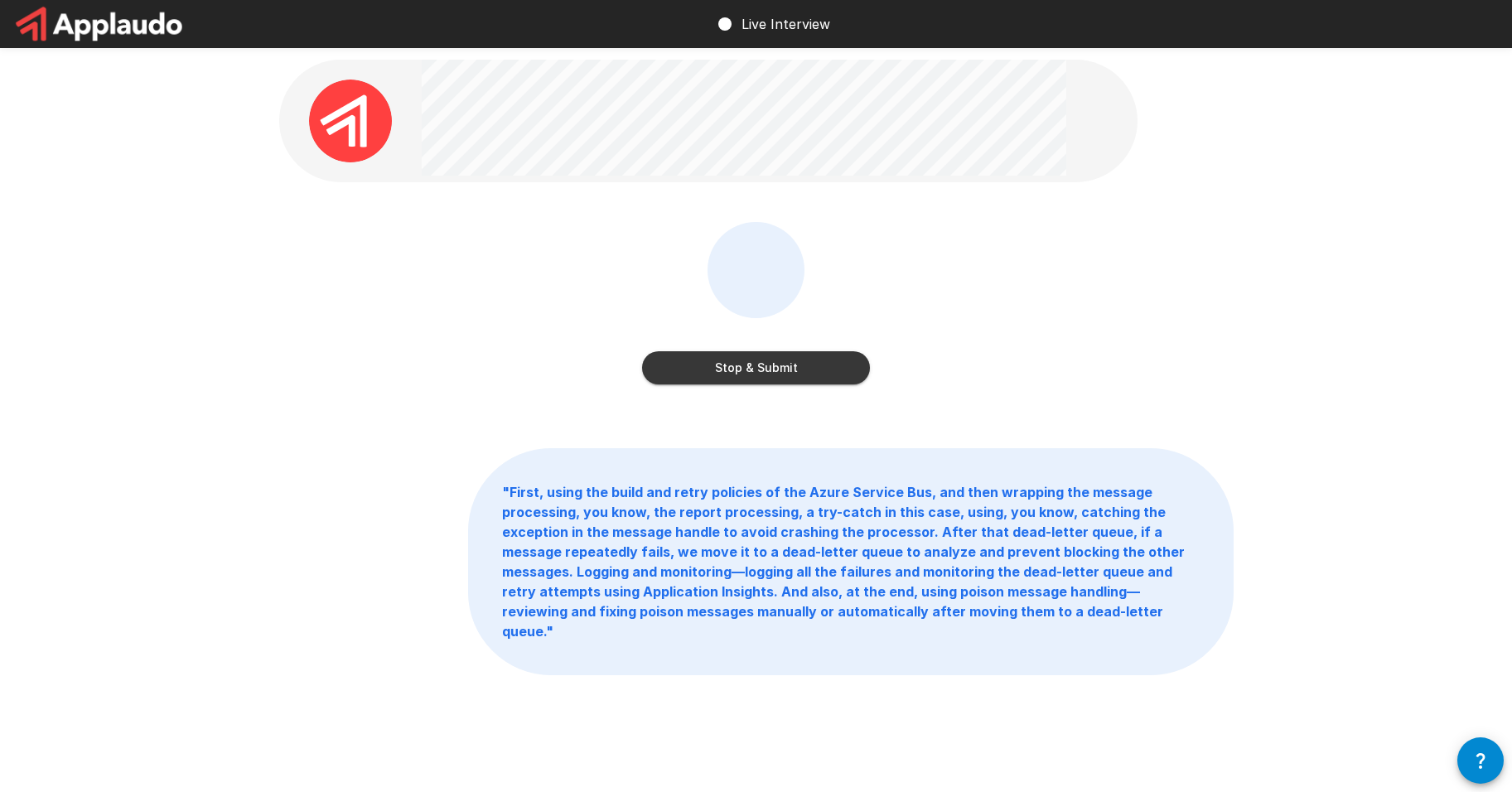
click at [733, 365] on button "Stop & Submit" at bounding box center [756, 368] width 228 height 33
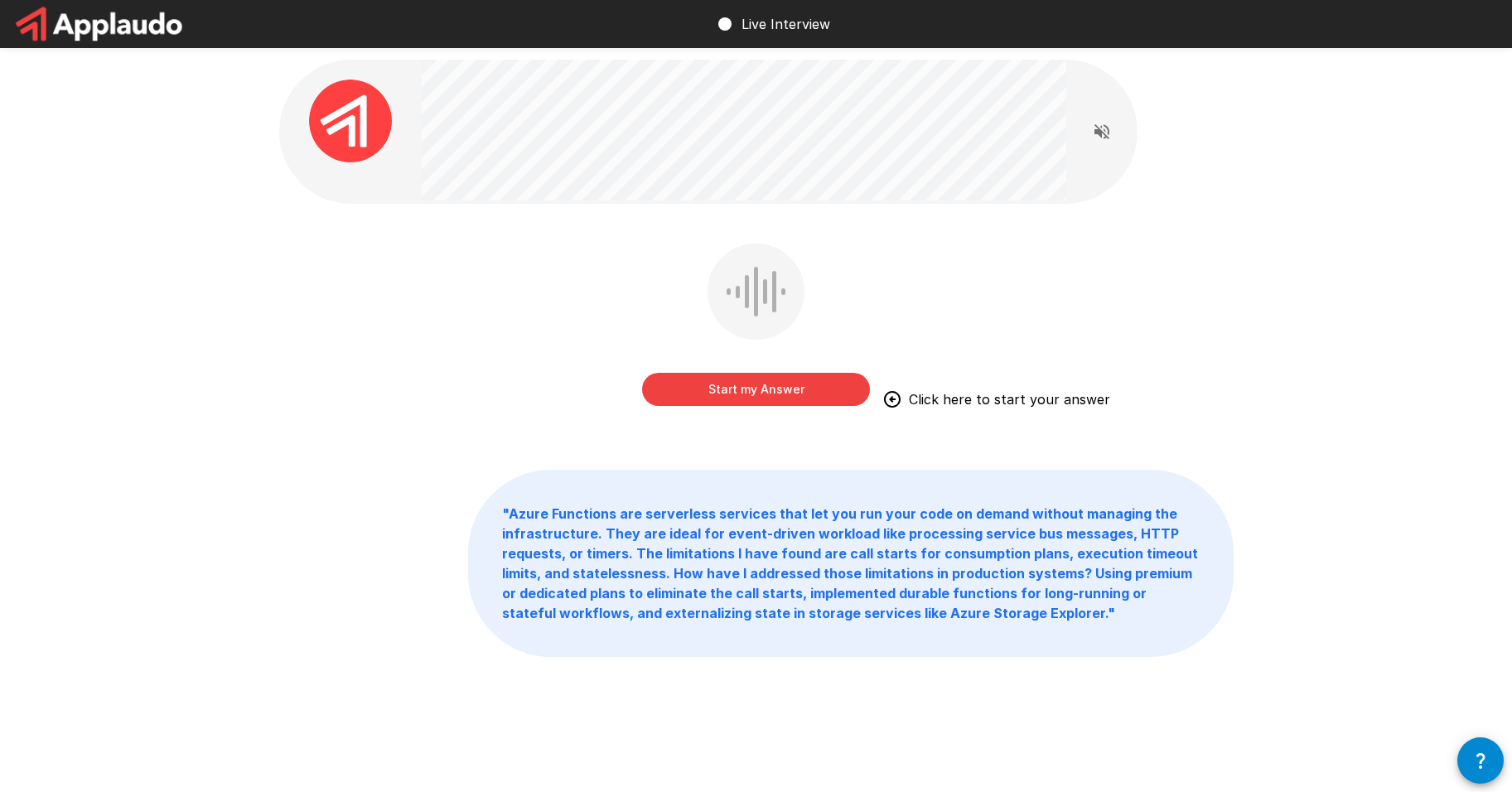
click at [742, 390] on button "Start my Answer" at bounding box center [756, 389] width 228 height 33
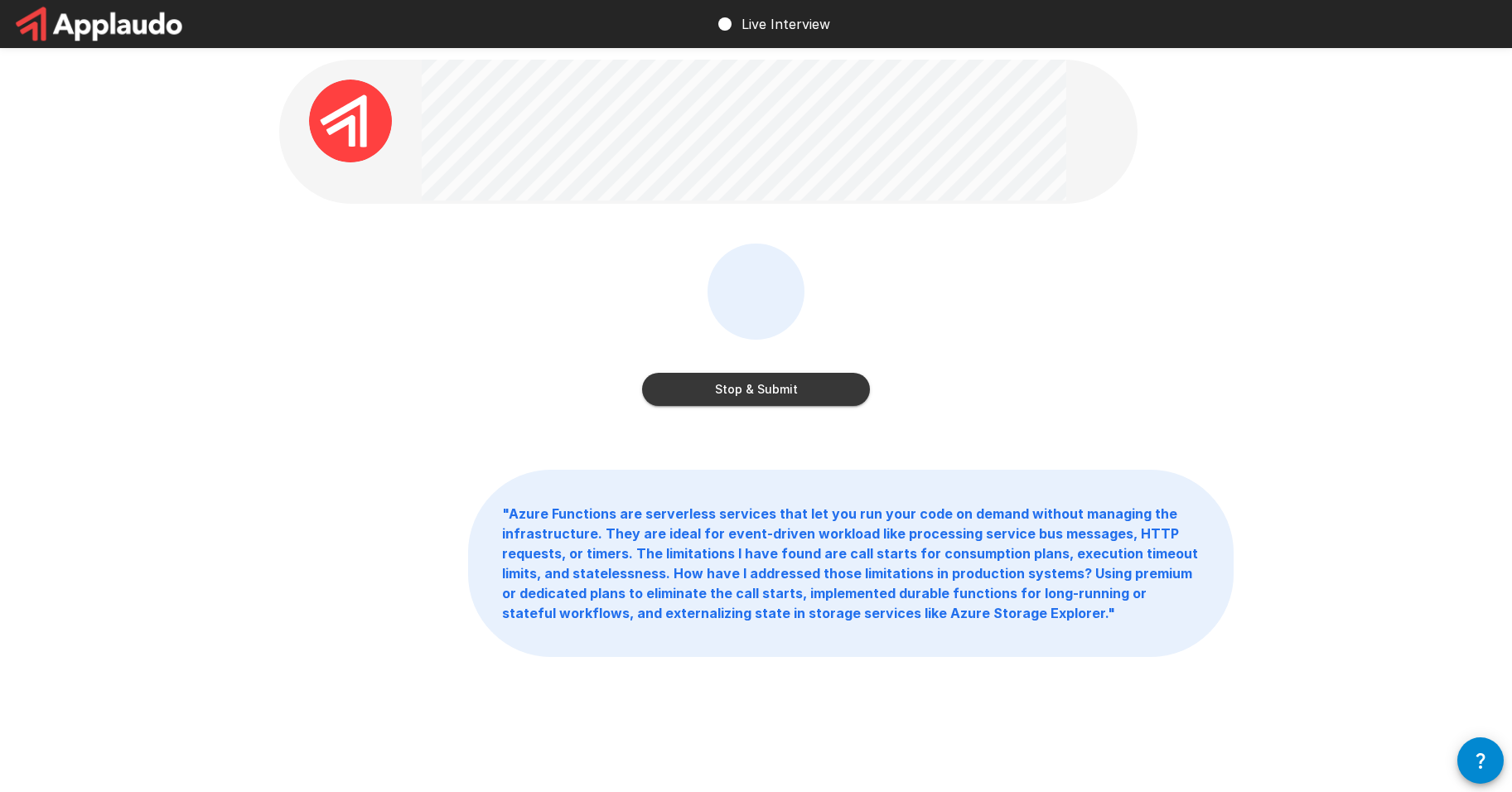
click at [737, 389] on button "Stop & Submit" at bounding box center [756, 389] width 228 height 33
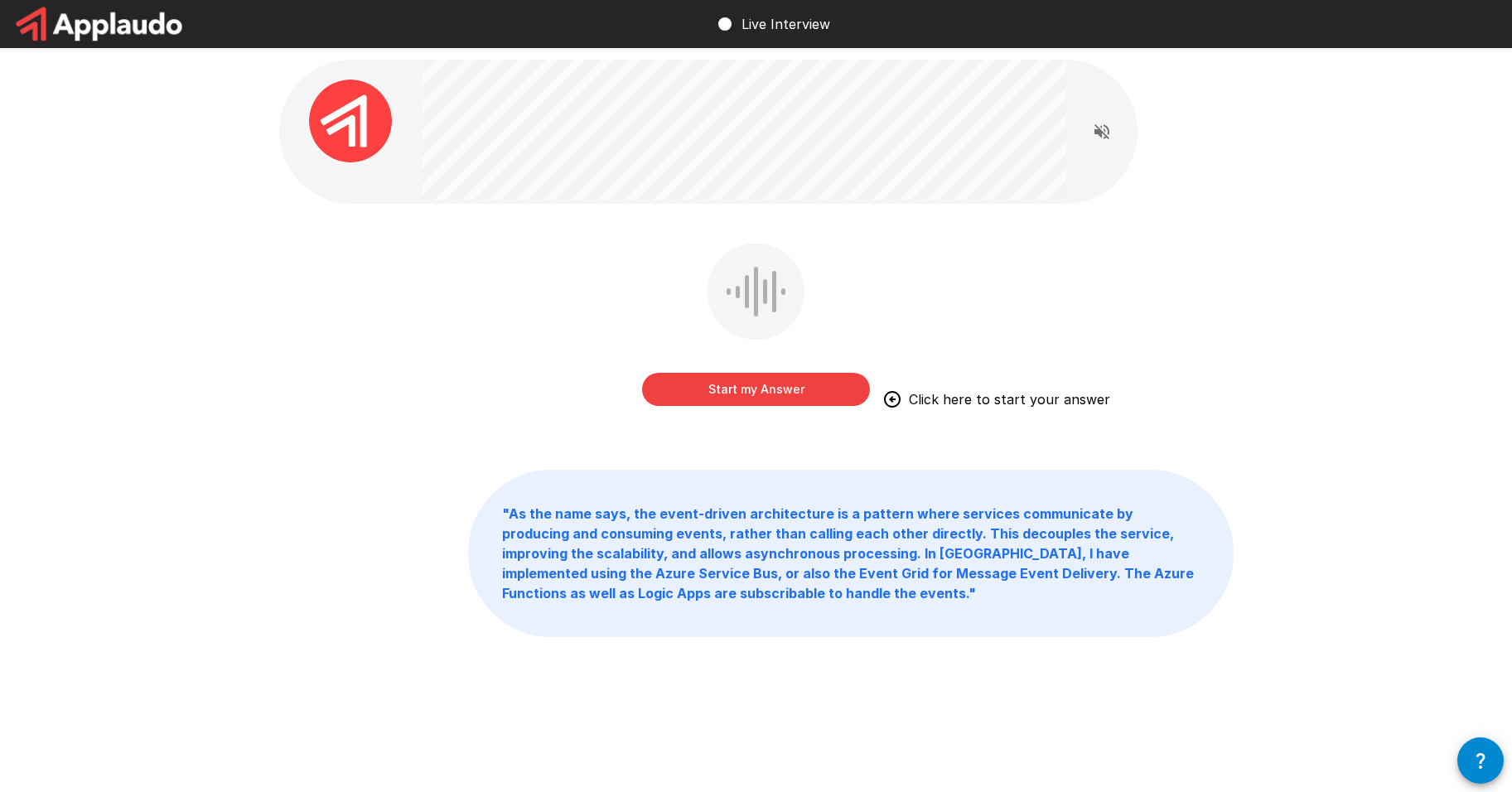
click at [766, 385] on button "Start my Answer" at bounding box center [756, 389] width 228 height 33
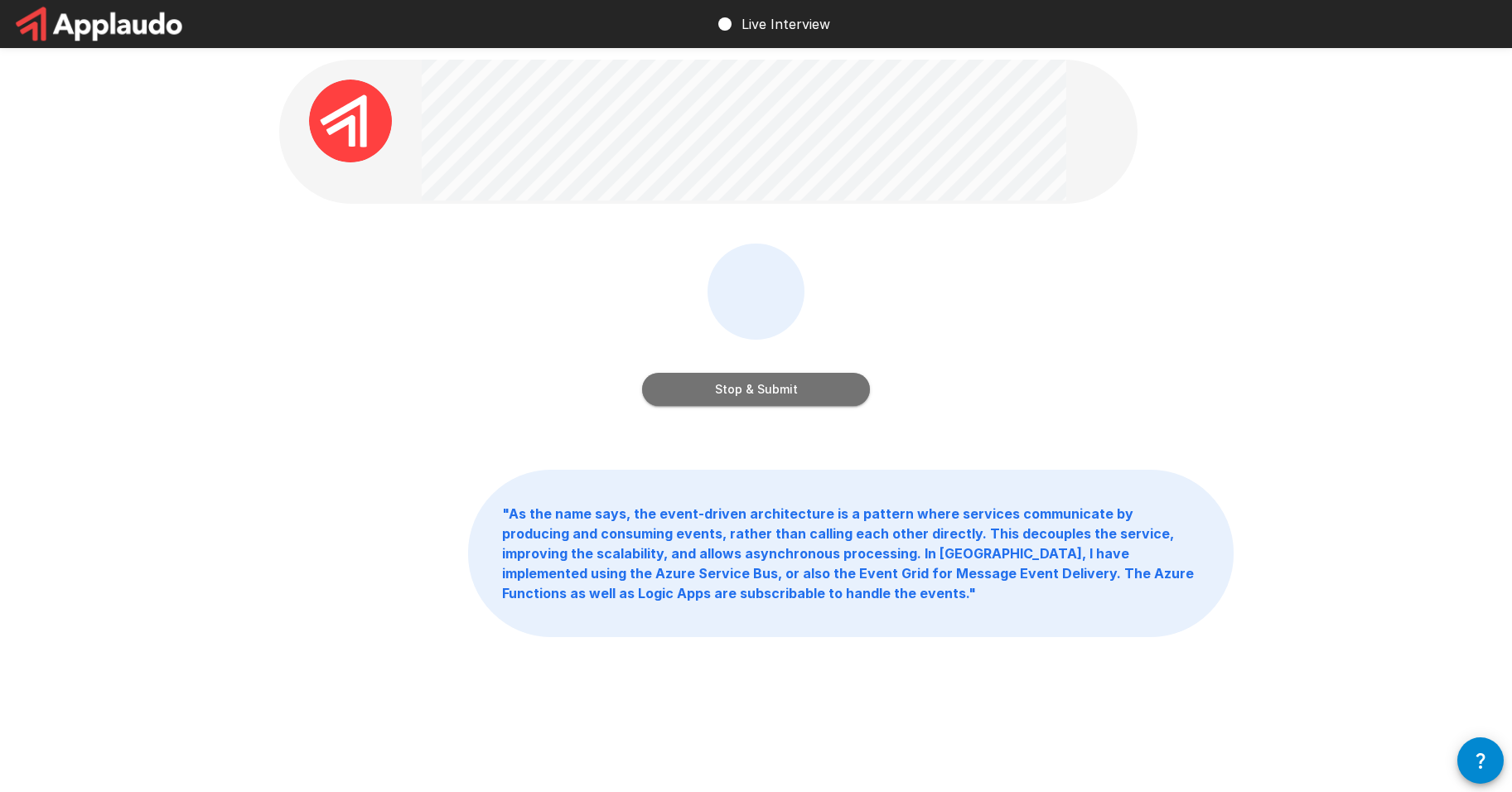
click at [772, 396] on button "Stop & Submit" at bounding box center [756, 389] width 228 height 33
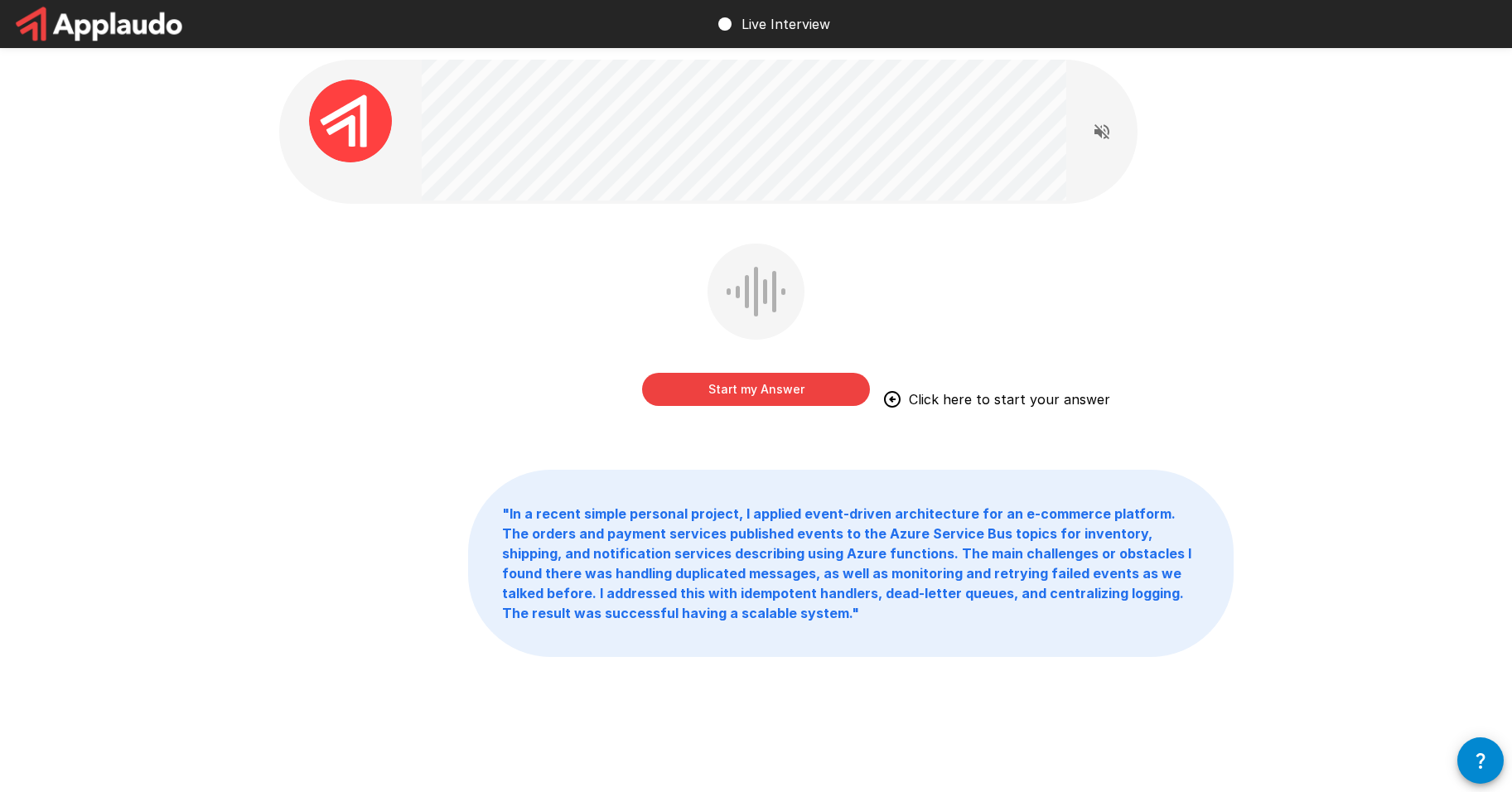
click at [729, 393] on button "Start my Answer" at bounding box center [756, 389] width 228 height 33
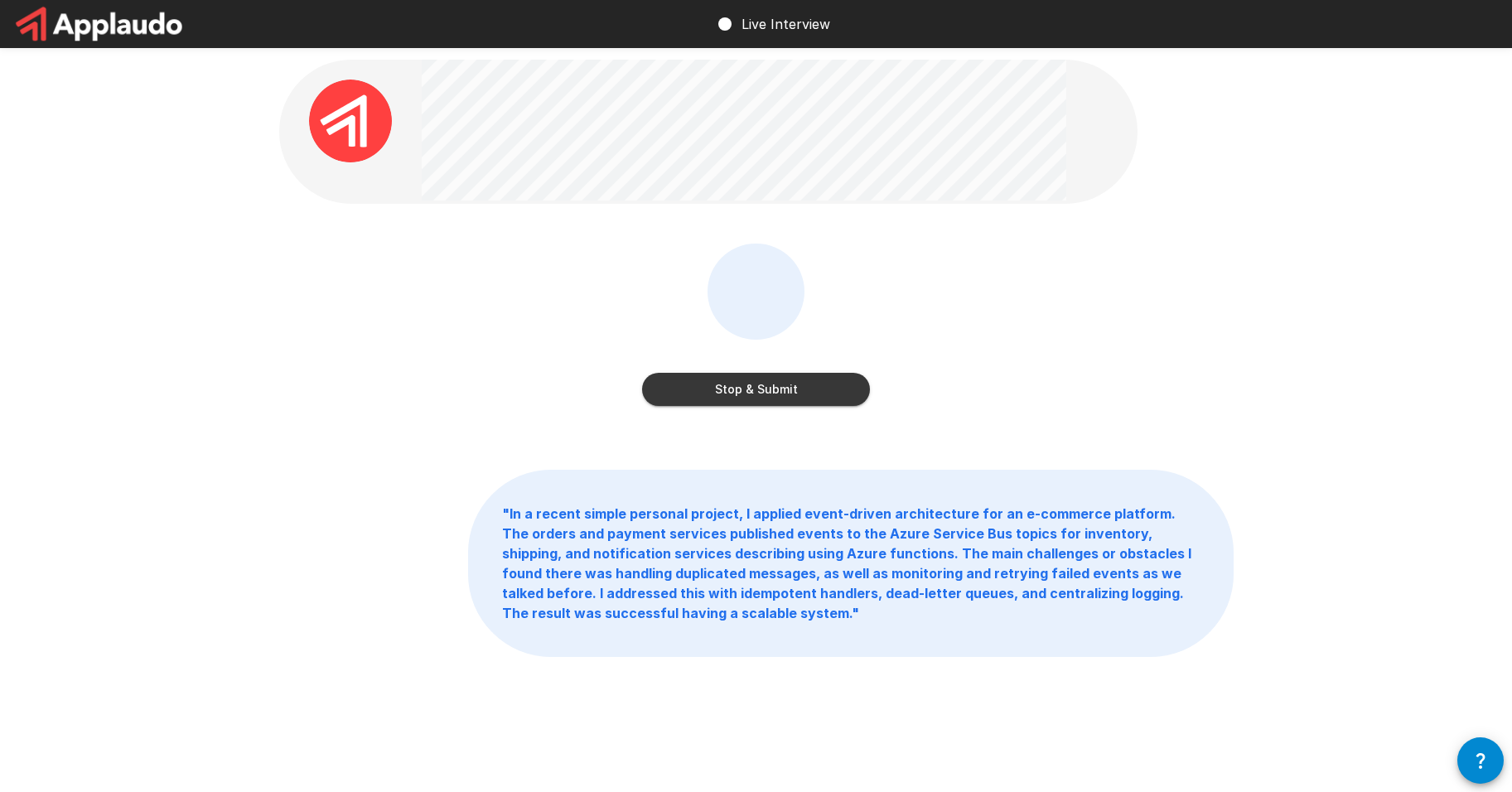
click at [773, 396] on button "Stop & Submit" at bounding box center [756, 389] width 228 height 33
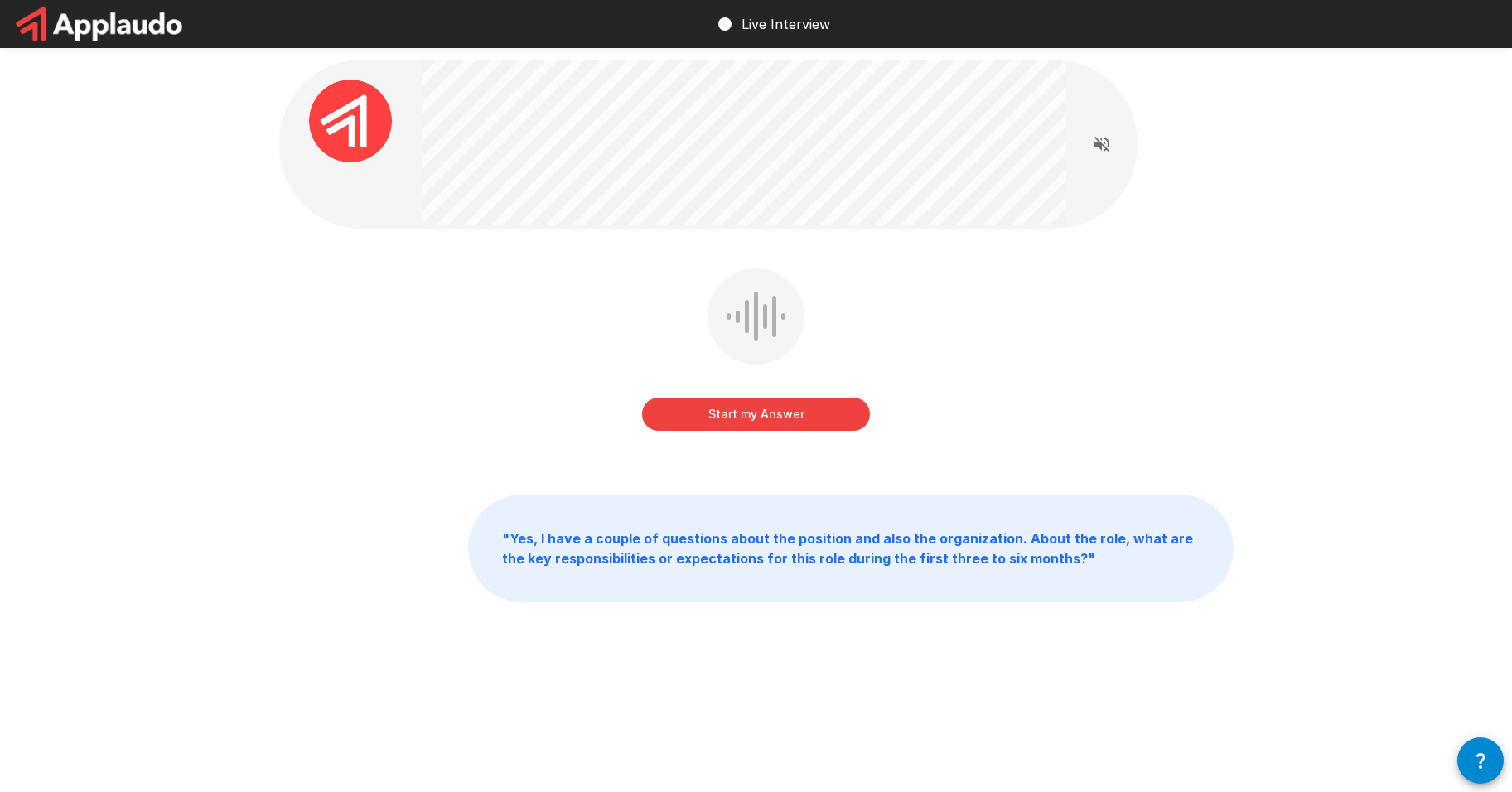
click at [1104, 143] on icon "Read questions aloud" at bounding box center [1102, 144] width 20 height 20
click at [1105, 133] on button "Stop reading questions aloud" at bounding box center [1102, 144] width 33 height 33
click at [755, 419] on button "Start my Answer" at bounding box center [756, 414] width 228 height 33
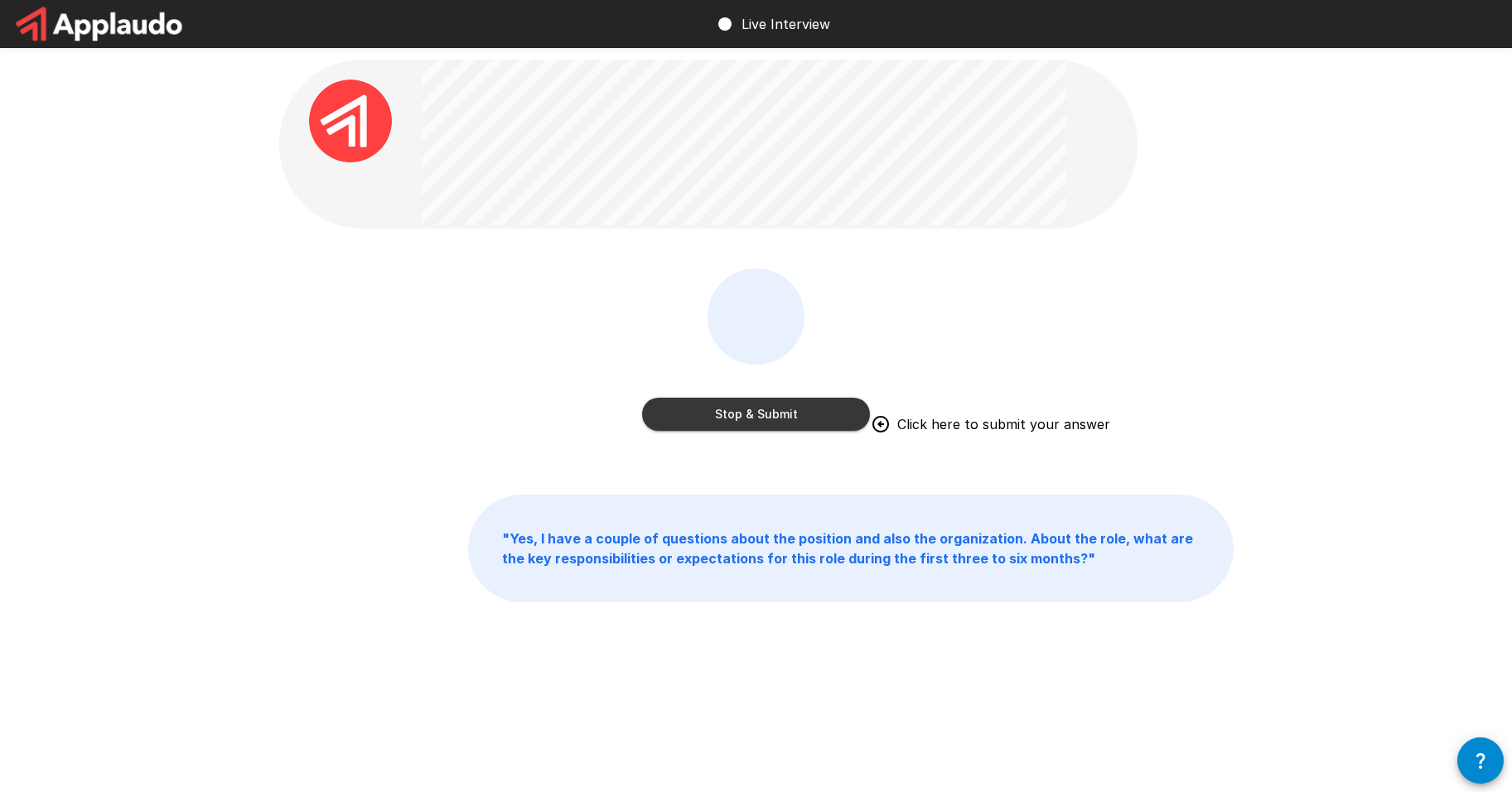
click at [839, 412] on button "Stop & Submit" at bounding box center [756, 414] width 228 height 33
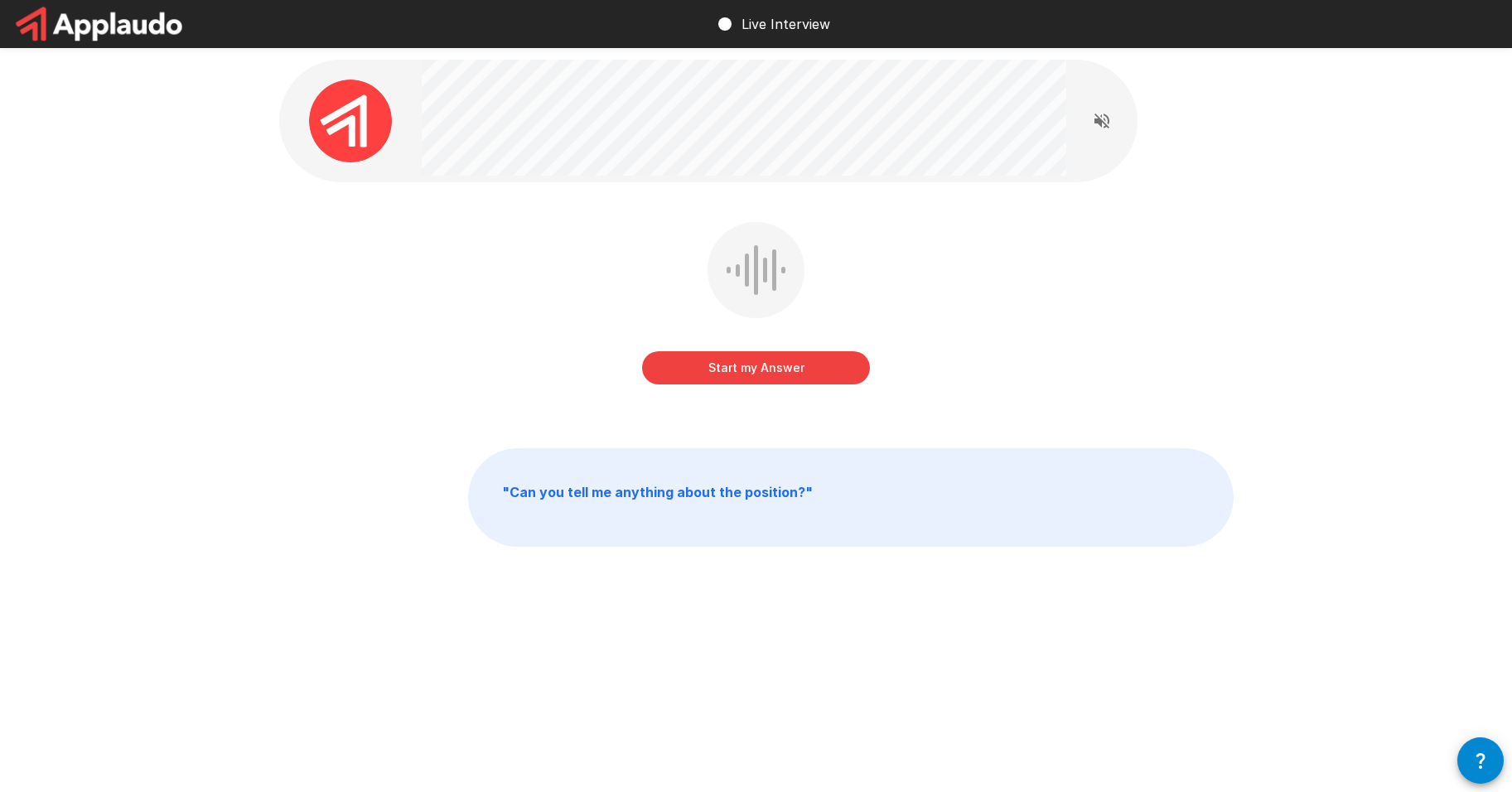
click at [721, 371] on button "Start my Answer" at bounding box center [756, 368] width 228 height 33
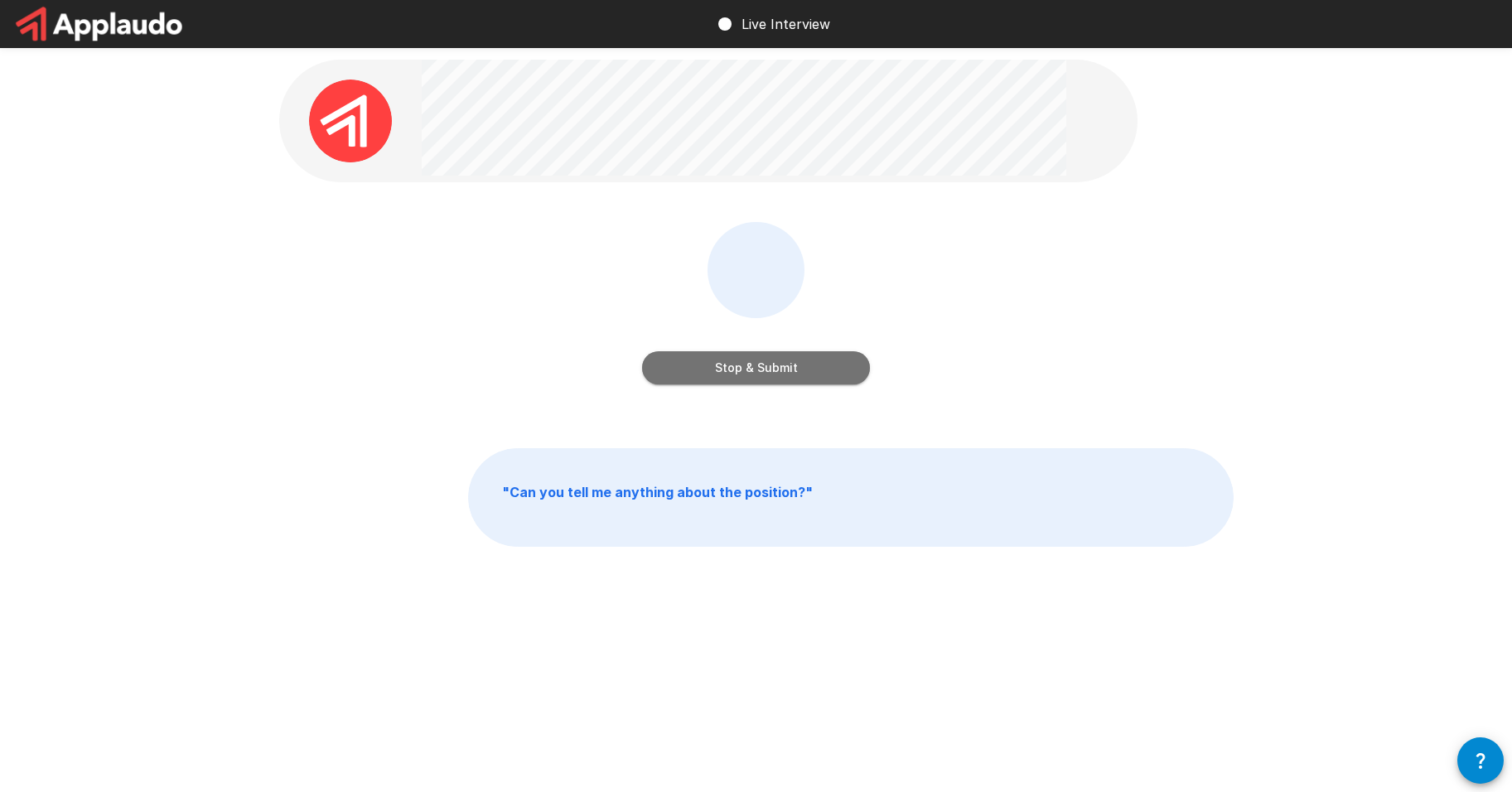
click at [829, 369] on button "Stop & Submit" at bounding box center [756, 368] width 228 height 33
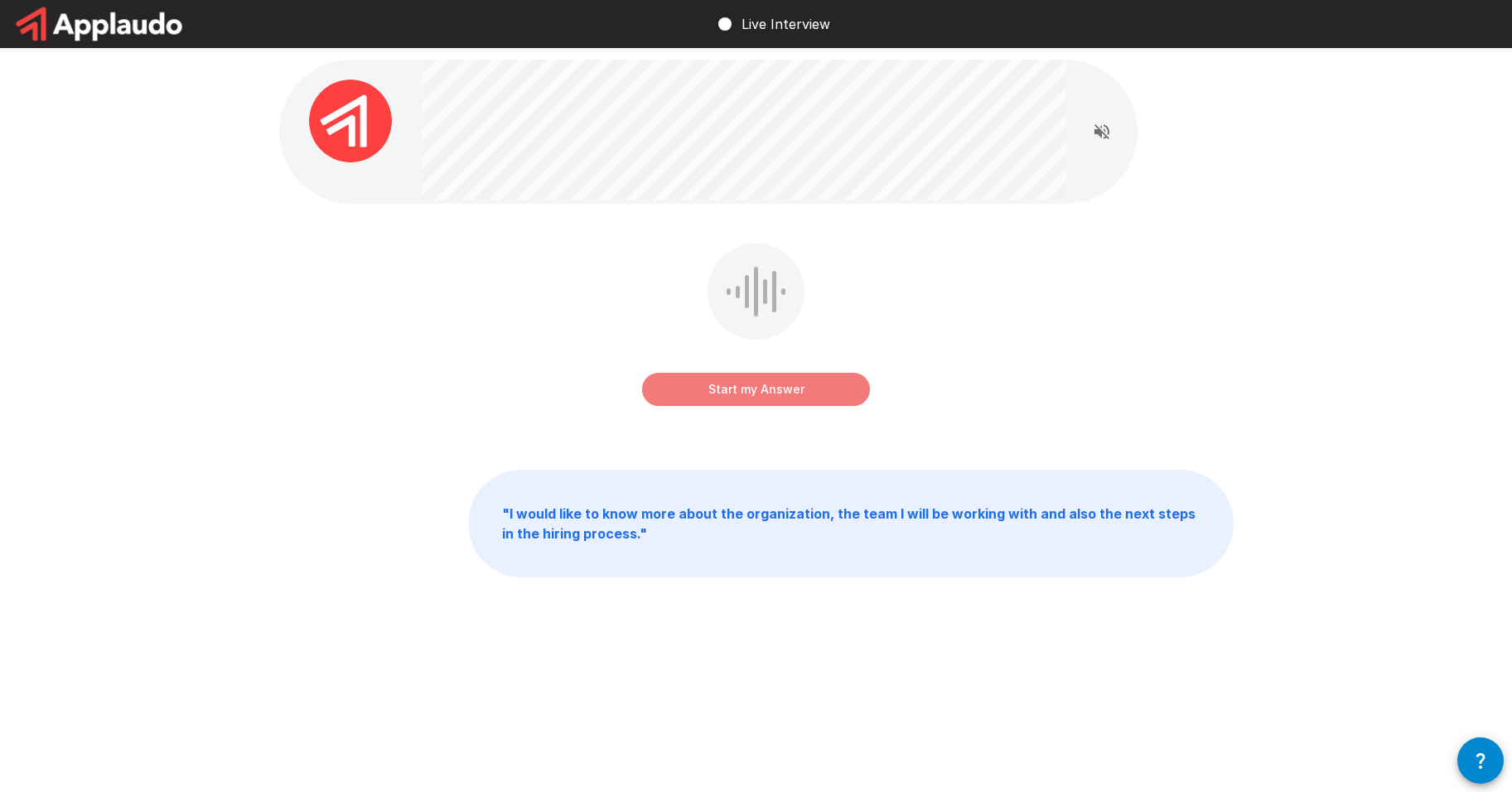
click at [813, 389] on button "Start my Answer" at bounding box center [756, 389] width 228 height 33
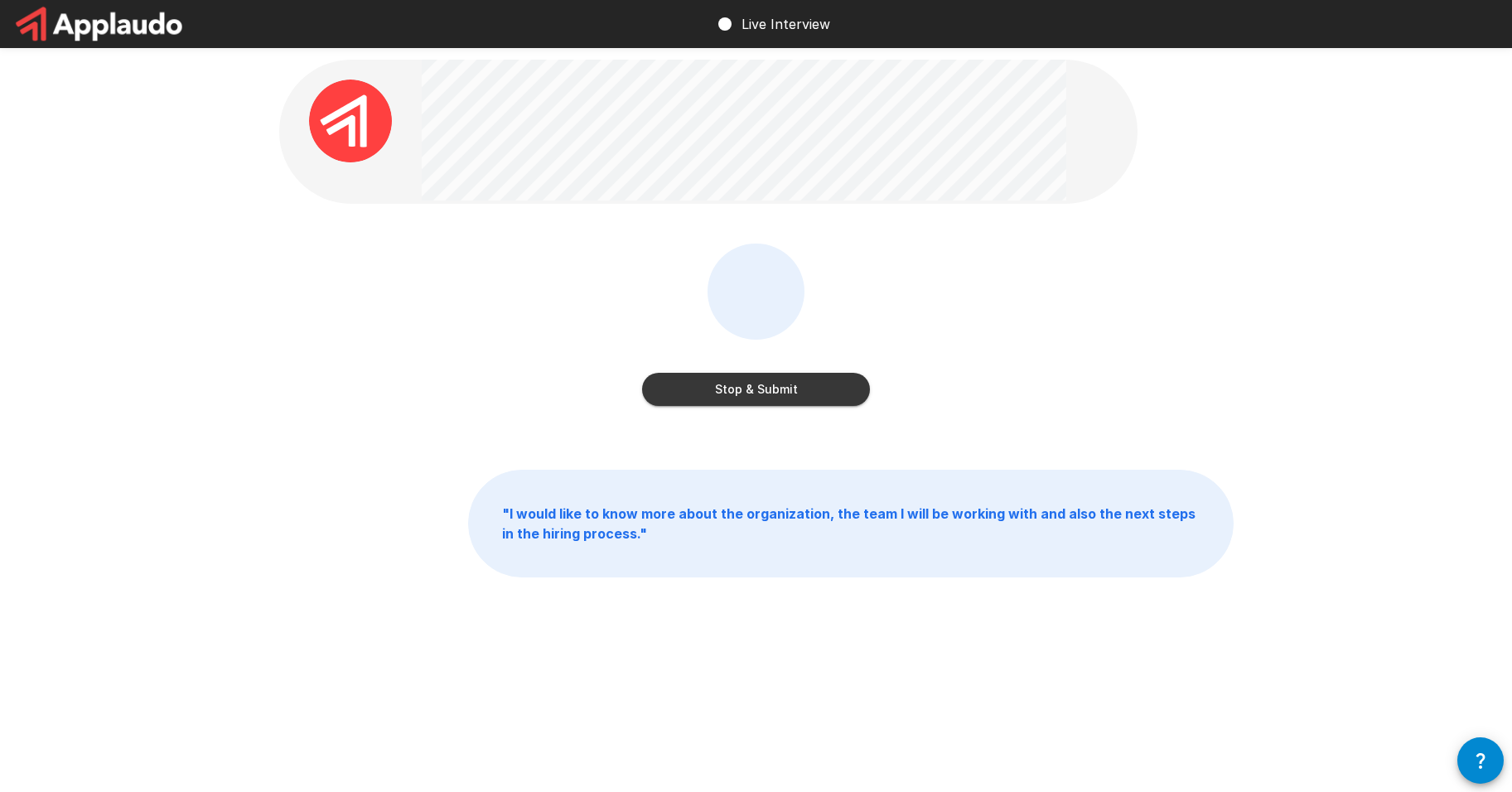
click at [808, 392] on button "Stop & Submit" at bounding box center [756, 389] width 228 height 33
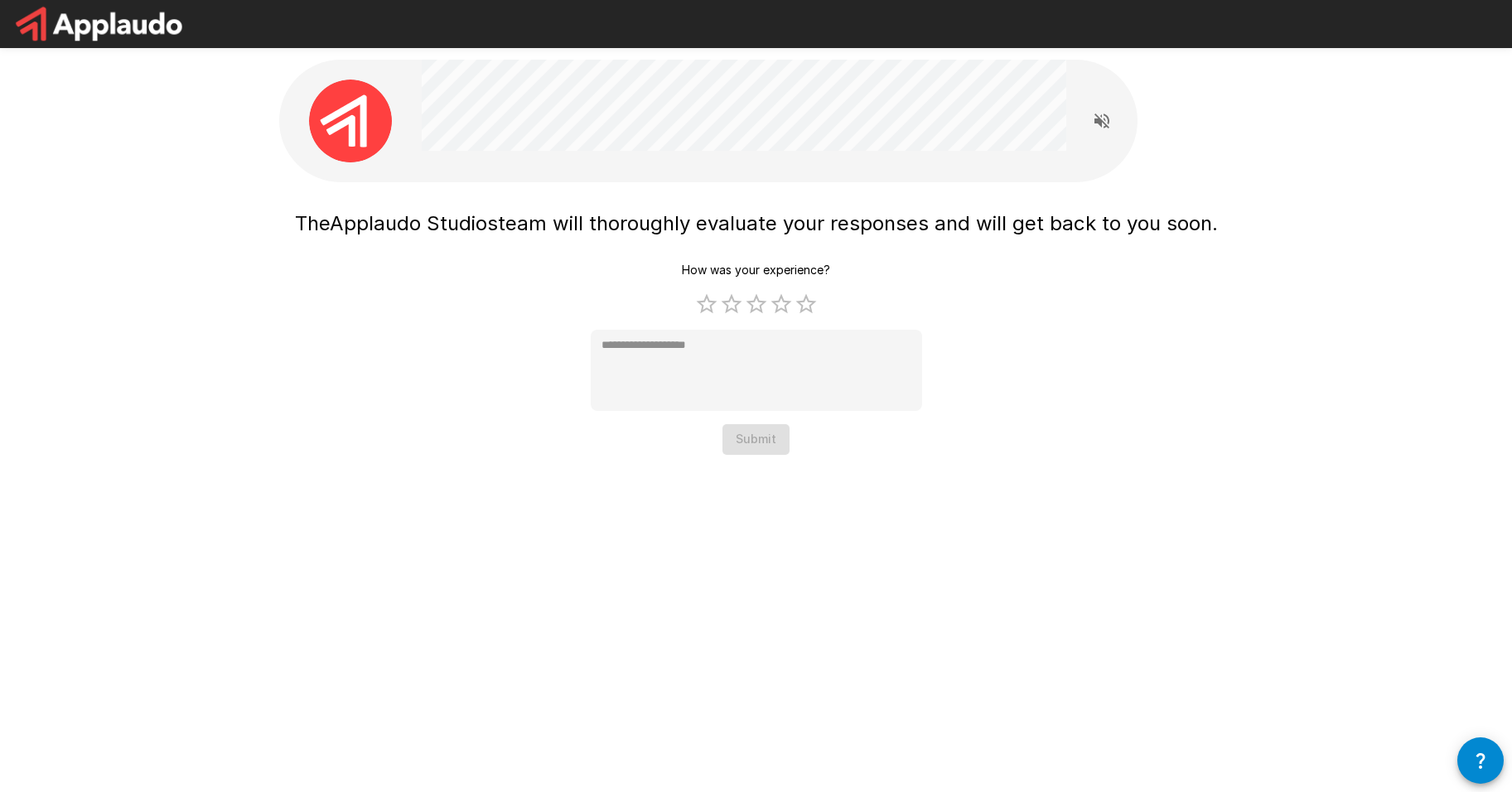
type textarea "*"
